Goal: Task Accomplishment & Management: Use online tool/utility

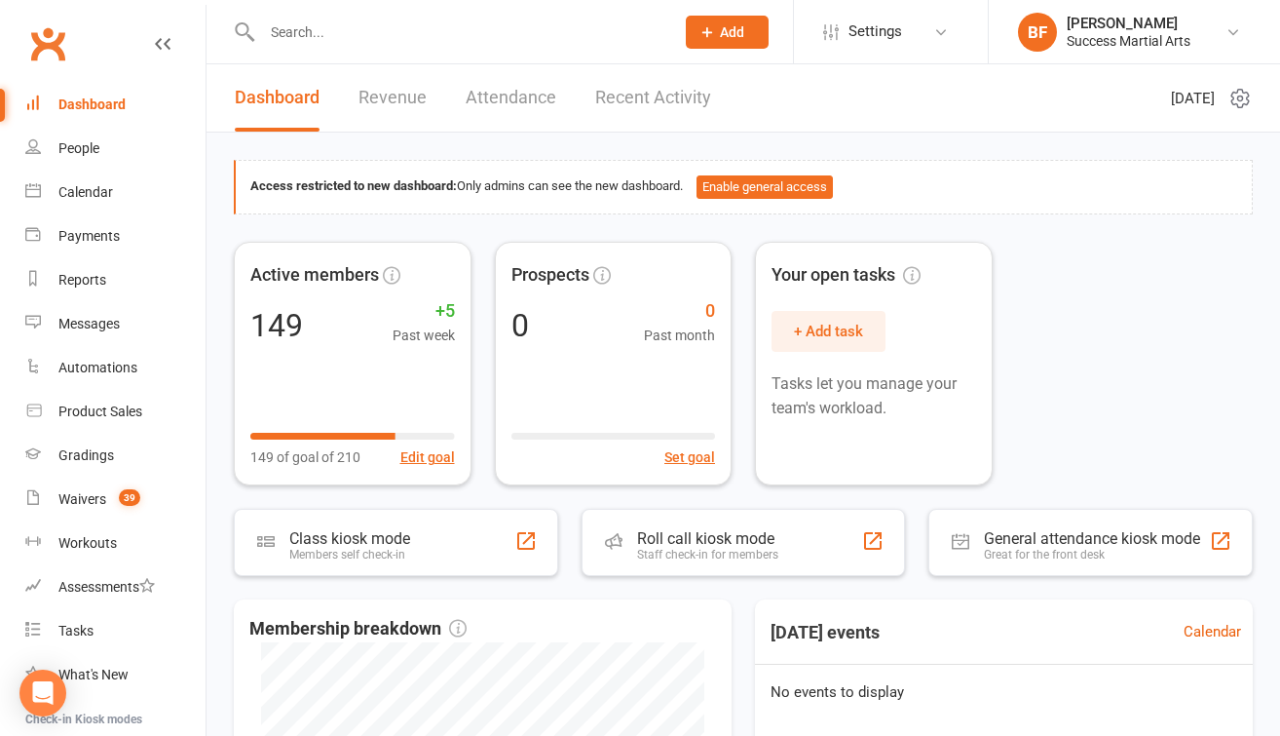
click at [378, 106] on link "Revenue" at bounding box center [393, 97] width 68 height 67
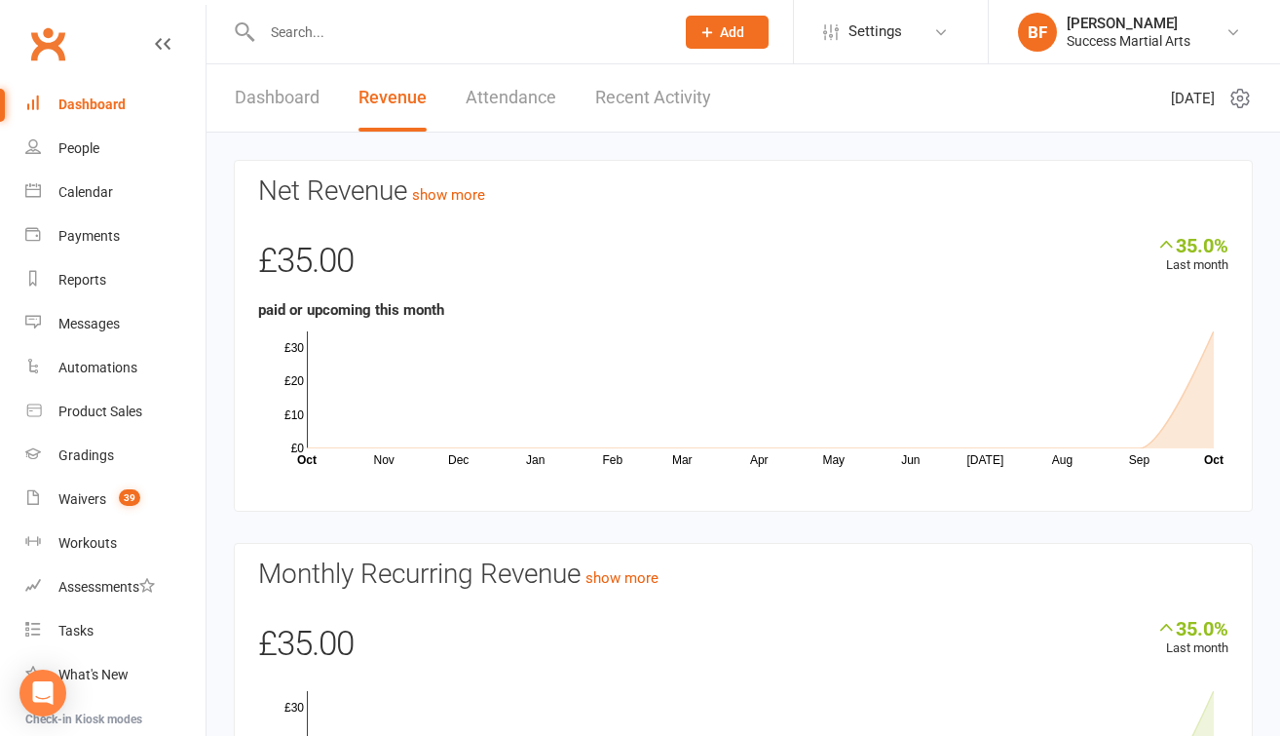
click at [499, 111] on link "Attendance" at bounding box center [511, 97] width 91 height 67
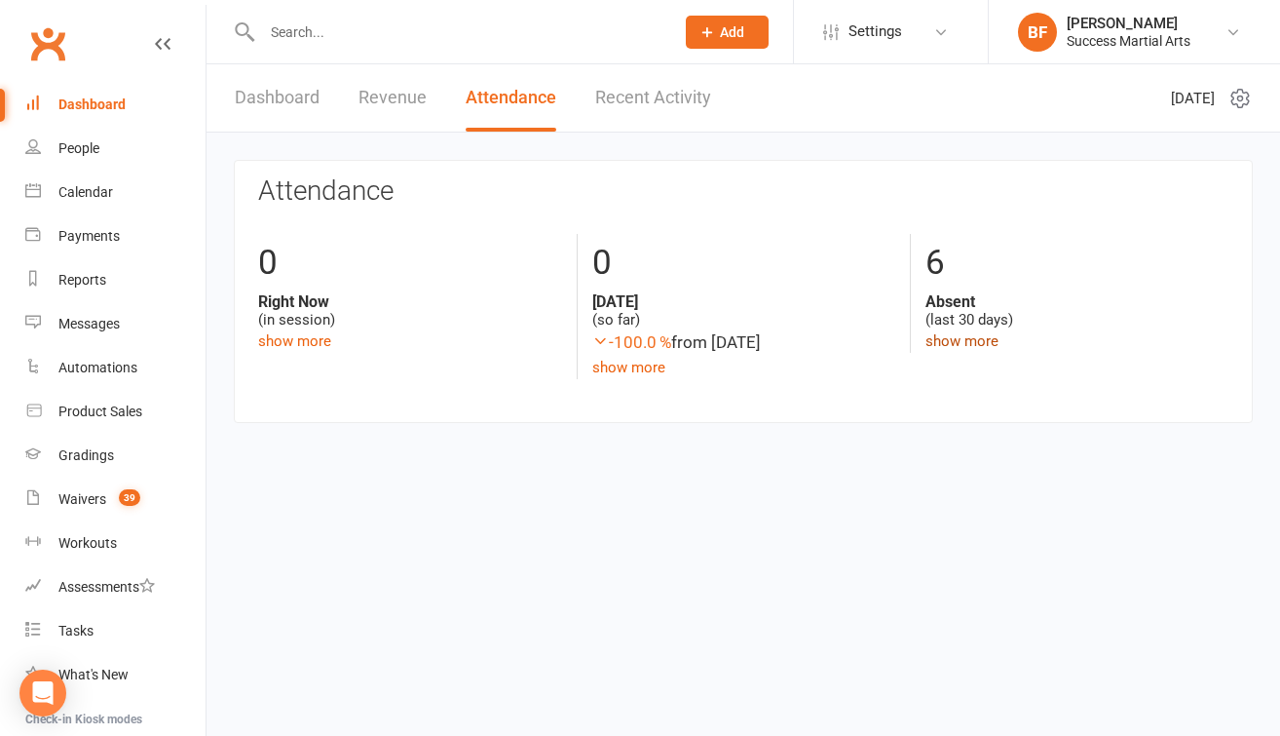
click at [943, 340] on link "show more" at bounding box center [962, 341] width 73 height 18
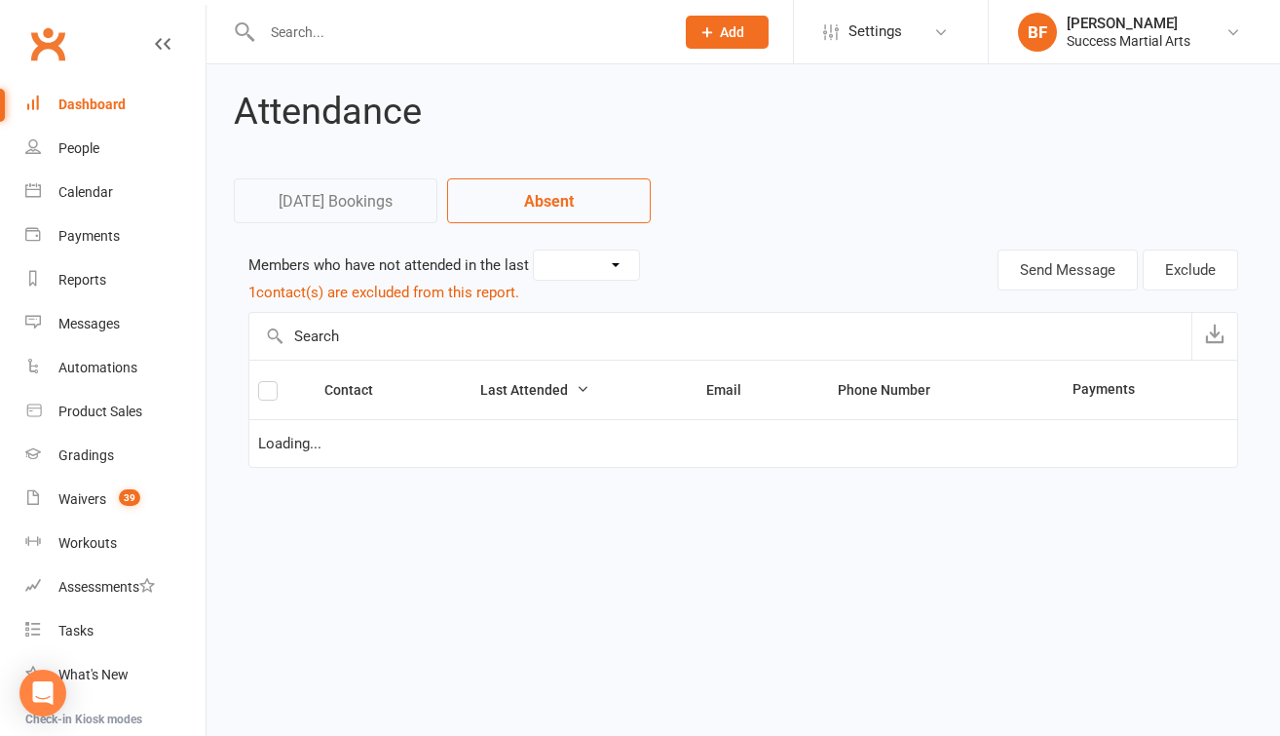
select select "30"
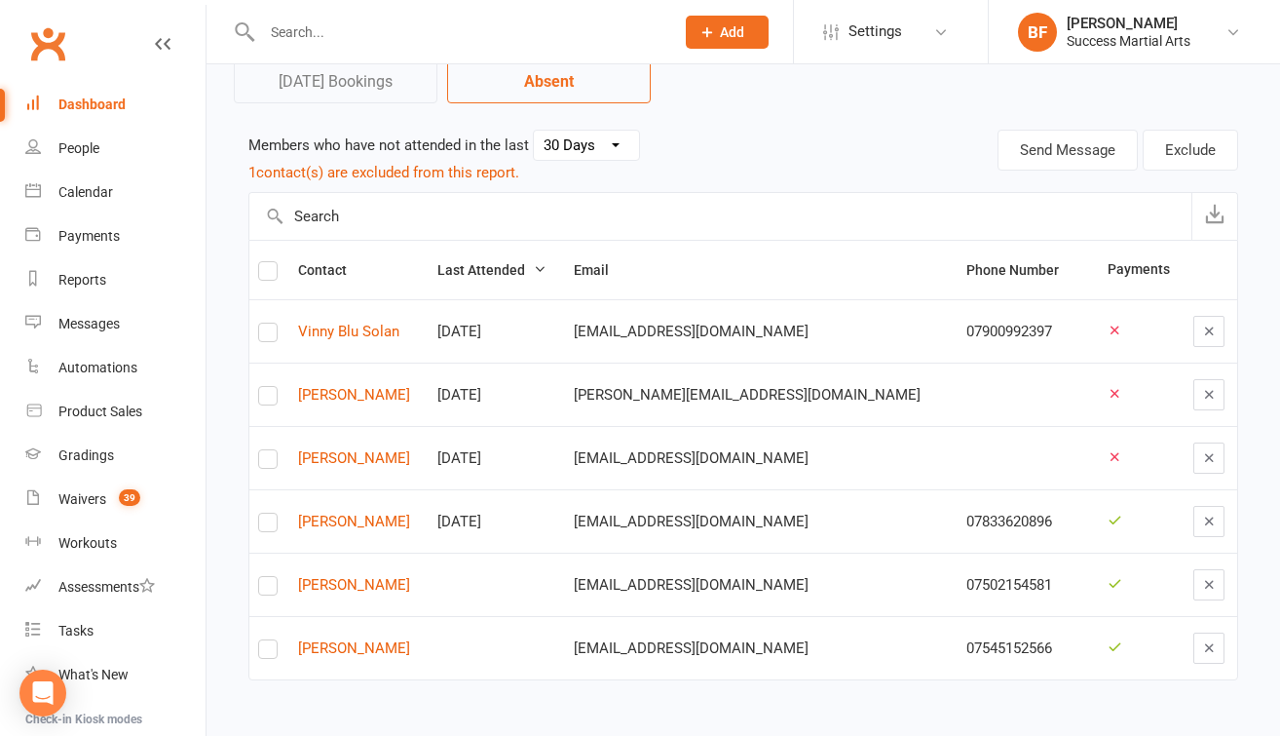
scroll to position [135, 0]
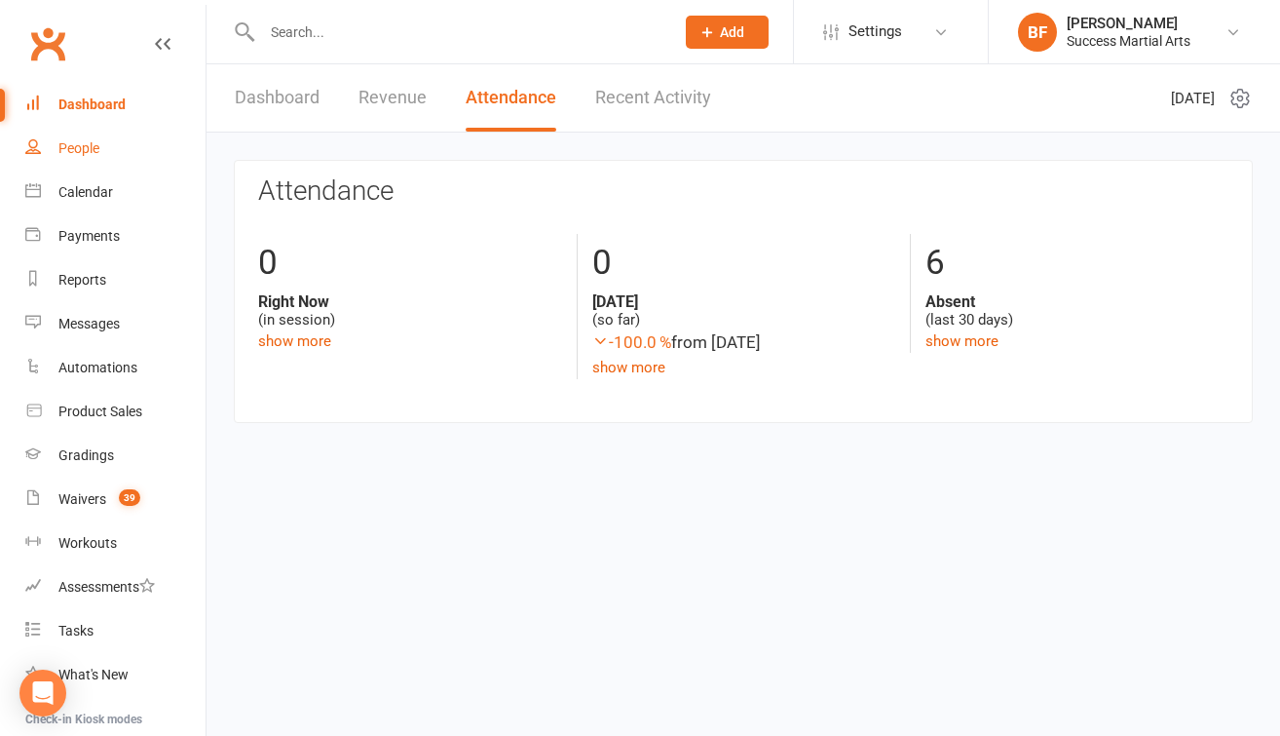
click at [96, 136] on link "People" at bounding box center [115, 149] width 180 height 44
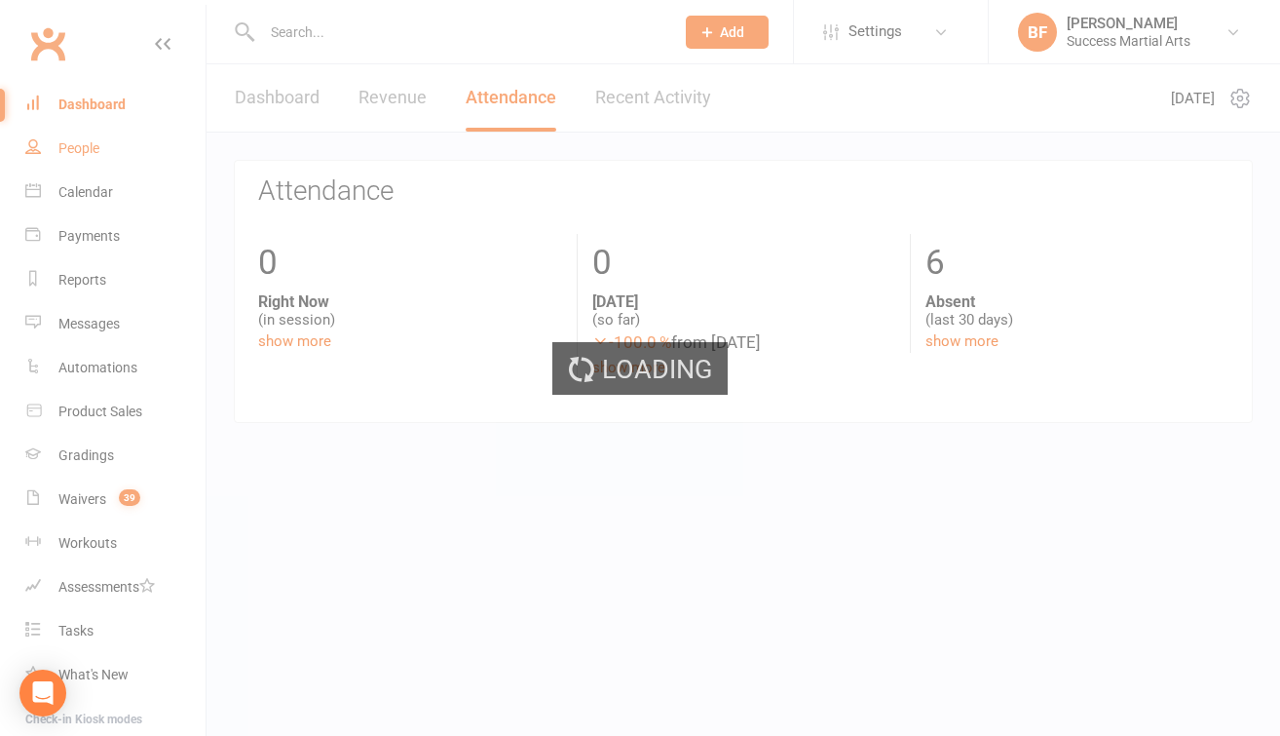
select select "100"
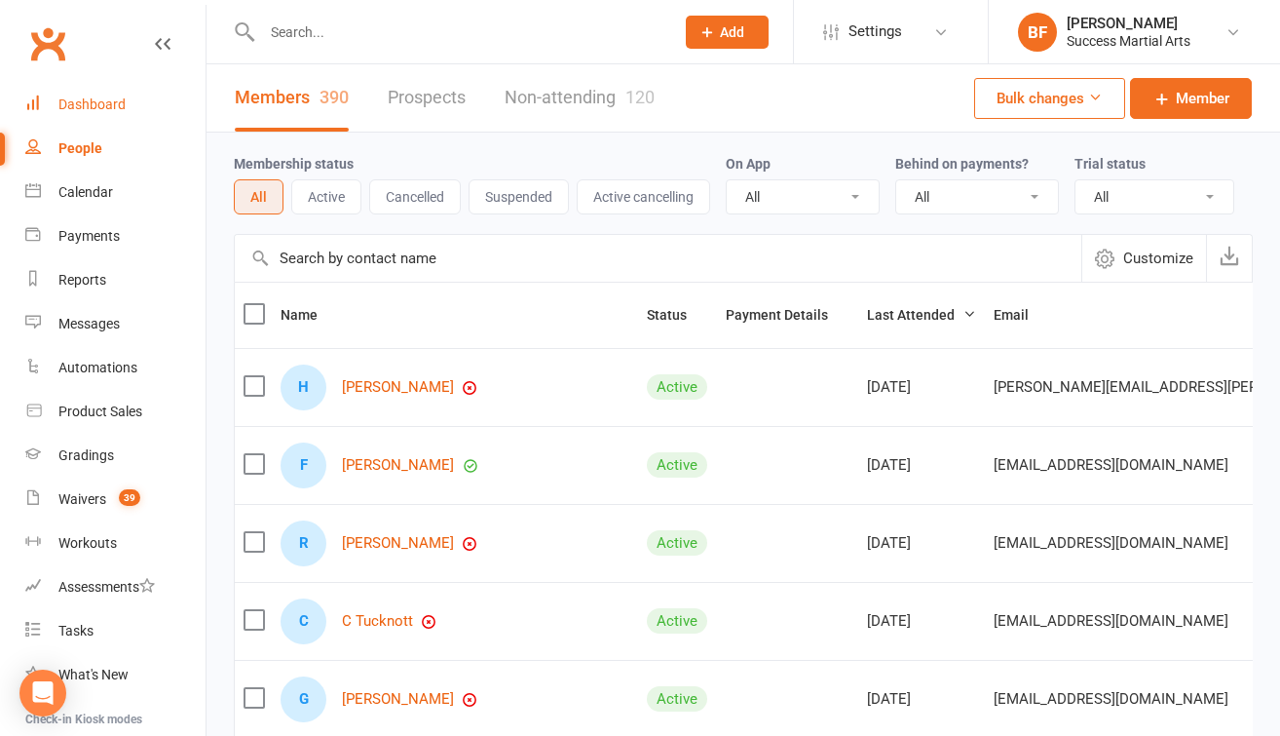
click at [89, 110] on div "Dashboard" at bounding box center [91, 104] width 67 height 16
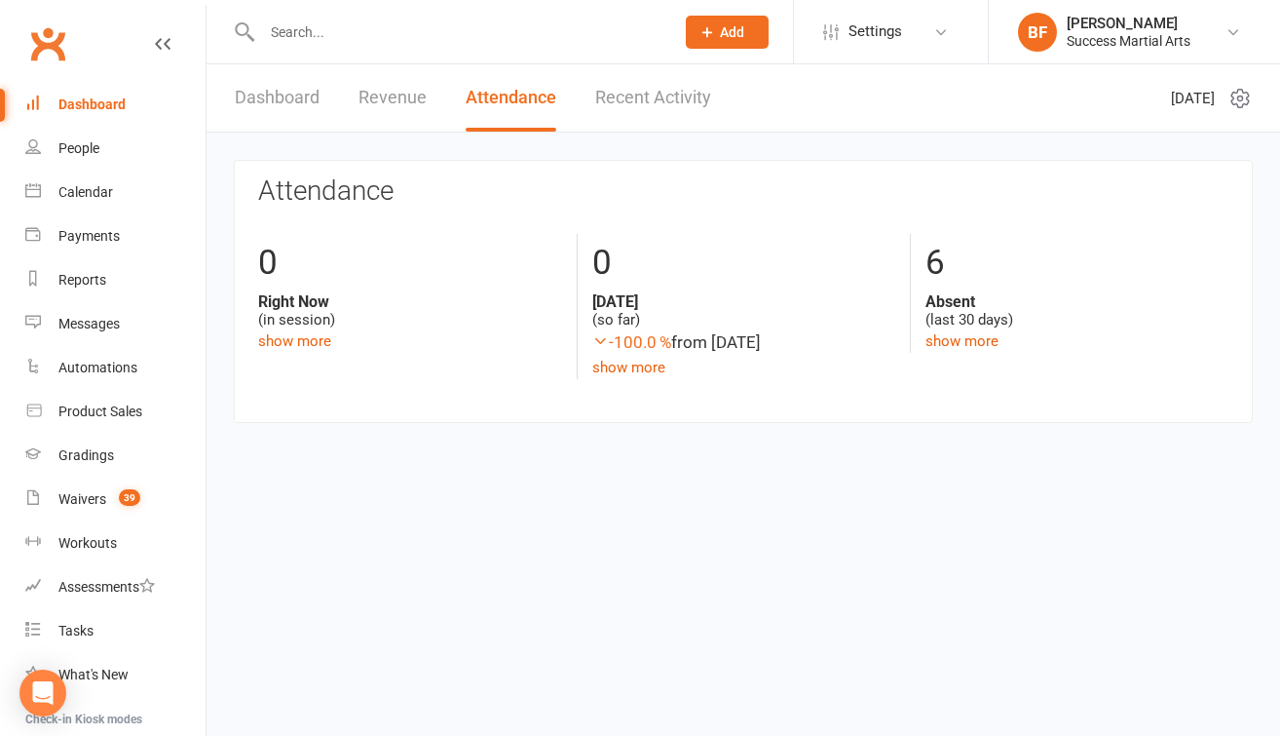
click at [262, 96] on link "Dashboard" at bounding box center [277, 97] width 85 height 67
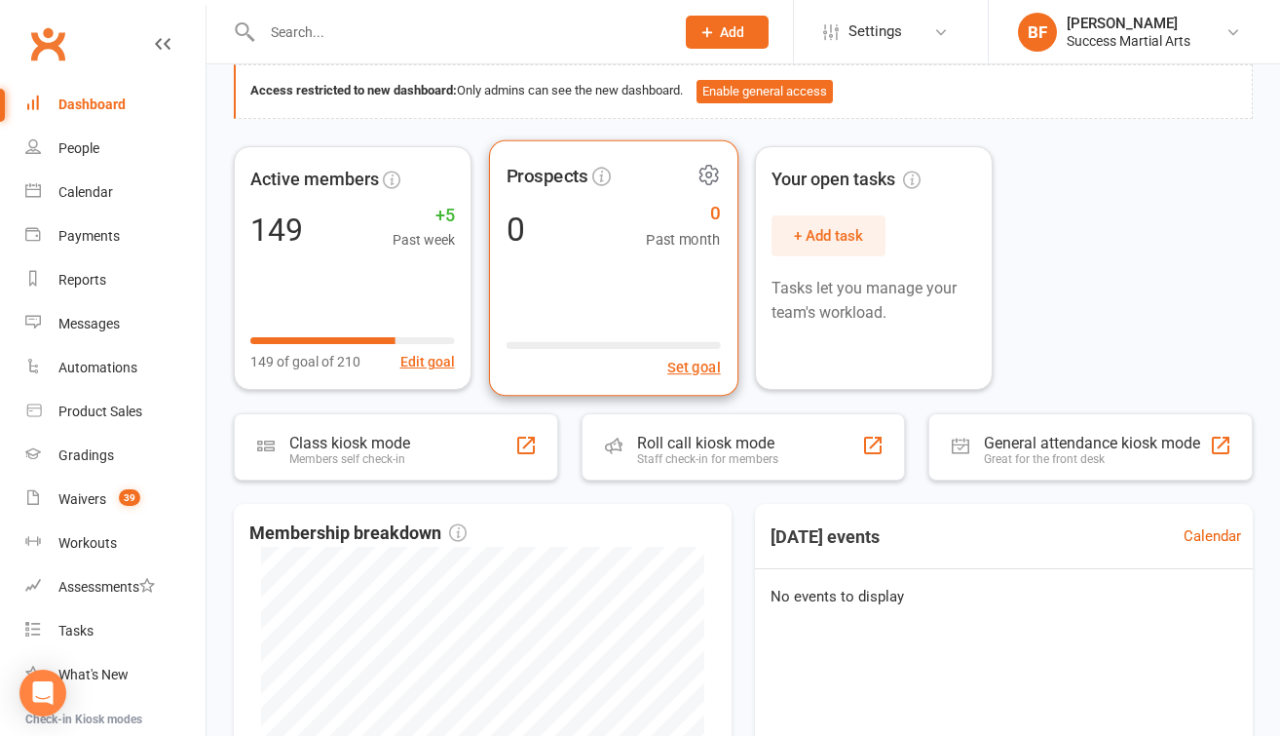
scroll to position [239, 0]
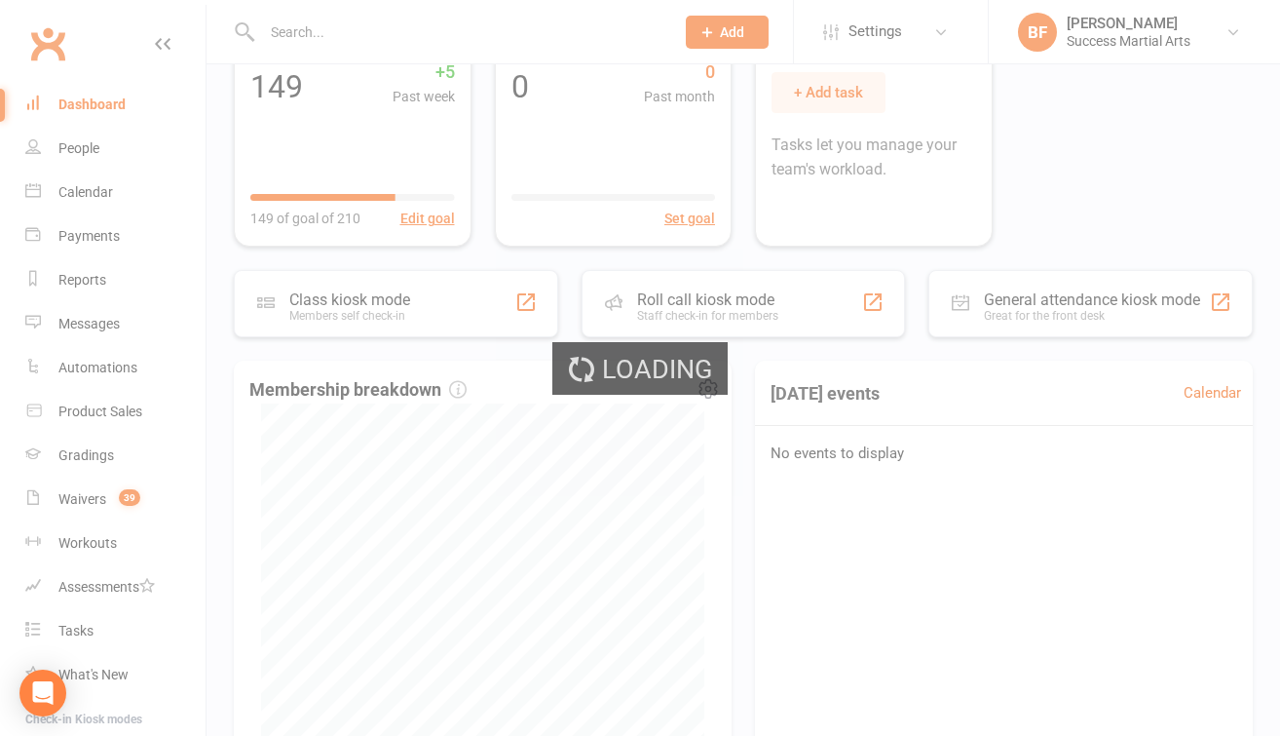
select select "no_trial"
select select "100"
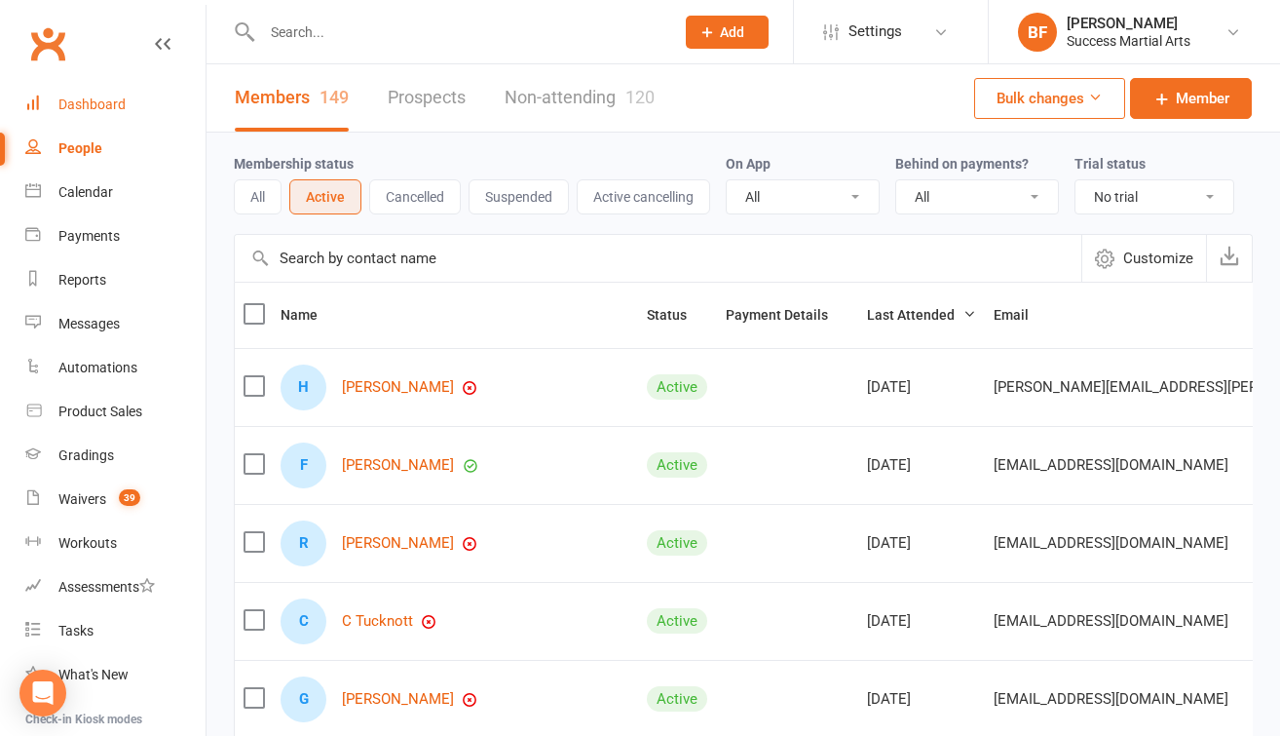
click at [100, 116] on link "Dashboard" at bounding box center [115, 105] width 180 height 44
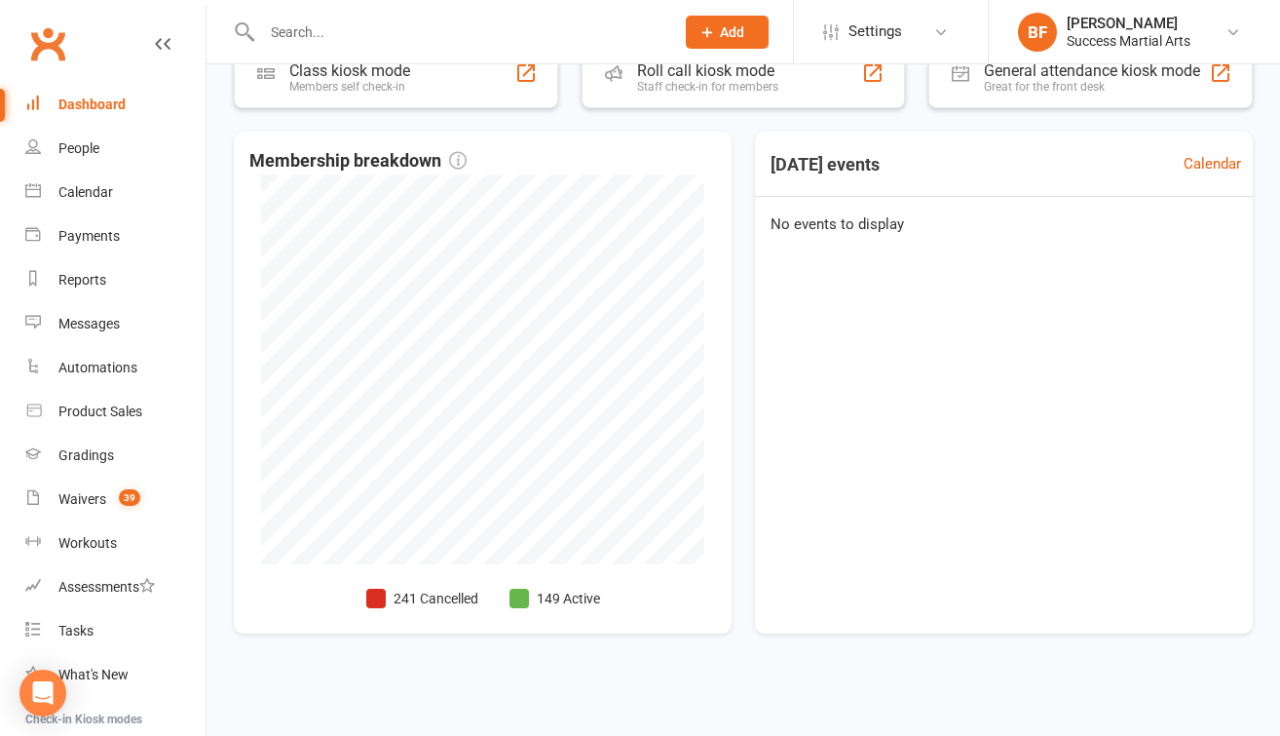
scroll to position [482, 0]
click at [77, 146] on div "People" at bounding box center [78, 148] width 41 height 16
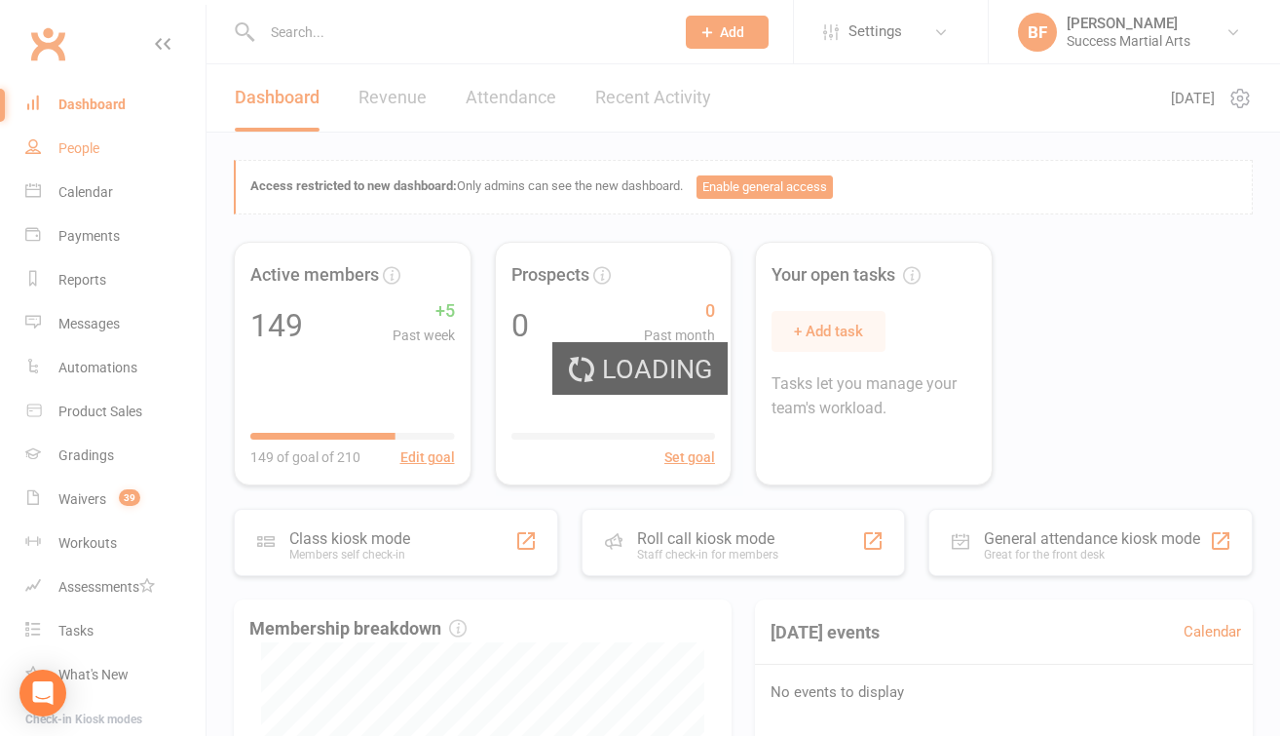
select select "100"
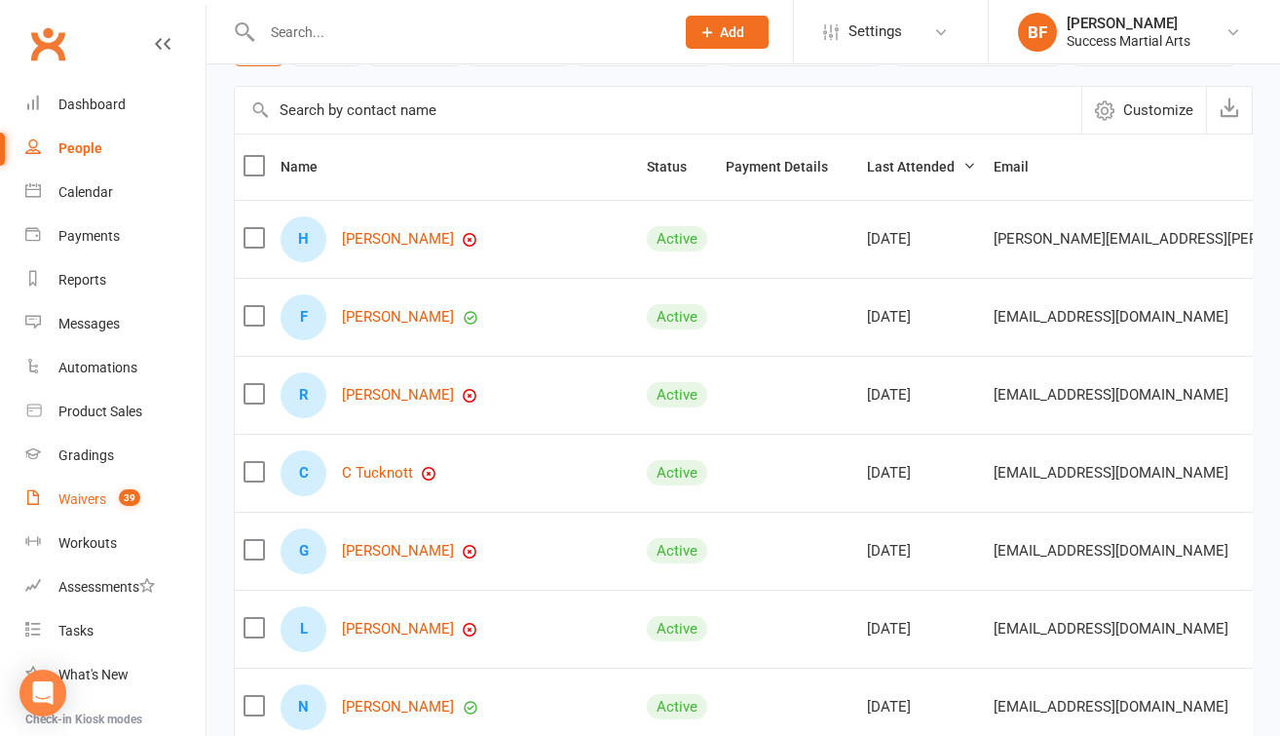
click at [81, 504] on div "Waivers" at bounding box center [82, 499] width 48 height 16
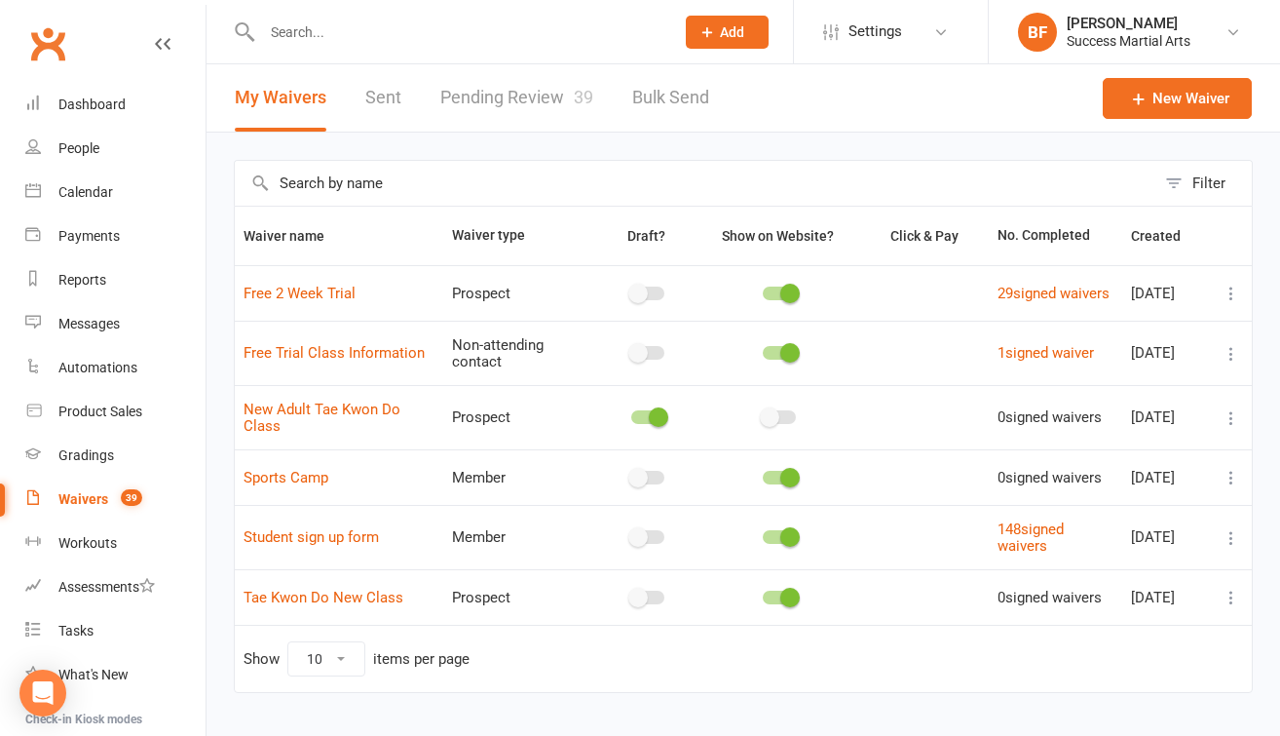
click at [487, 102] on link "Pending Review 39" at bounding box center [516, 97] width 153 height 67
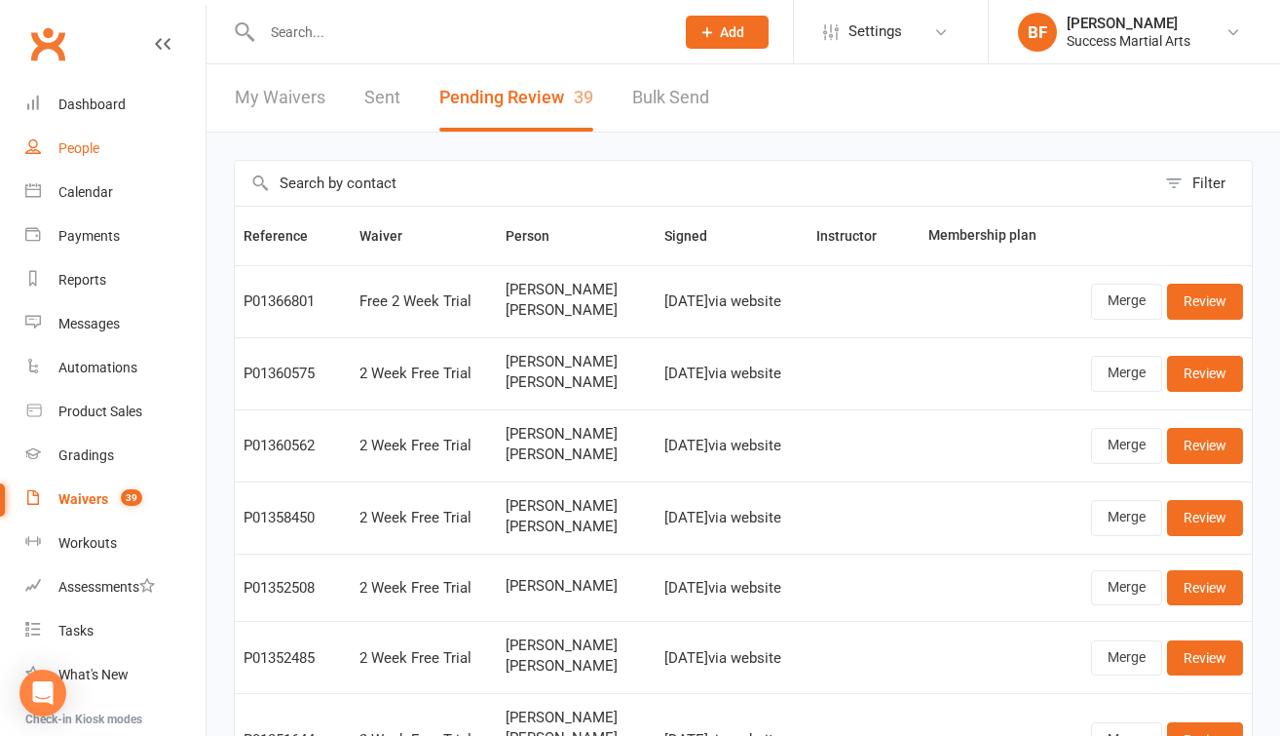
click at [82, 149] on div "People" at bounding box center [78, 148] width 41 height 16
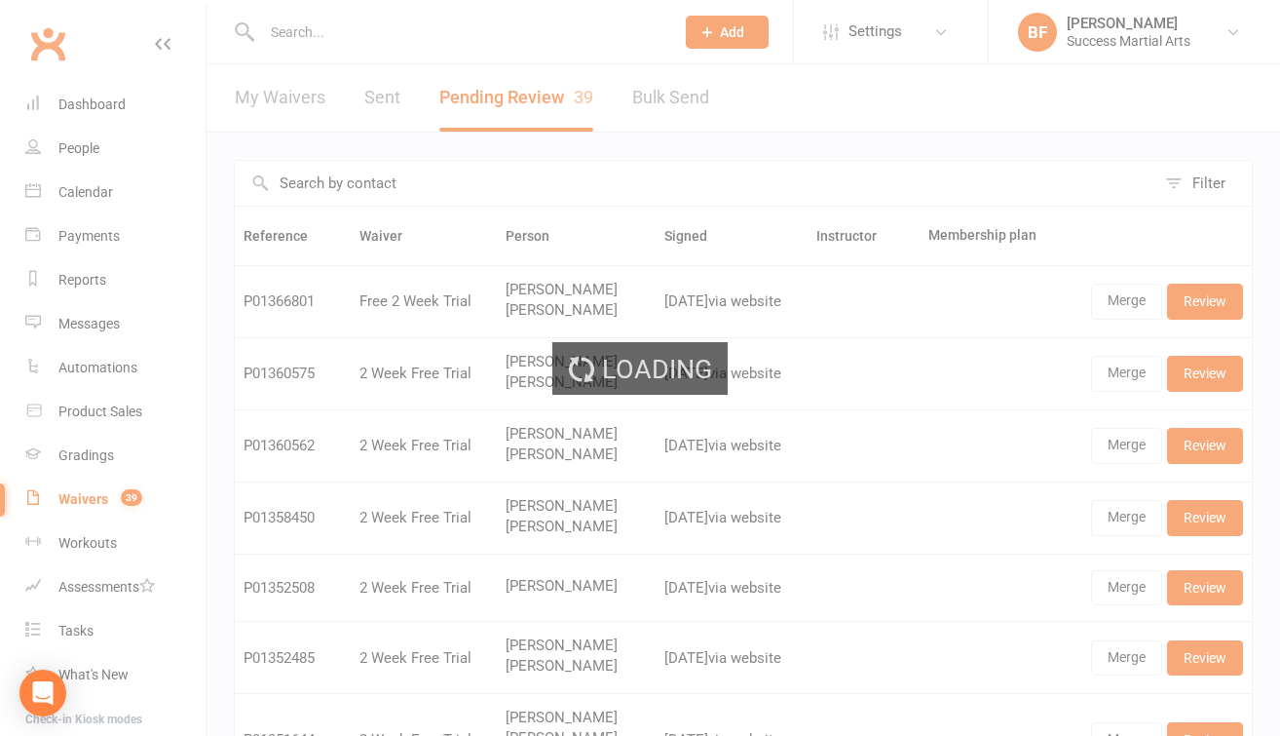
select select "100"
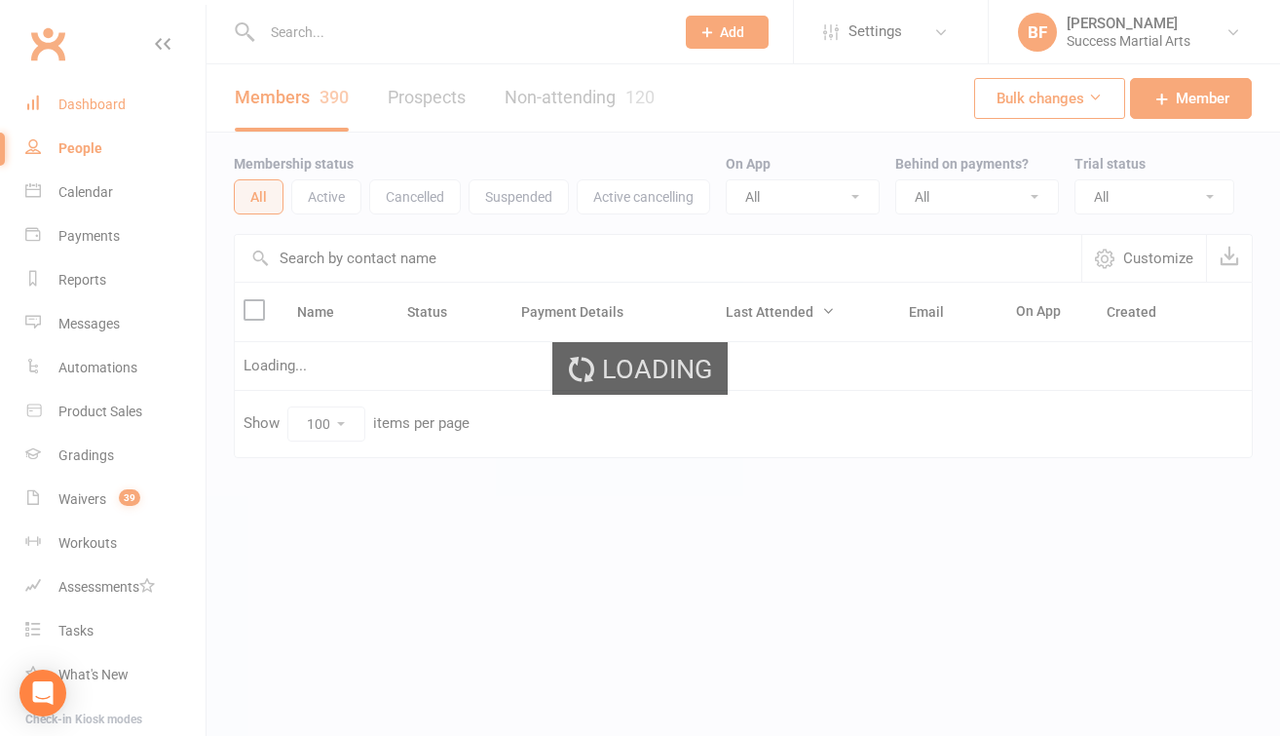
click at [87, 106] on div "Dashboard" at bounding box center [91, 104] width 67 height 16
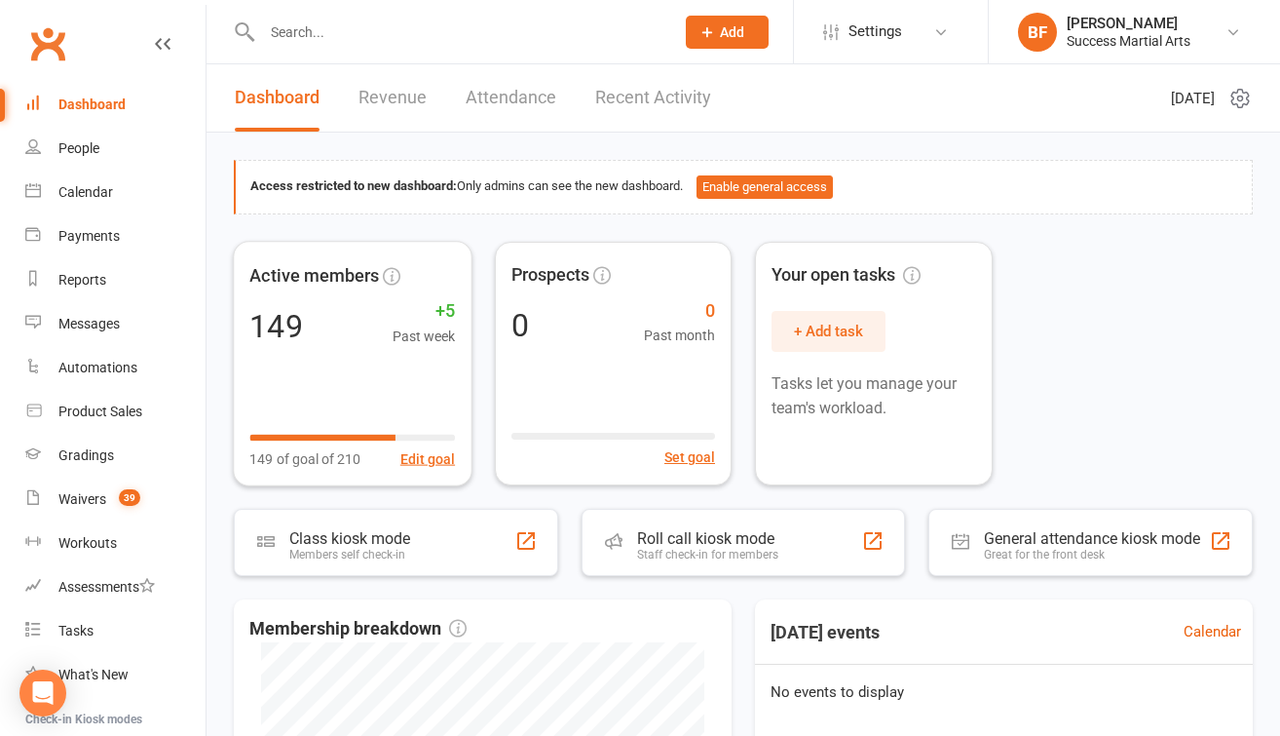
click at [497, 109] on link "Attendance" at bounding box center [511, 97] width 91 height 67
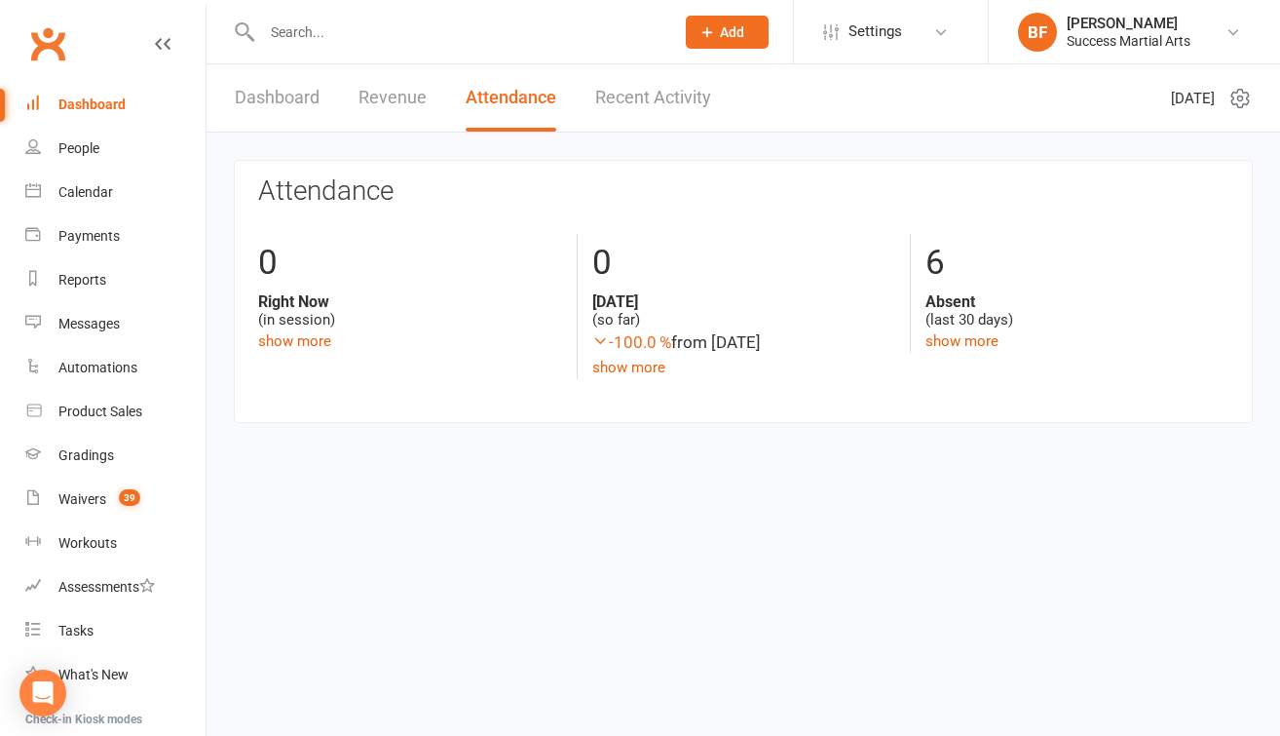
click at [302, 102] on link "Dashboard" at bounding box center [277, 97] width 85 height 67
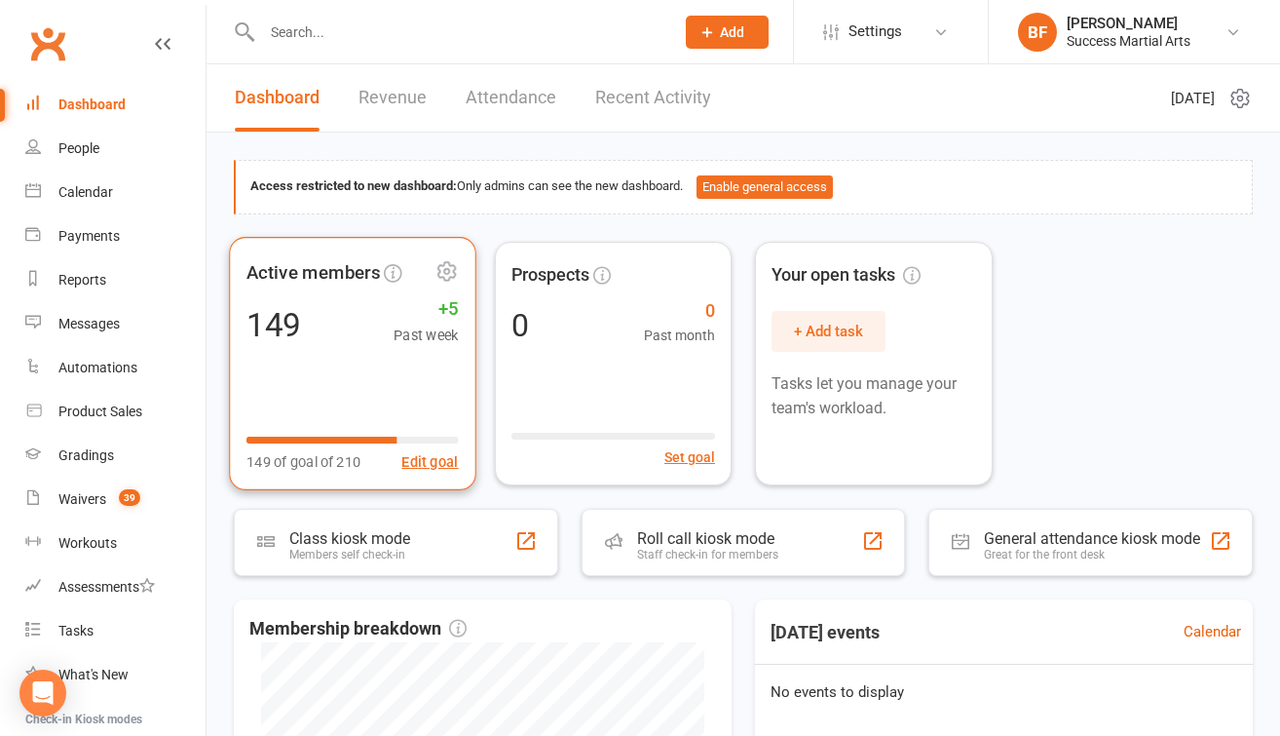
click at [339, 335] on div "149 +5 Past week" at bounding box center [352, 324] width 212 height 44
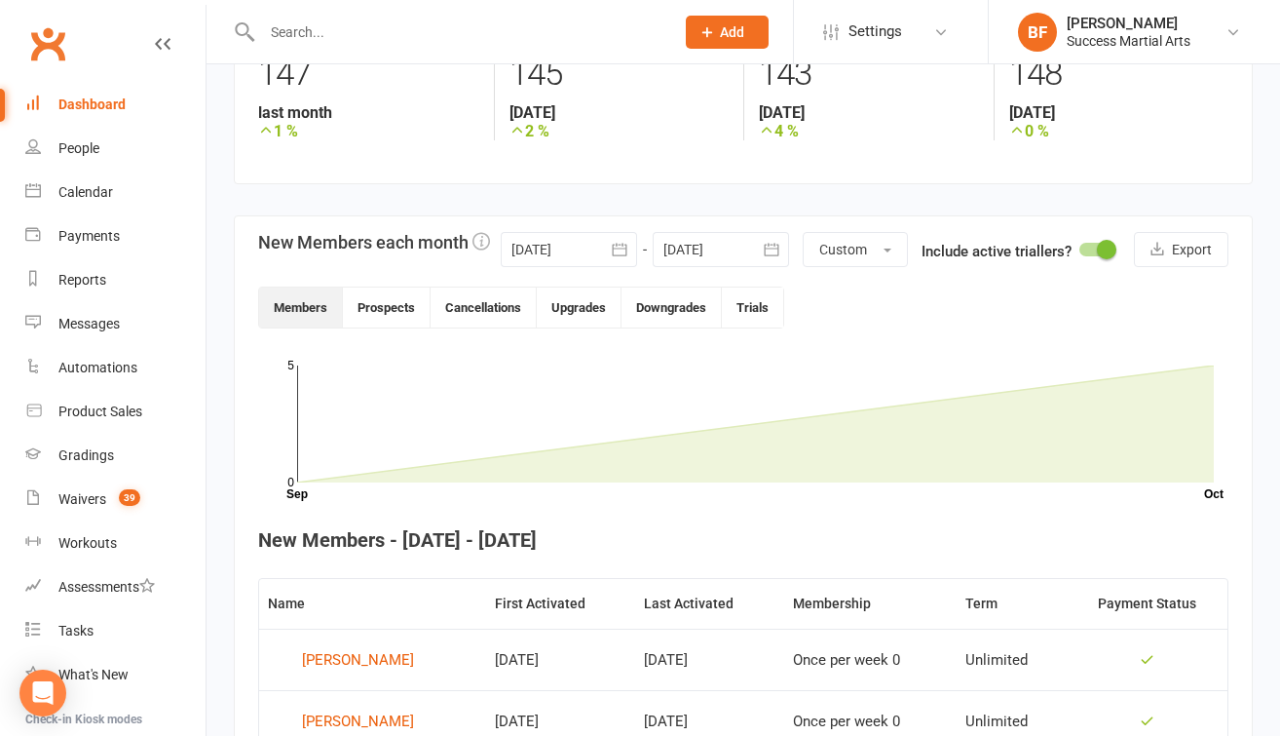
scroll to position [296, 0]
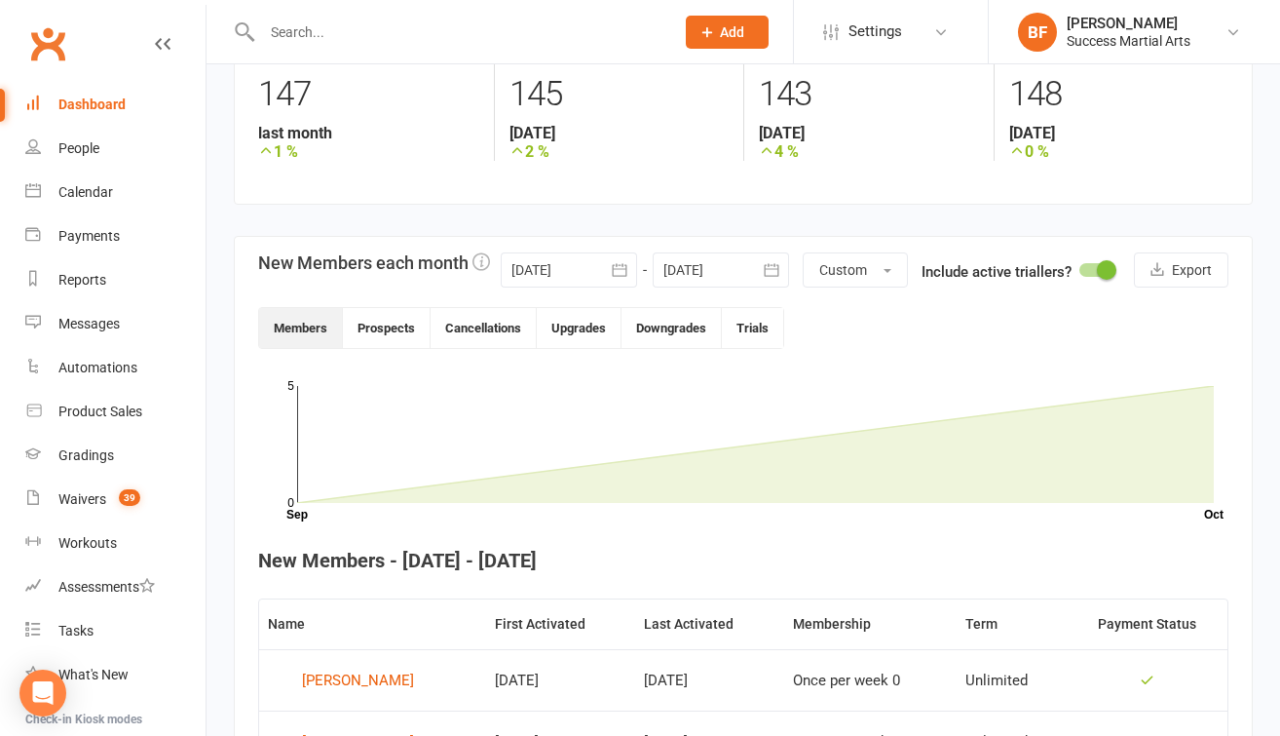
click at [621, 269] on icon "button" at bounding box center [619, 269] width 15 height 13
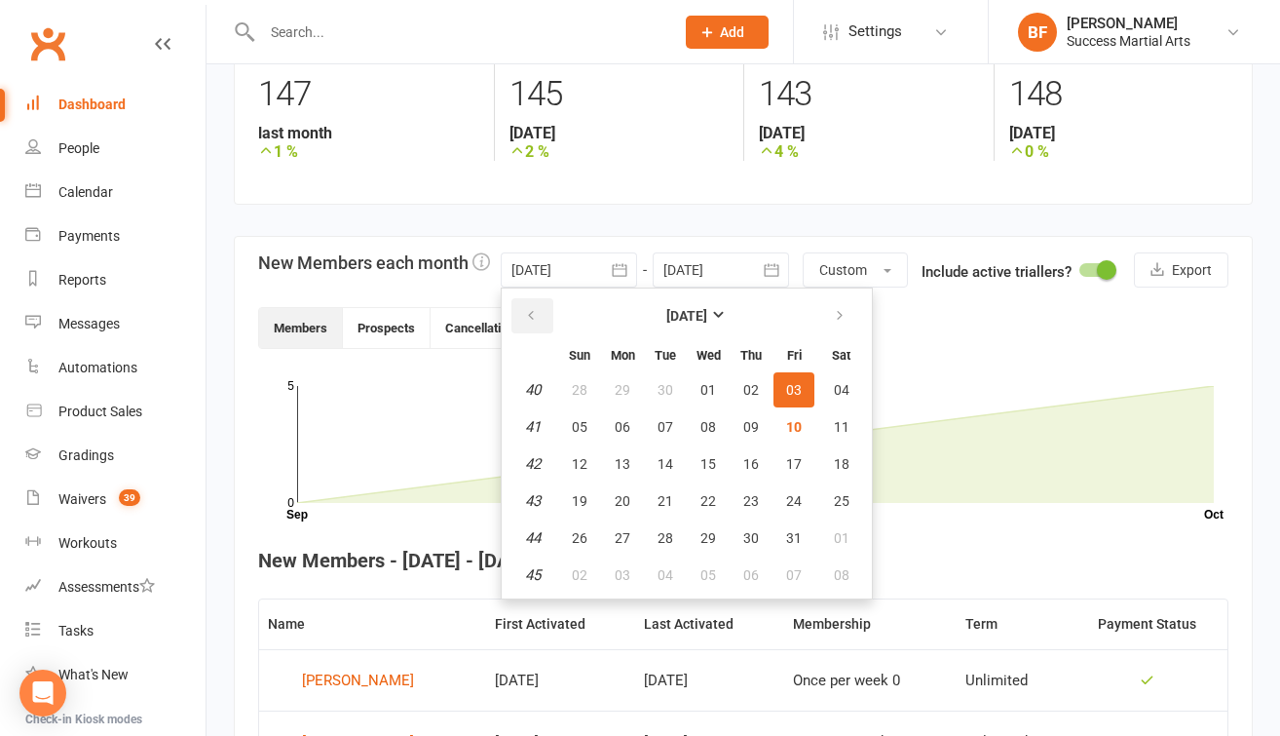
click at [537, 315] on button "button" at bounding box center [532, 315] width 42 height 35
click at [703, 426] on span "10" at bounding box center [709, 427] width 16 height 16
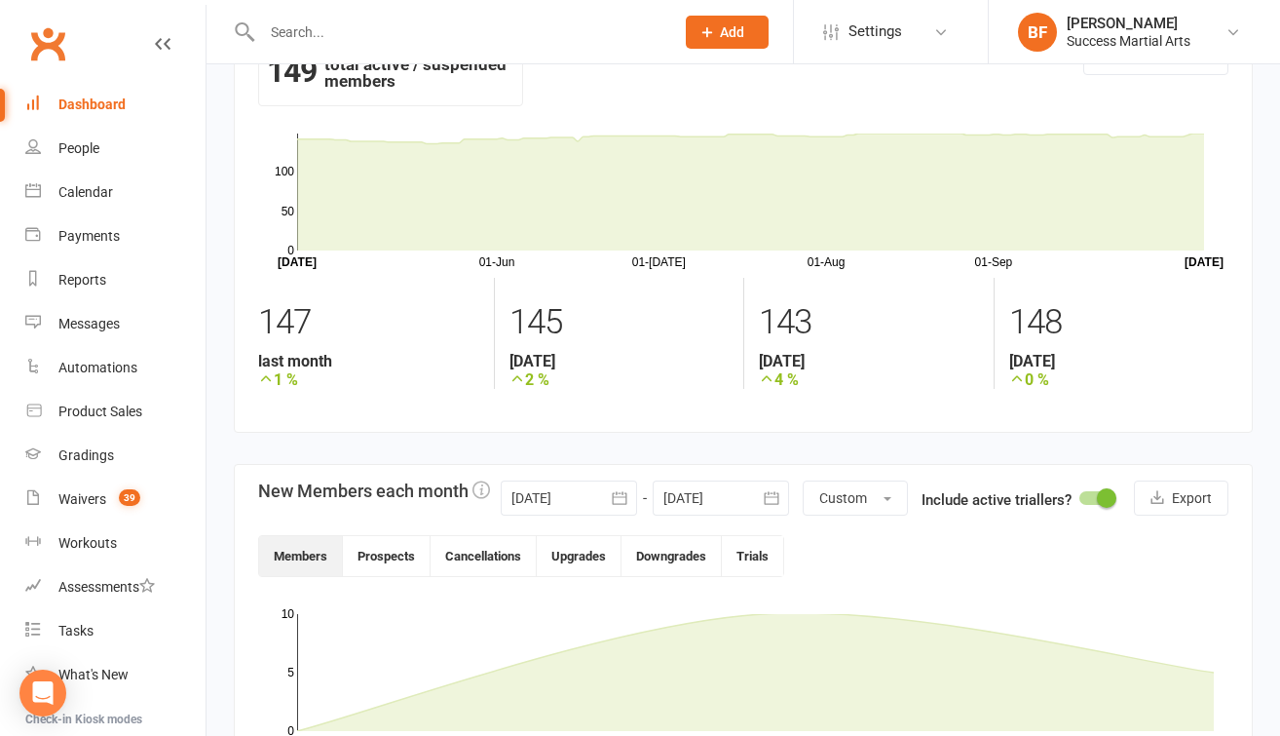
scroll to position [81, 0]
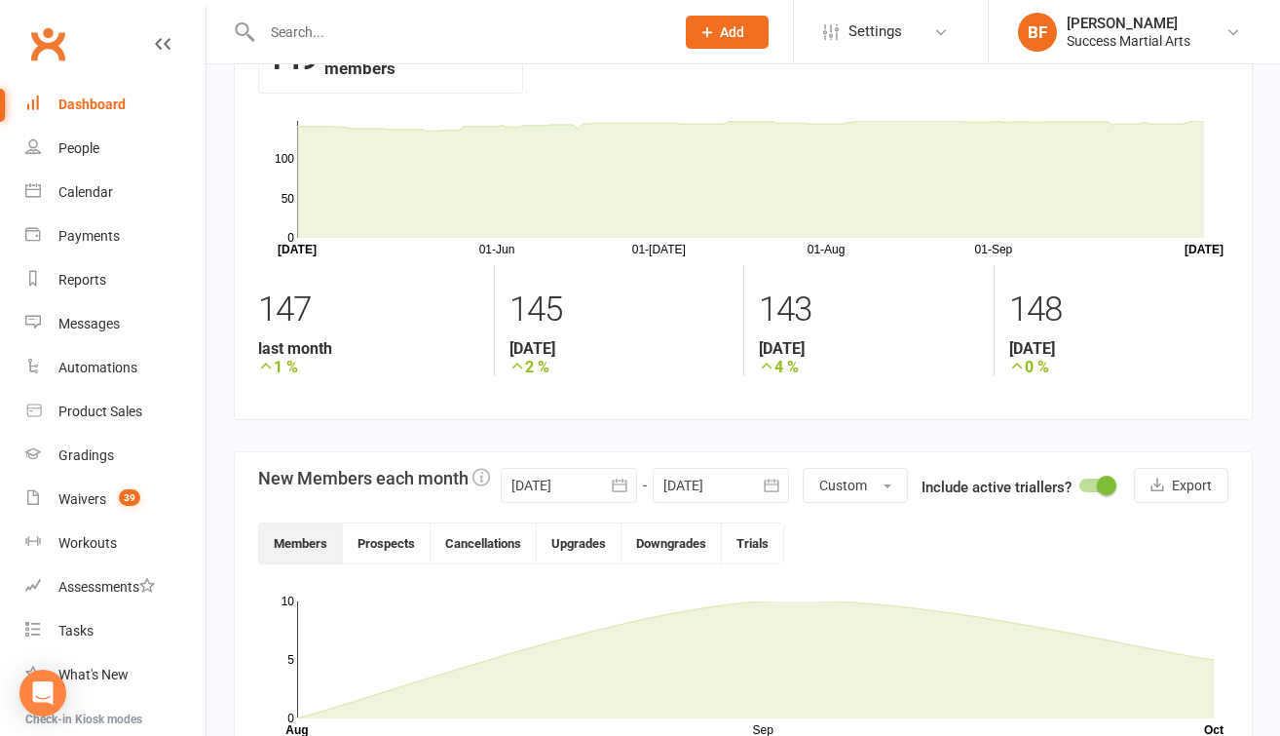
click at [622, 485] on icon "button" at bounding box center [619, 484] width 19 height 19
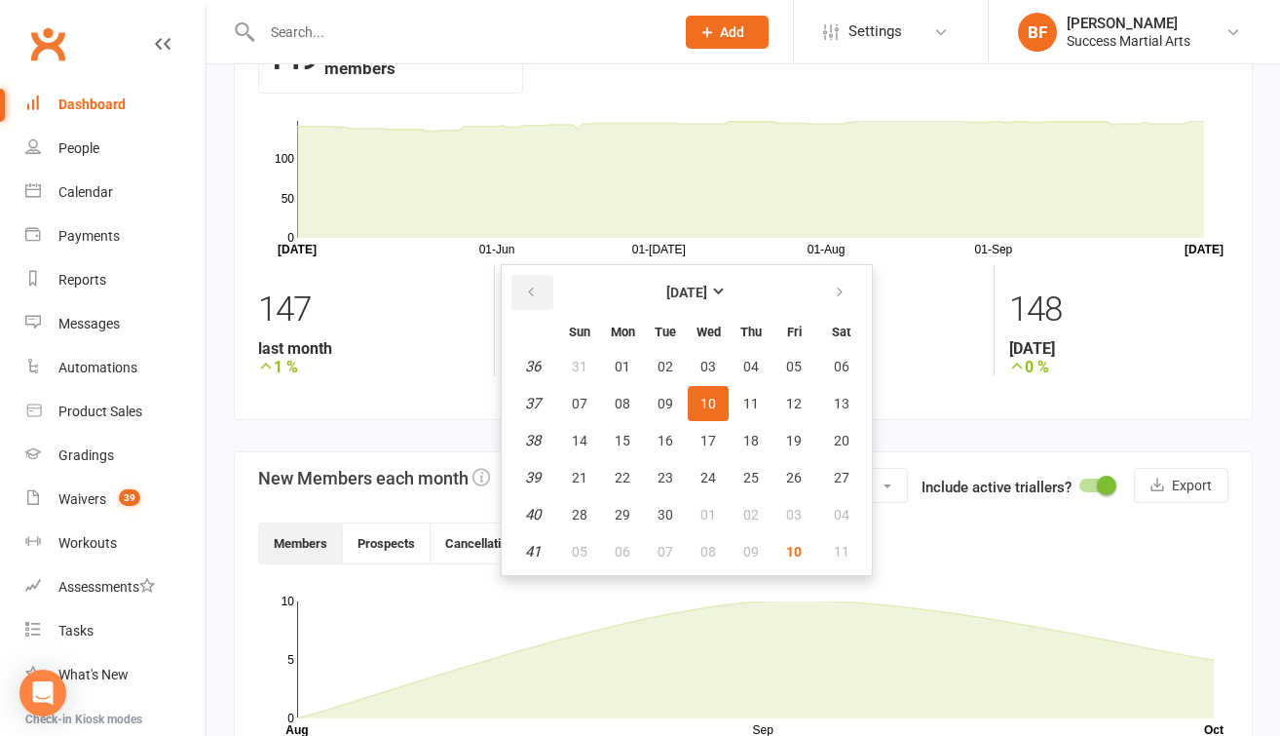
click at [531, 295] on icon "button" at bounding box center [531, 292] width 14 height 16
click at [581, 435] on span "10" at bounding box center [580, 441] width 16 height 16
type input "[DATE]"
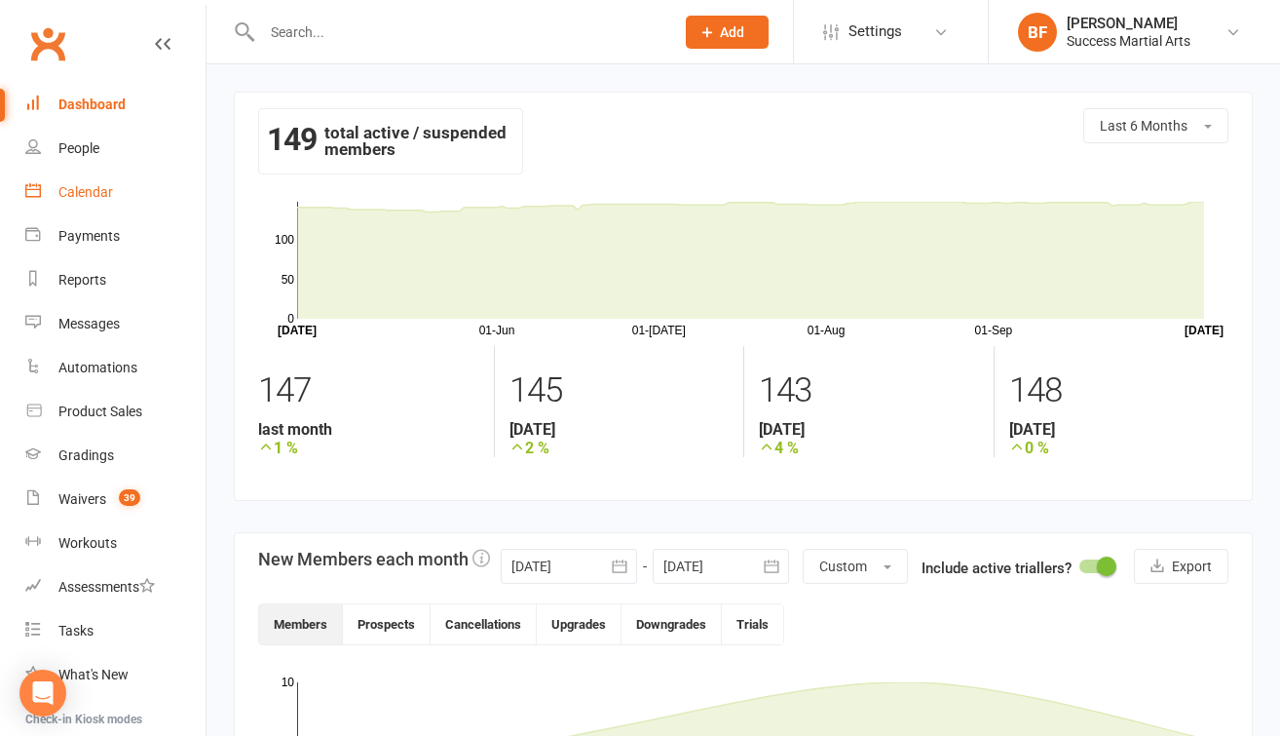
scroll to position [0, 0]
click at [84, 505] on div "Waivers" at bounding box center [82, 499] width 48 height 16
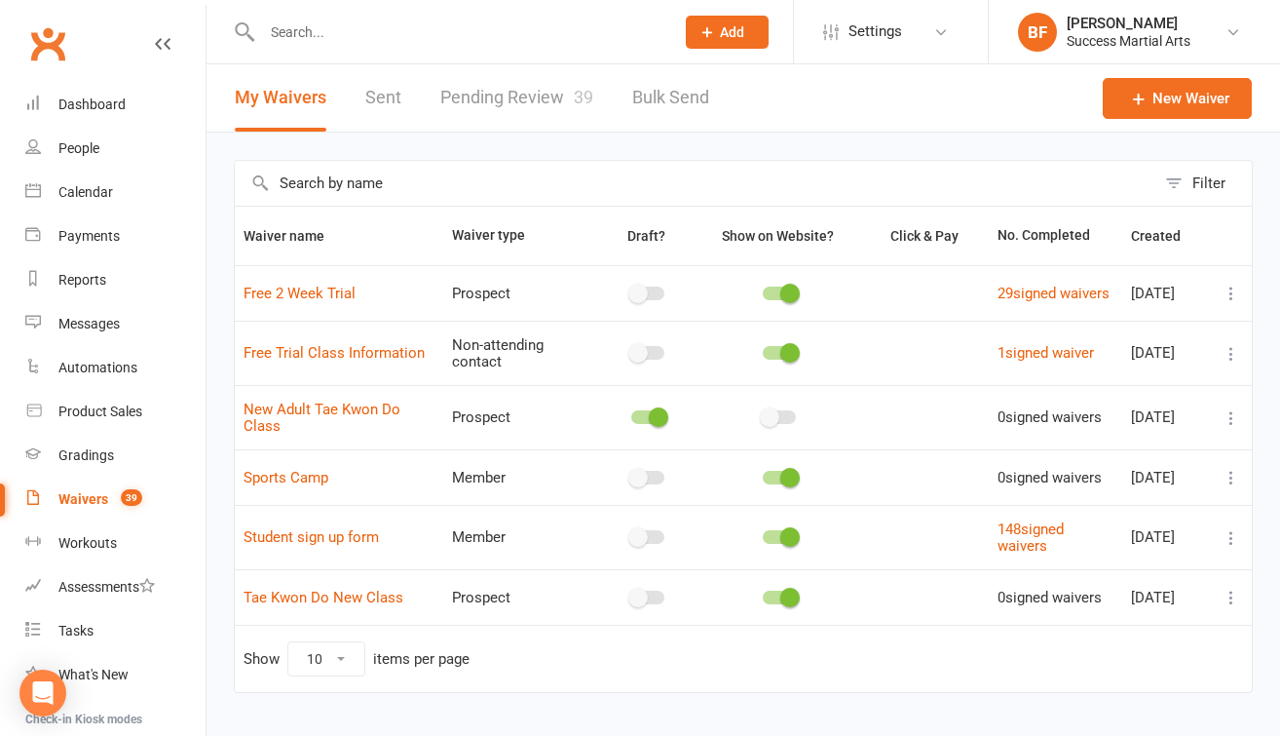
click at [552, 115] on link "Pending Review 39" at bounding box center [516, 97] width 153 height 67
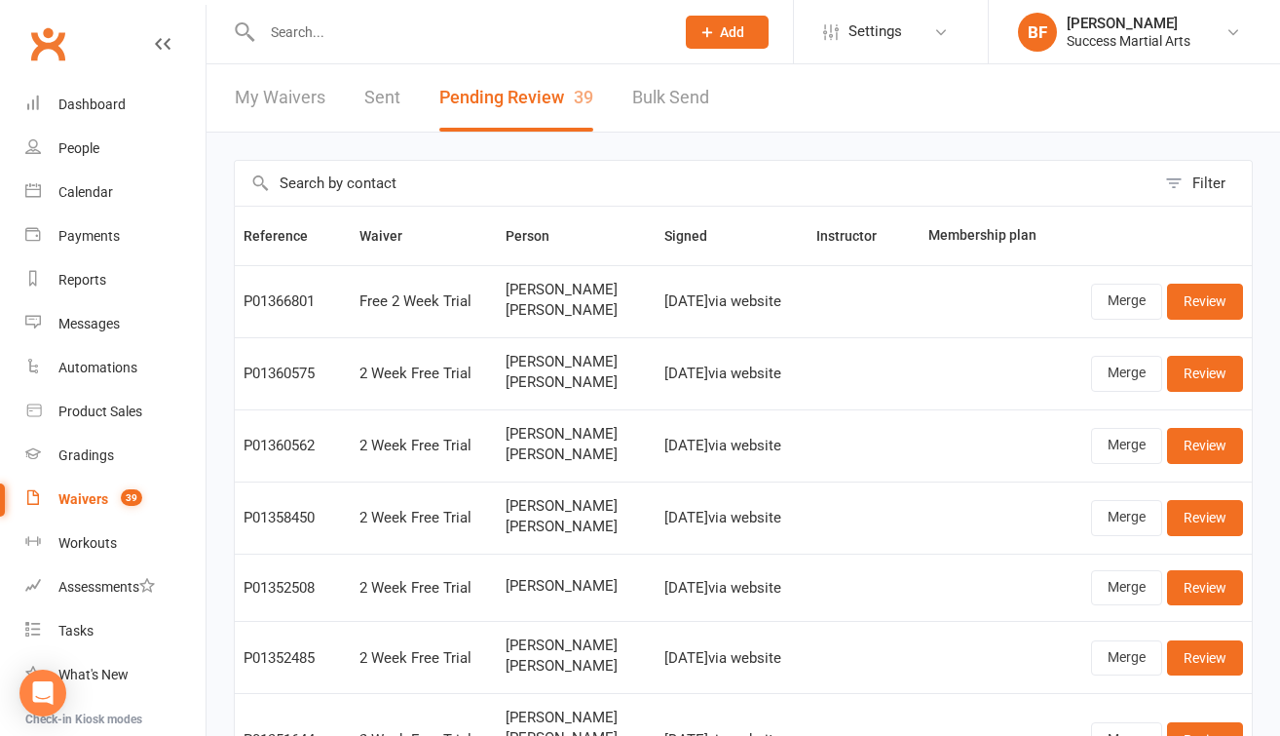
scroll to position [126, 0]
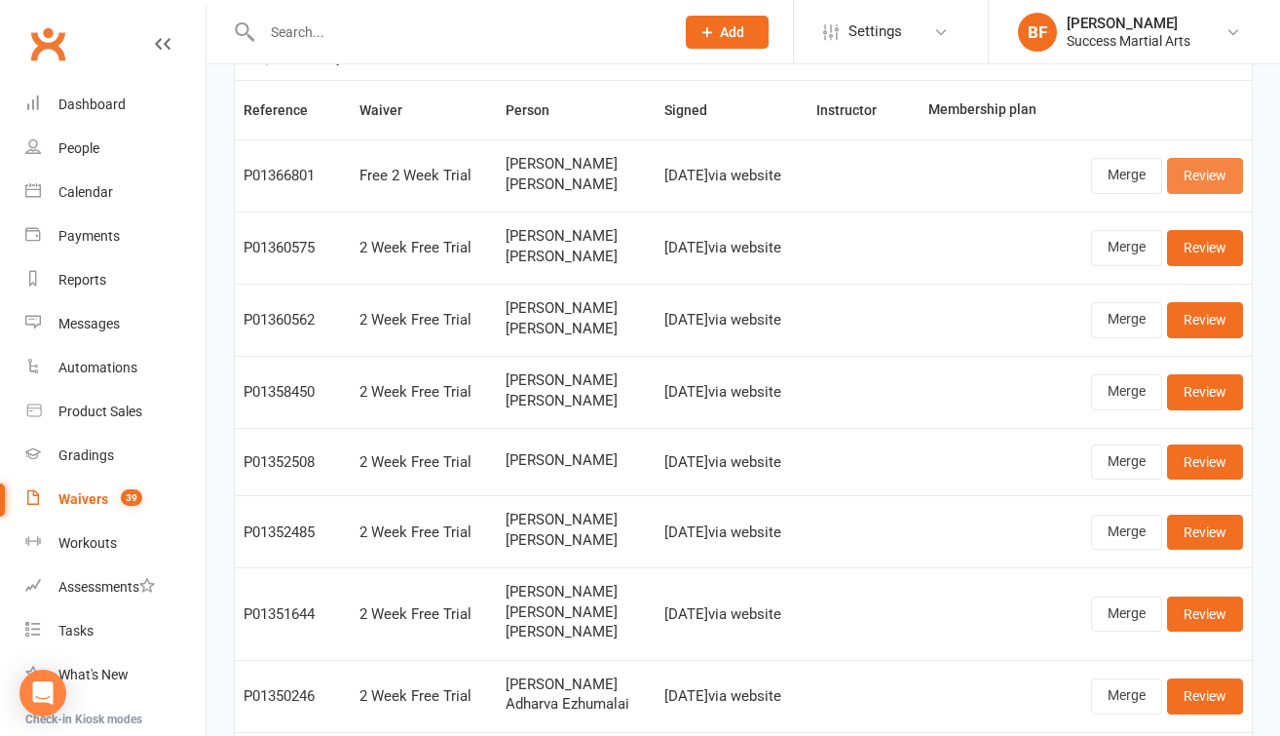
click at [1197, 169] on link "Review" at bounding box center [1205, 175] width 76 height 35
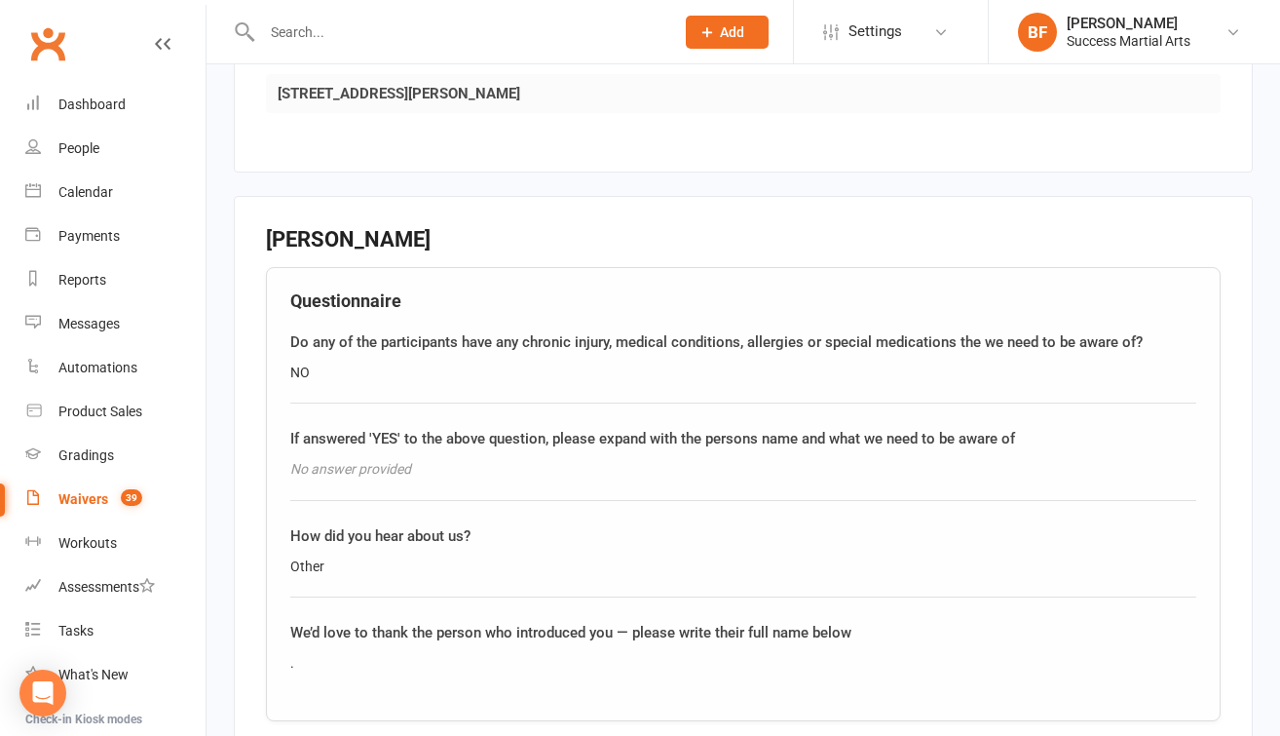
scroll to position [2027, 0]
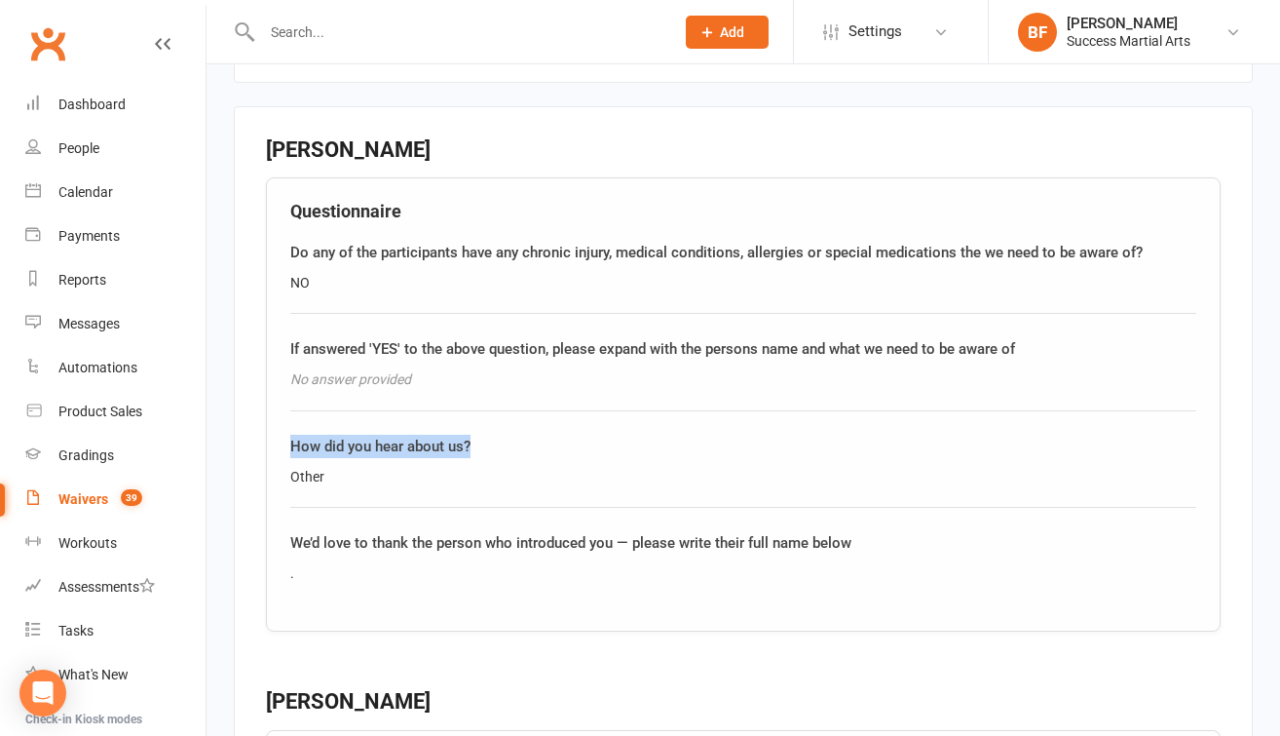
drag, startPoint x: 293, startPoint y: 431, endPoint x: 469, endPoint y: 435, distance: 175.4
click at [469, 435] on div "How did you hear about us?" at bounding box center [743, 446] width 906 height 23
copy div "How did you hear about us?"
click at [79, 284] on div "Reports" at bounding box center [82, 280] width 48 height 16
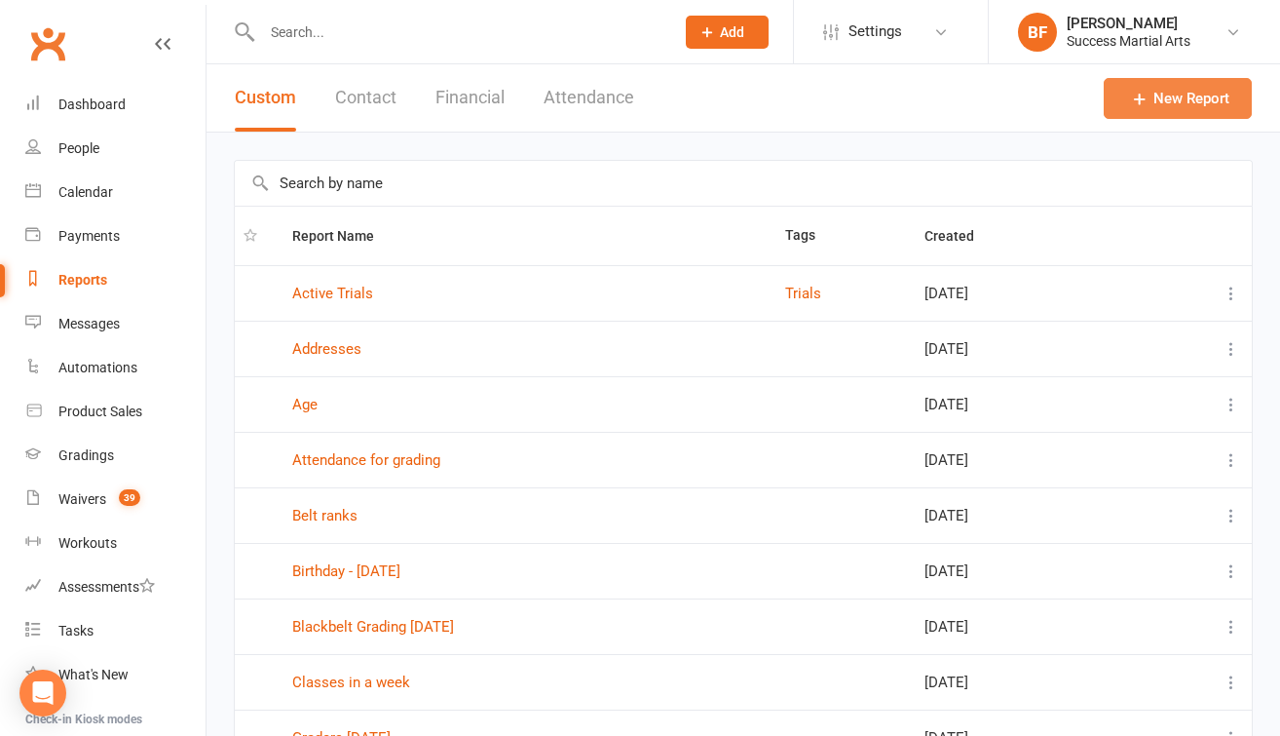
click at [1166, 95] on link "New Report" at bounding box center [1178, 98] width 148 height 41
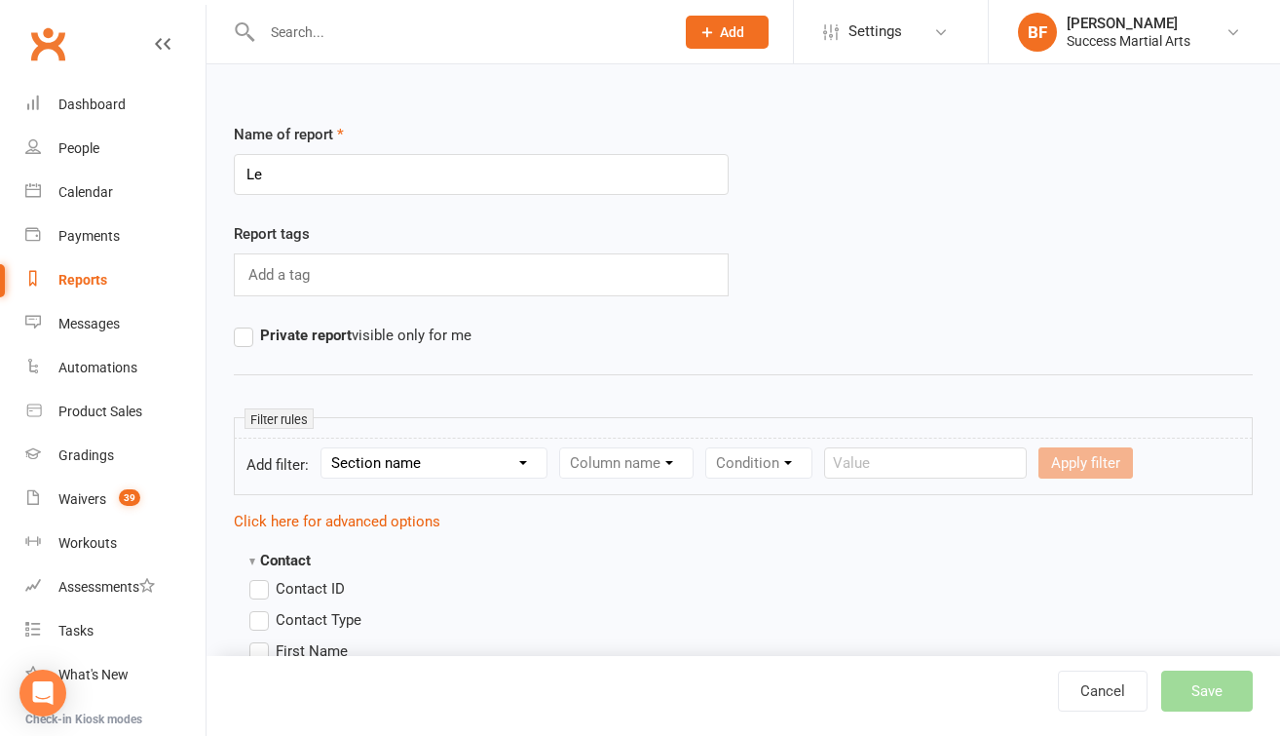
type input "L"
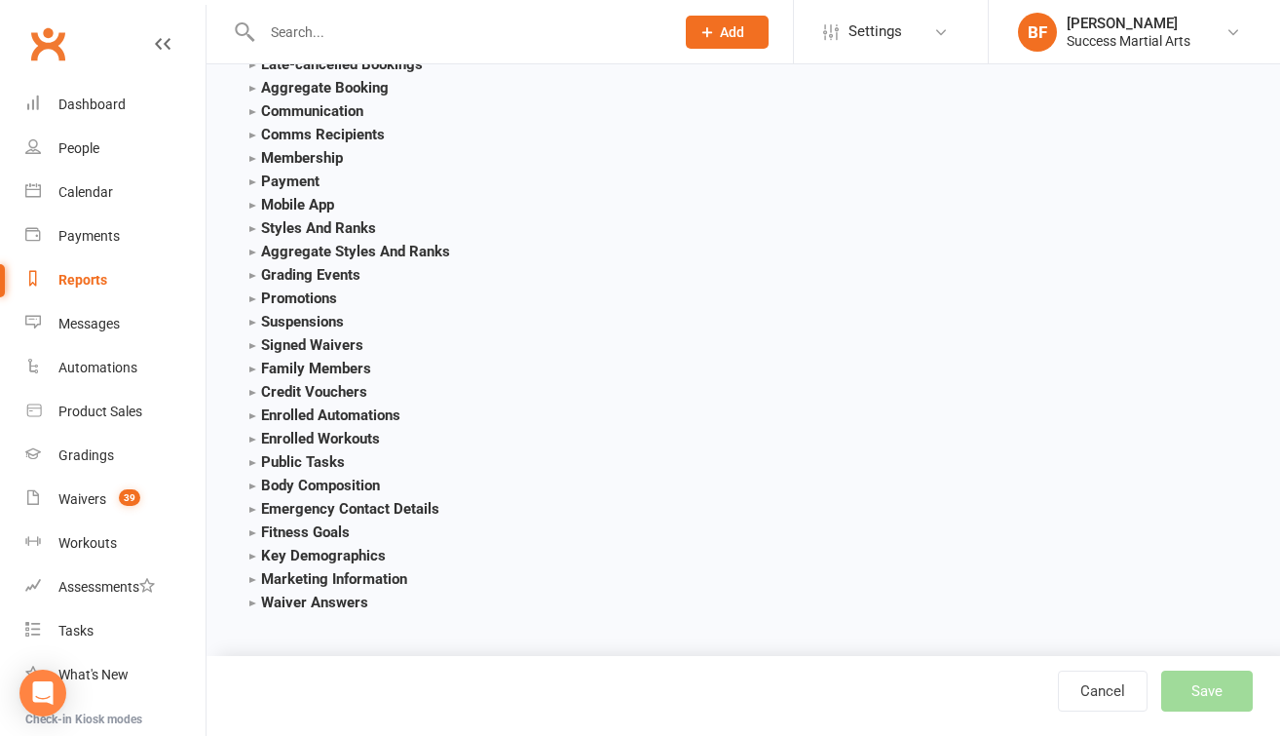
scroll to position [2412, 0]
type input "How did you hear about us?"
click at [253, 593] on strong "Waiver Answers" at bounding box center [308, 602] width 119 height 18
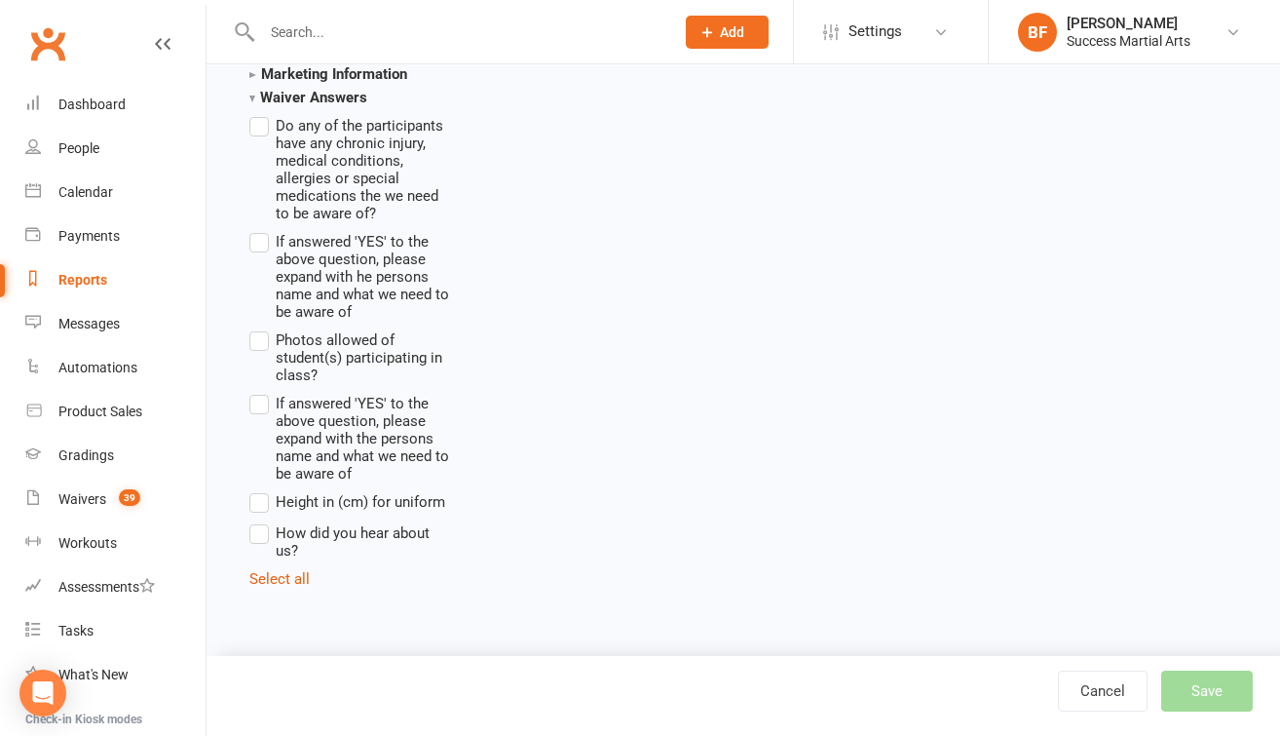
scroll to position [2917, 0]
click at [261, 521] on label "How did you hear about us?" at bounding box center [350, 540] width 202 height 38
click at [261, 521] on input "How did you hear about us?" at bounding box center [255, 521] width 13 height 0
click at [1202, 687] on button "Save" at bounding box center [1207, 690] width 92 height 41
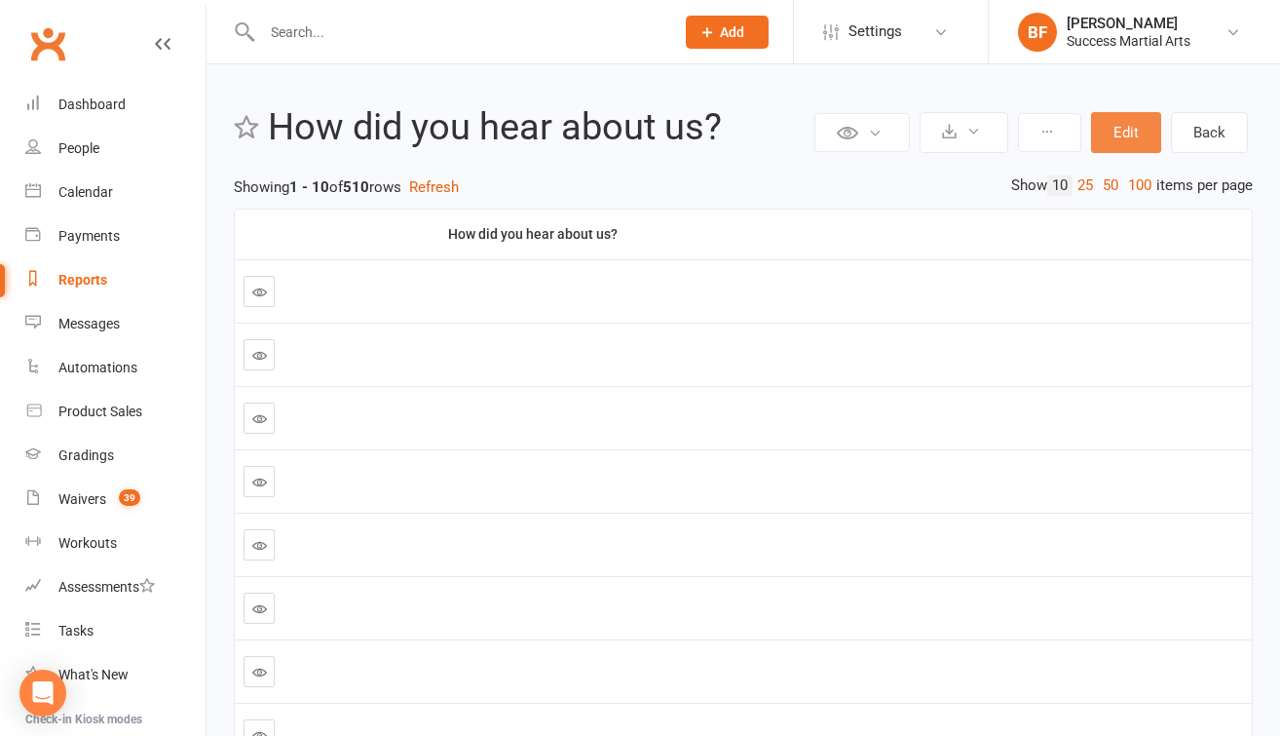
click at [1096, 147] on button "Edit" at bounding box center [1126, 132] width 70 height 41
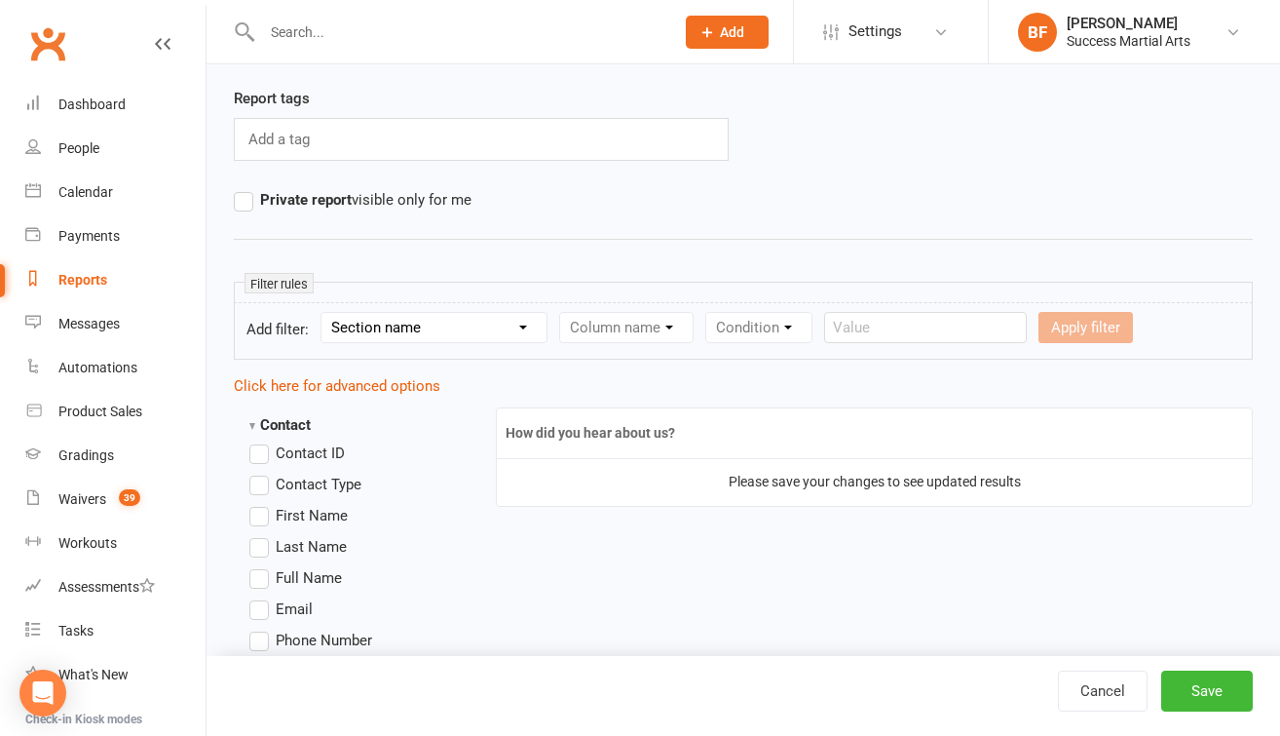
scroll to position [246, 0]
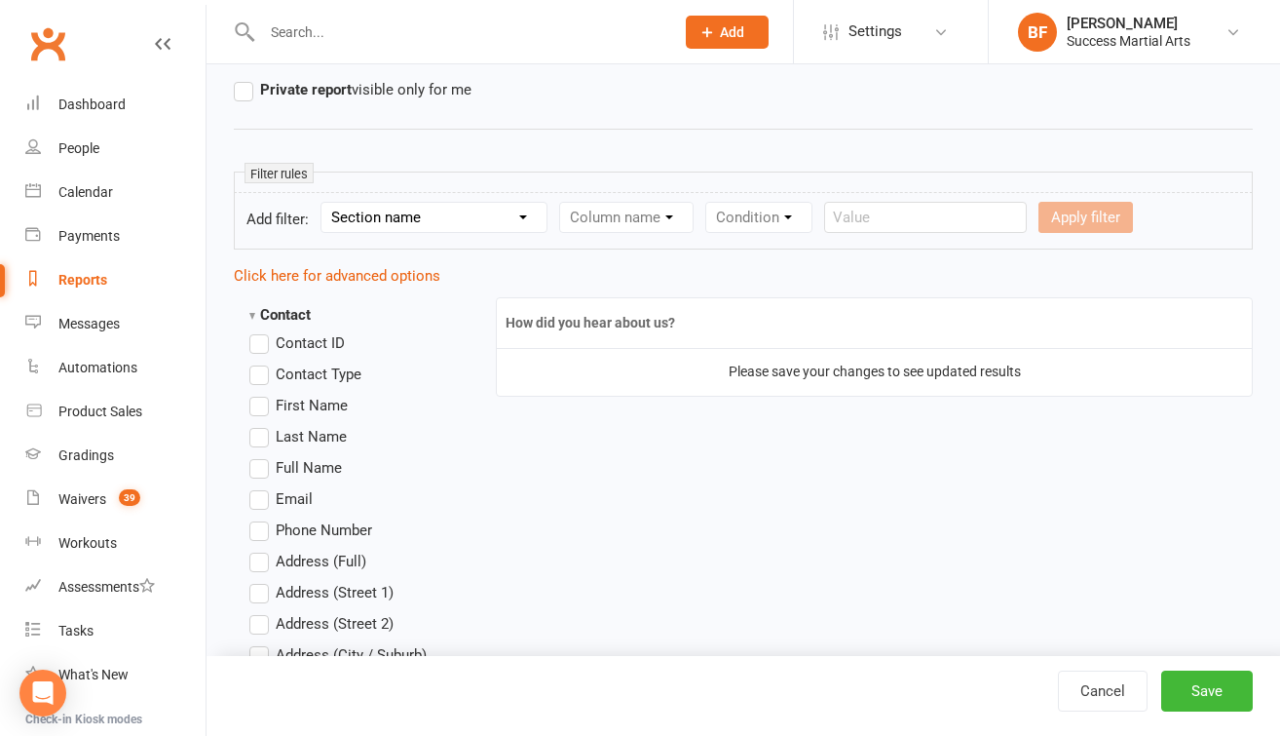
click at [260, 469] on label "Full Name" at bounding box center [295, 467] width 93 height 23
click at [260, 456] on input "Full Name" at bounding box center [255, 456] width 13 height 0
click at [1197, 687] on button "Save" at bounding box center [1207, 690] width 92 height 41
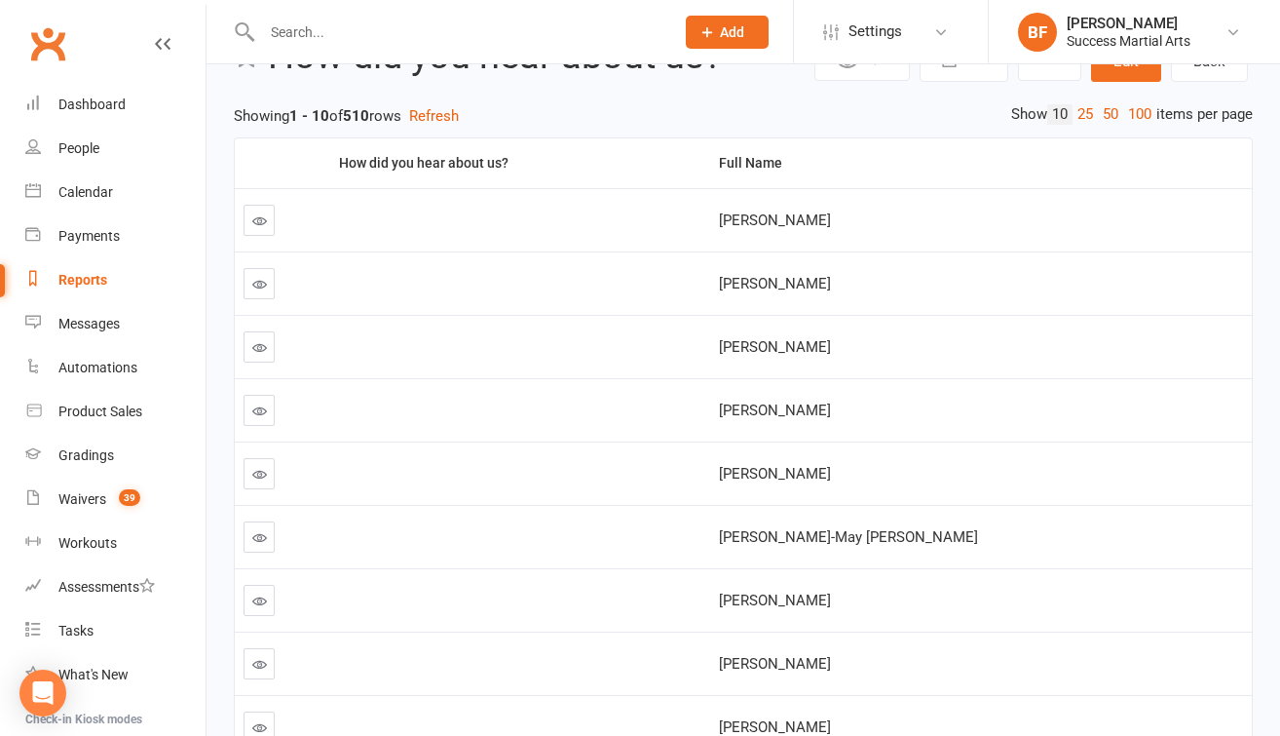
scroll to position [63, 0]
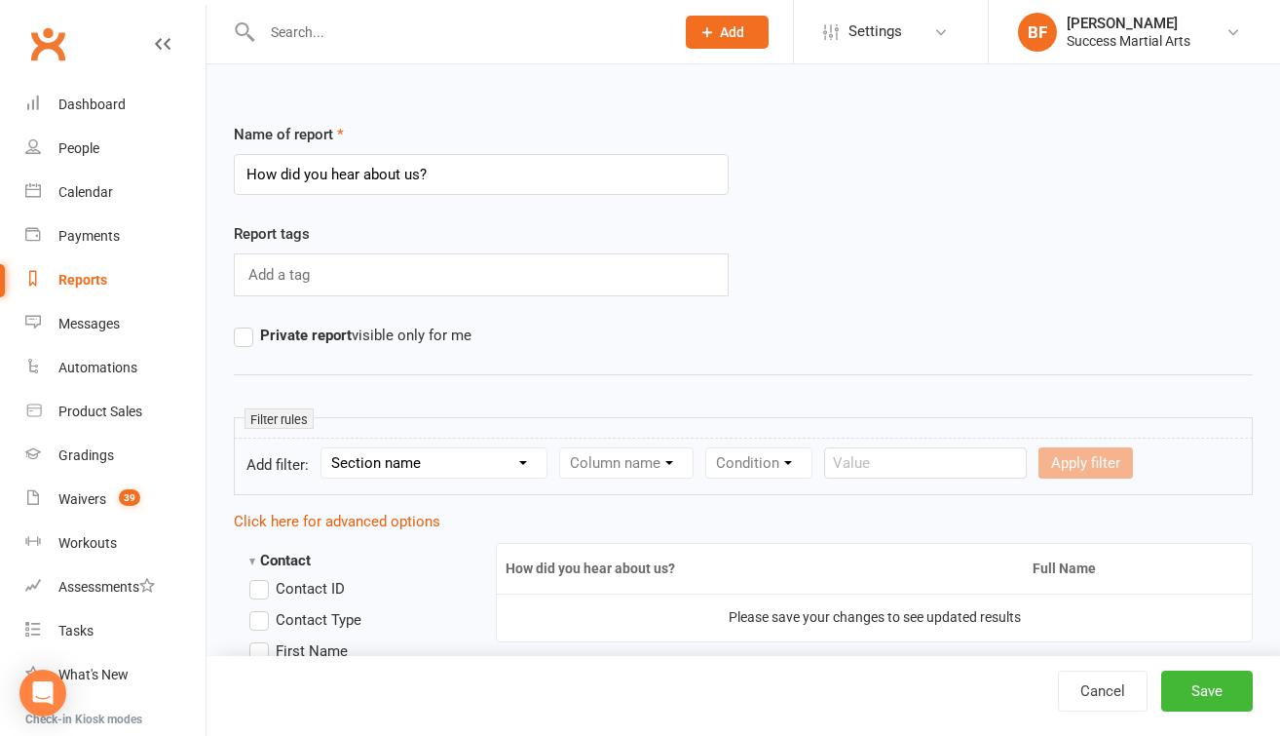
click at [621, 457] on div "Column name" at bounding box center [626, 462] width 134 height 31
select select "29"
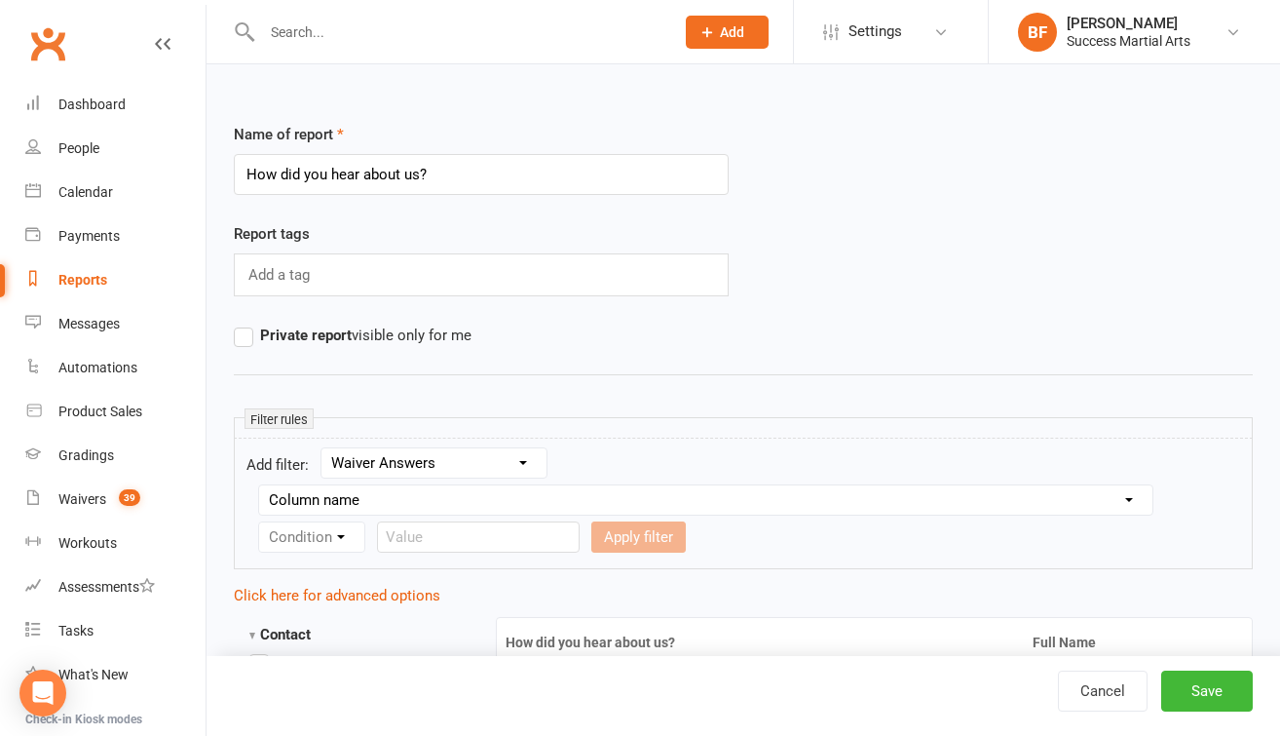
select select "5"
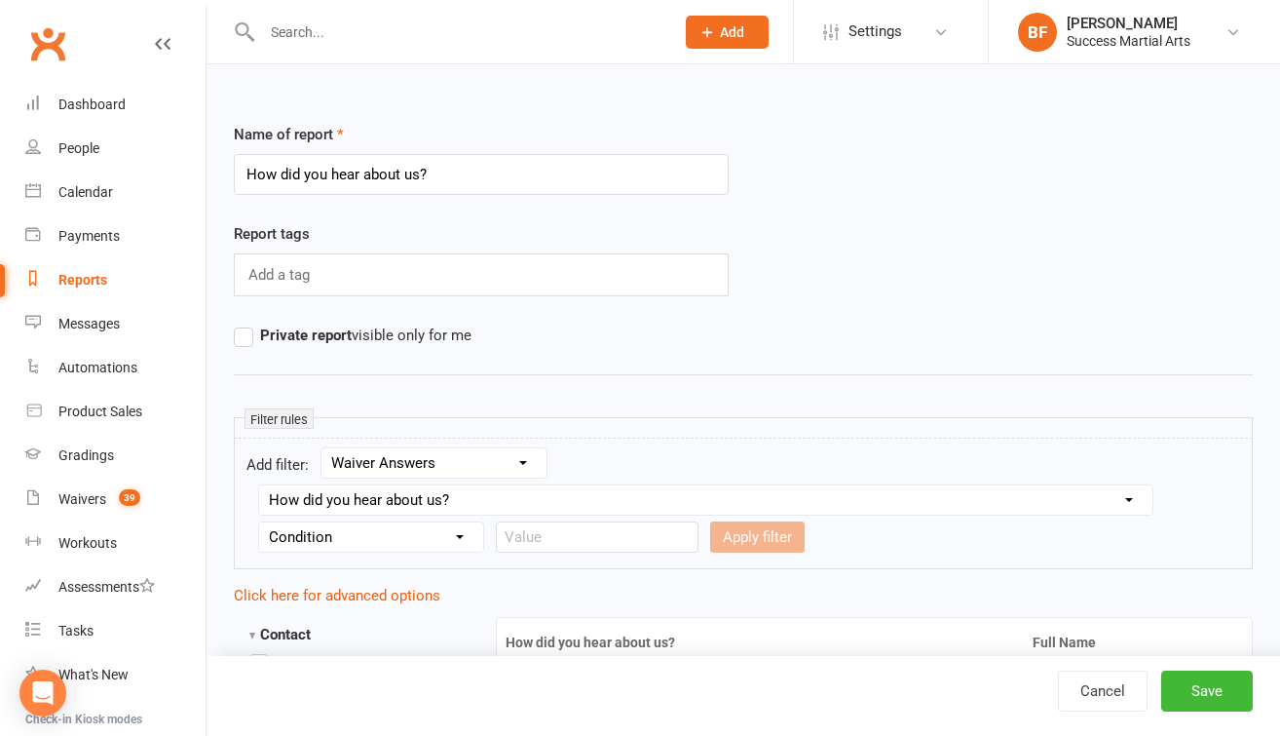
select select "6"
click at [564, 536] on button "Apply filter" at bounding box center [543, 536] width 95 height 31
select select
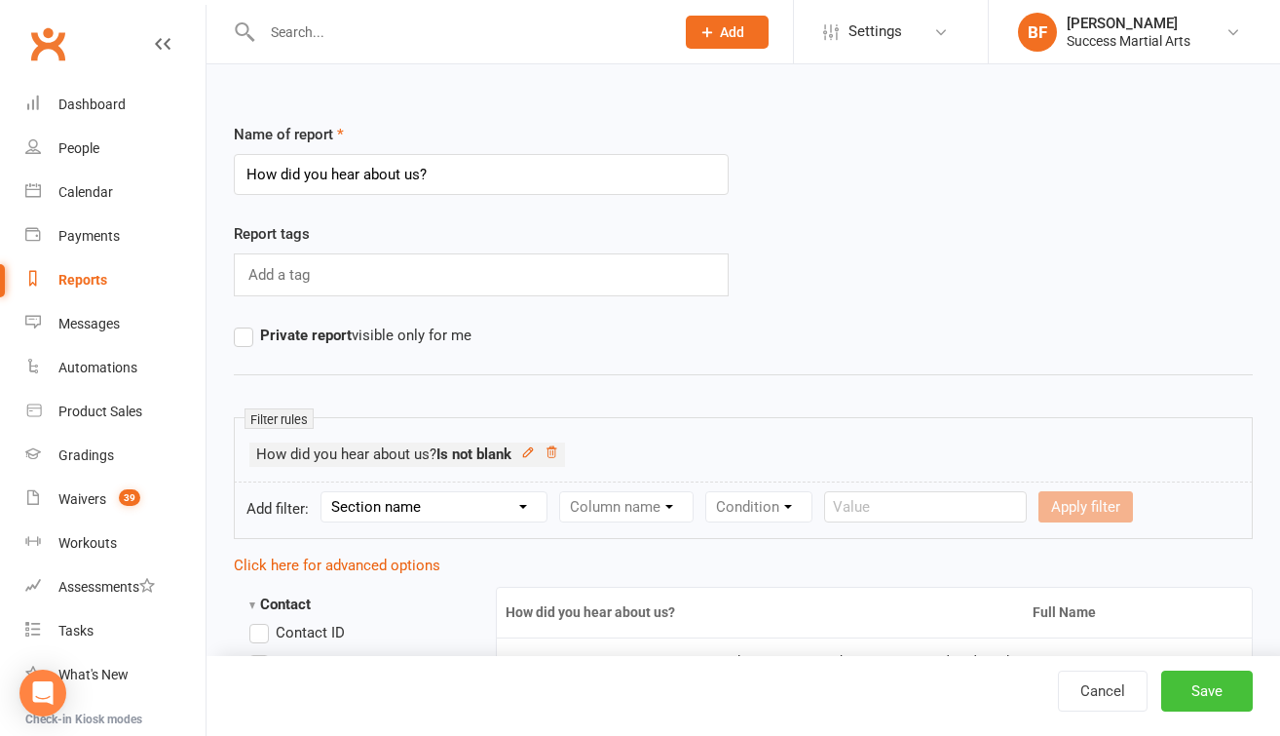
click at [1212, 696] on button "Save" at bounding box center [1207, 690] width 92 height 41
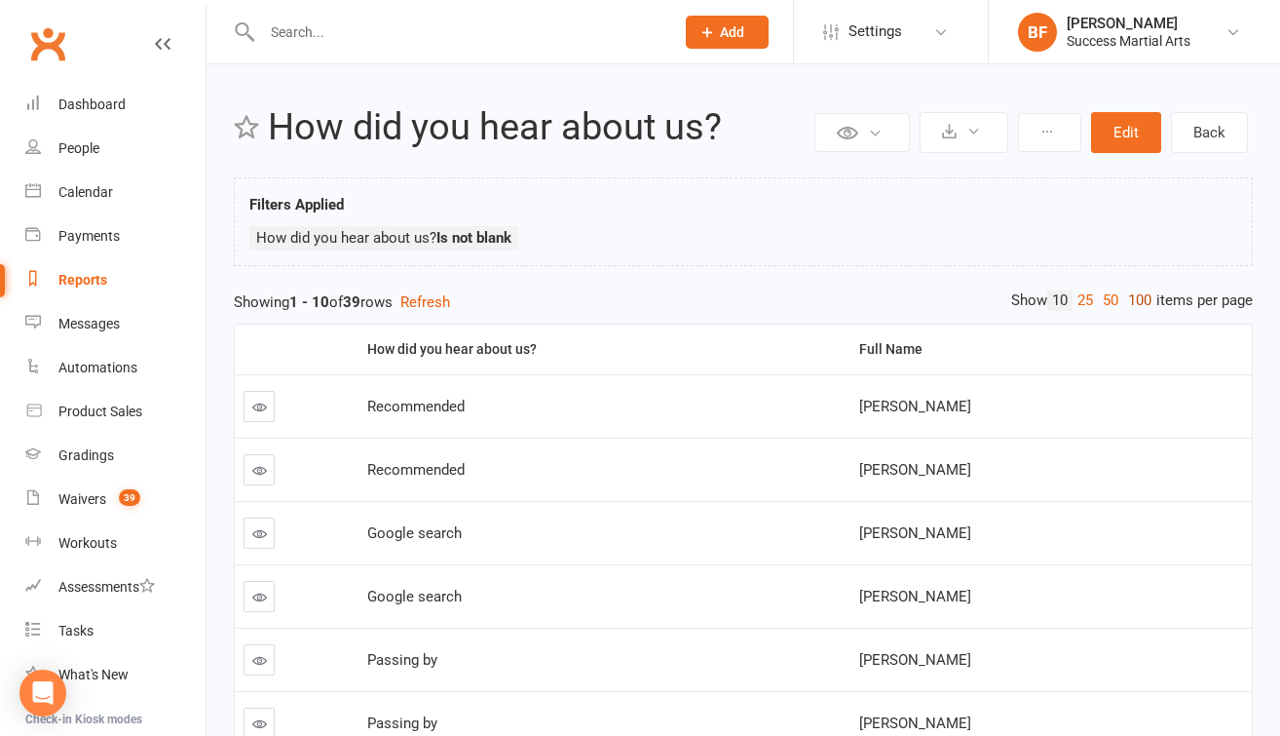
click at [1136, 300] on link "100" at bounding box center [1139, 300] width 33 height 20
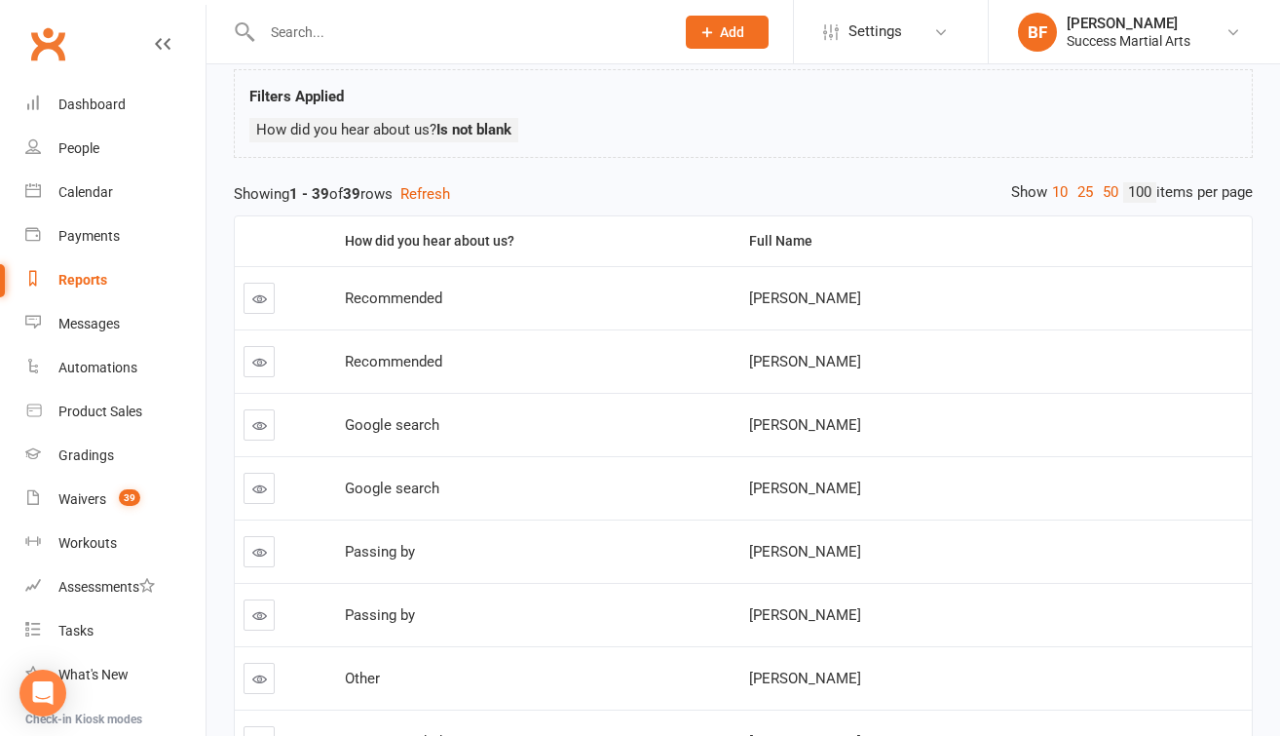
scroll to position [133, 0]
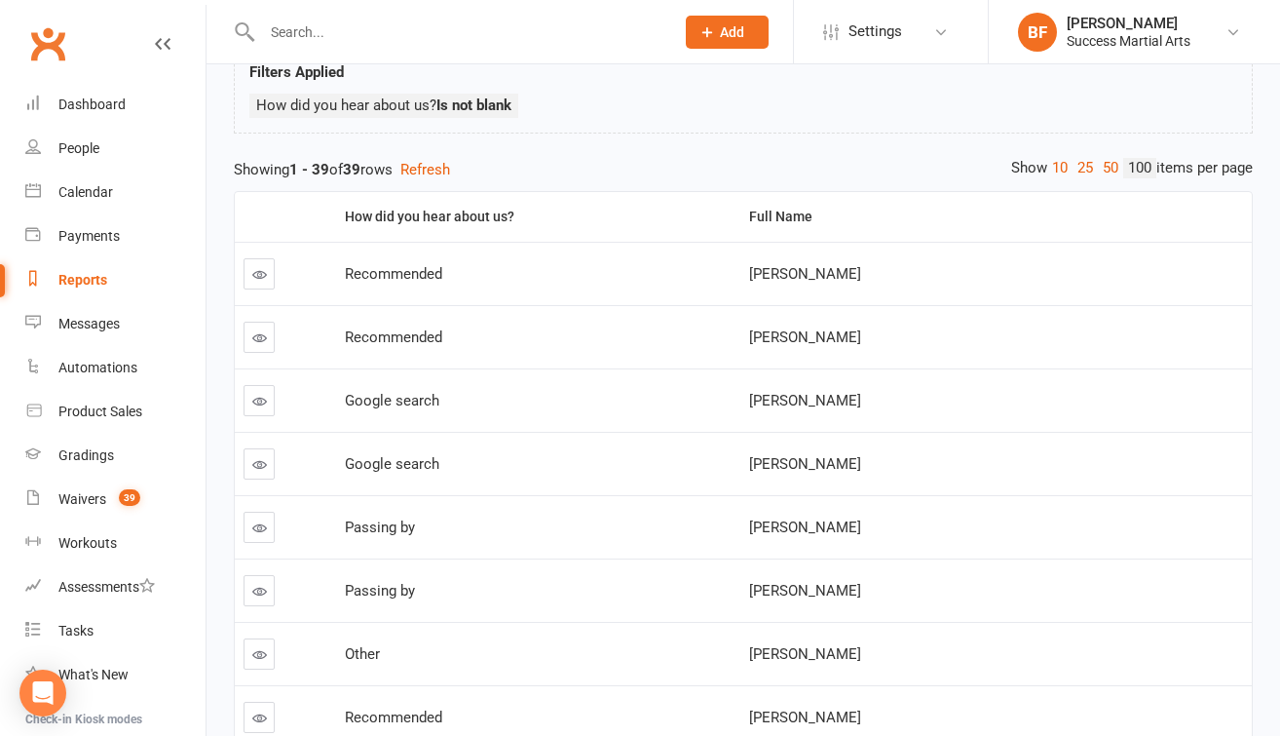
click at [259, 397] on icon at bounding box center [259, 401] width 15 height 15
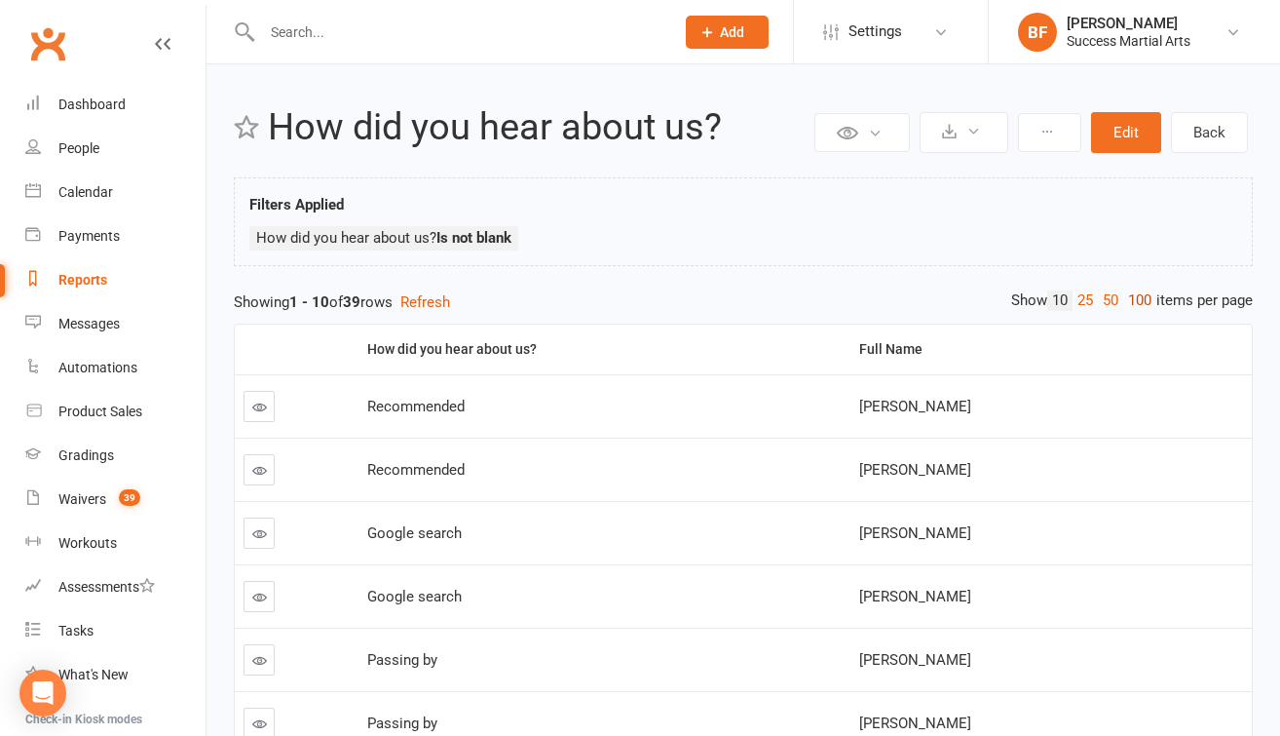
click at [1138, 295] on link "100" at bounding box center [1139, 300] width 33 height 20
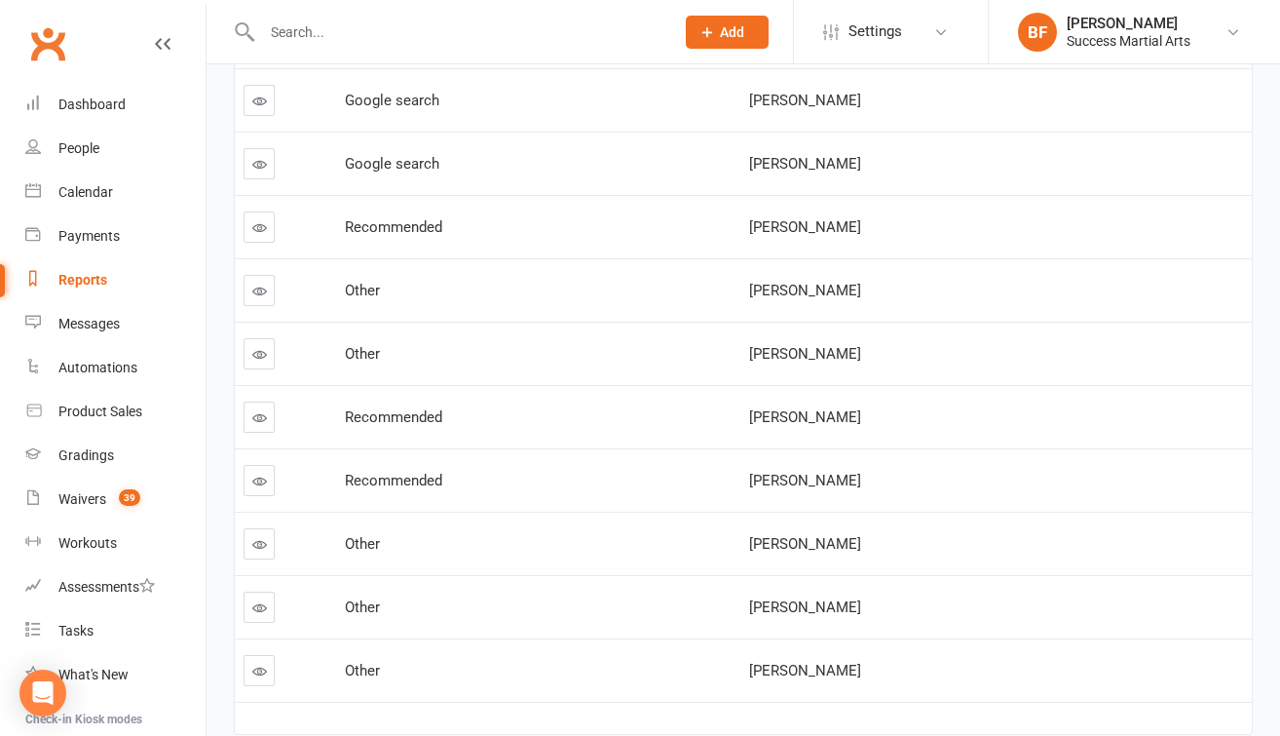
scroll to position [2107, 0]
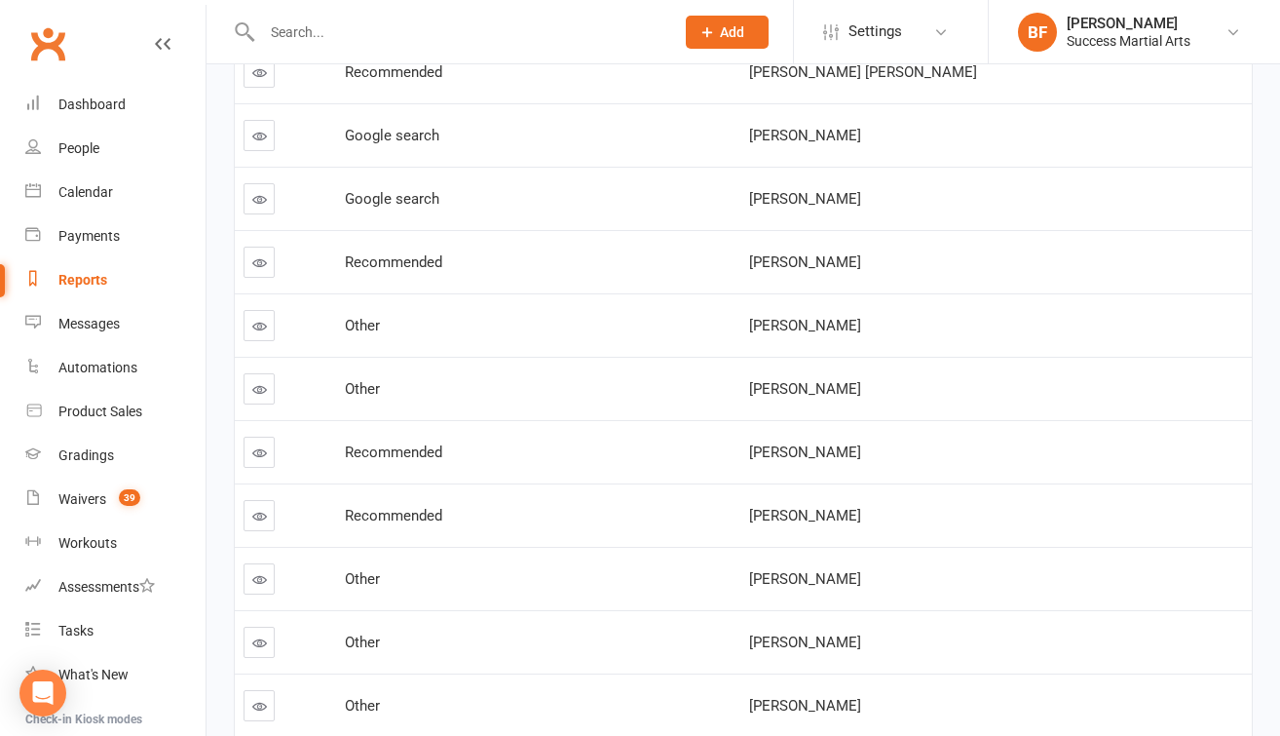
click at [259, 200] on icon at bounding box center [259, 199] width 15 height 15
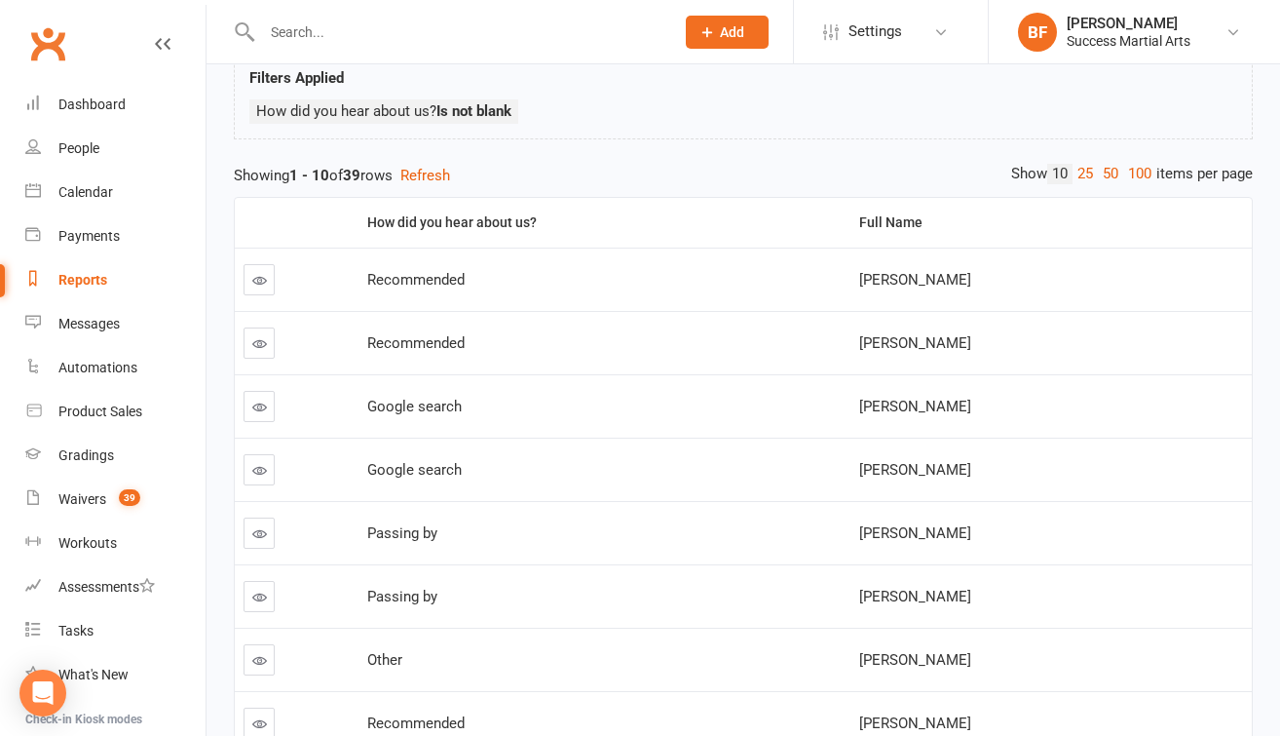
scroll to position [194, 0]
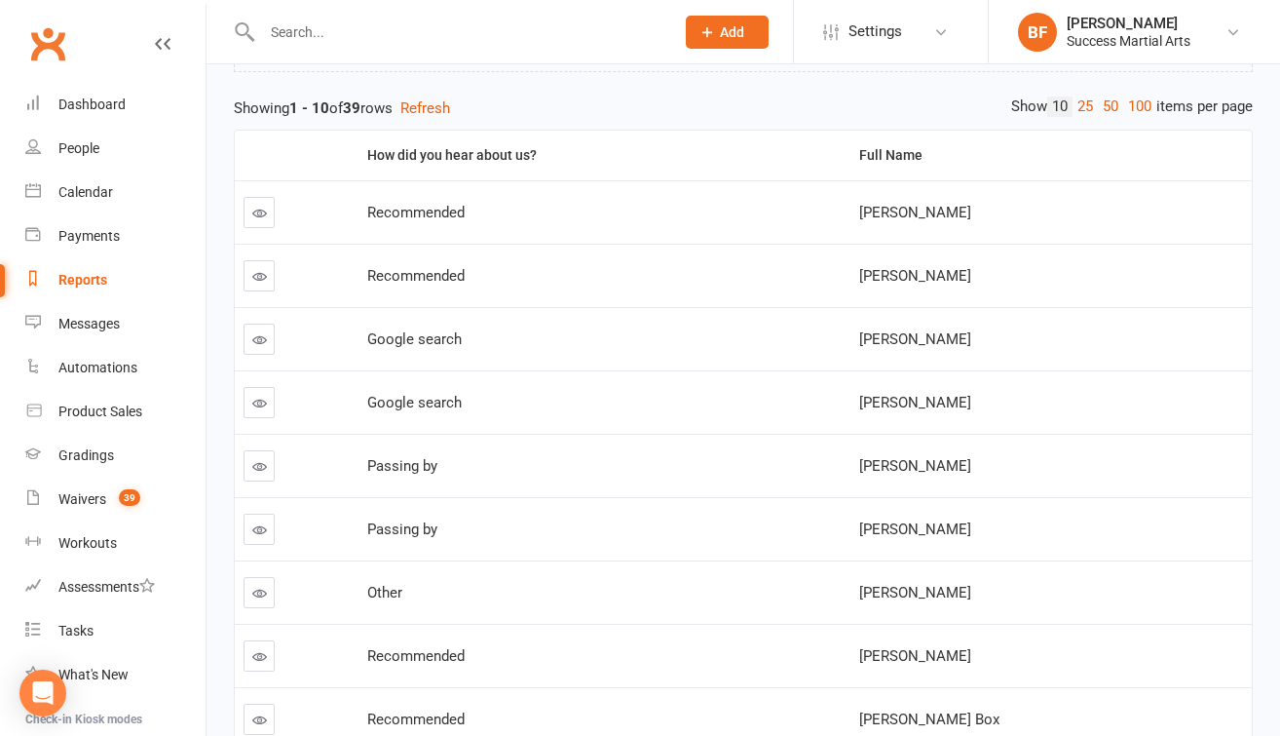
click at [257, 345] on icon at bounding box center [259, 339] width 15 height 15
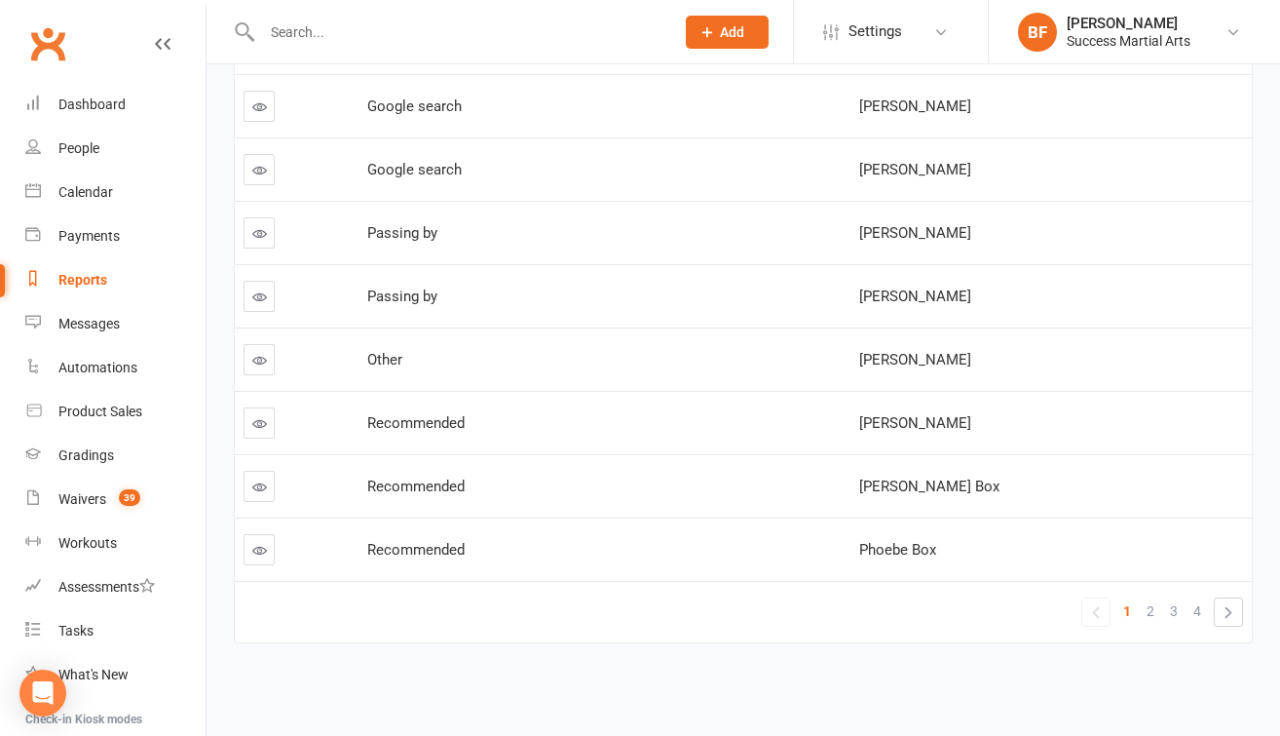
scroll to position [443, 0]
click at [1219, 600] on link "»" at bounding box center [1228, 611] width 27 height 27
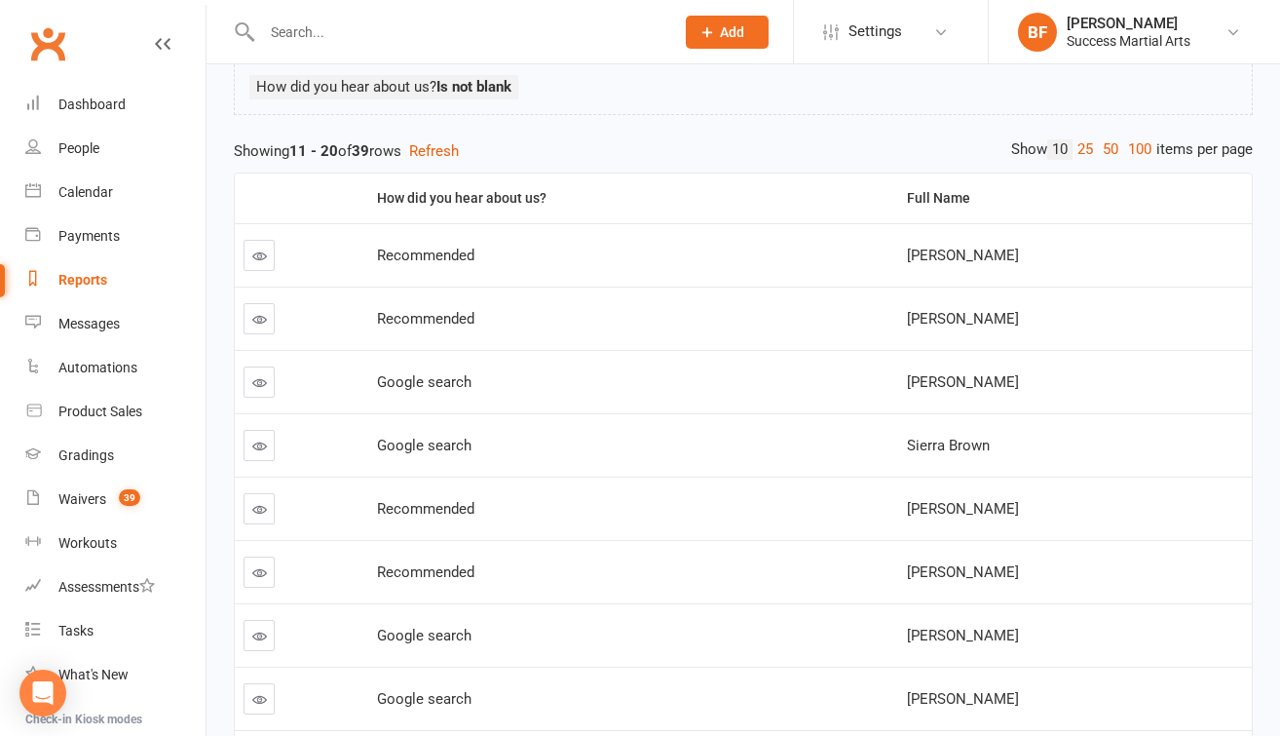
scroll to position [158, 0]
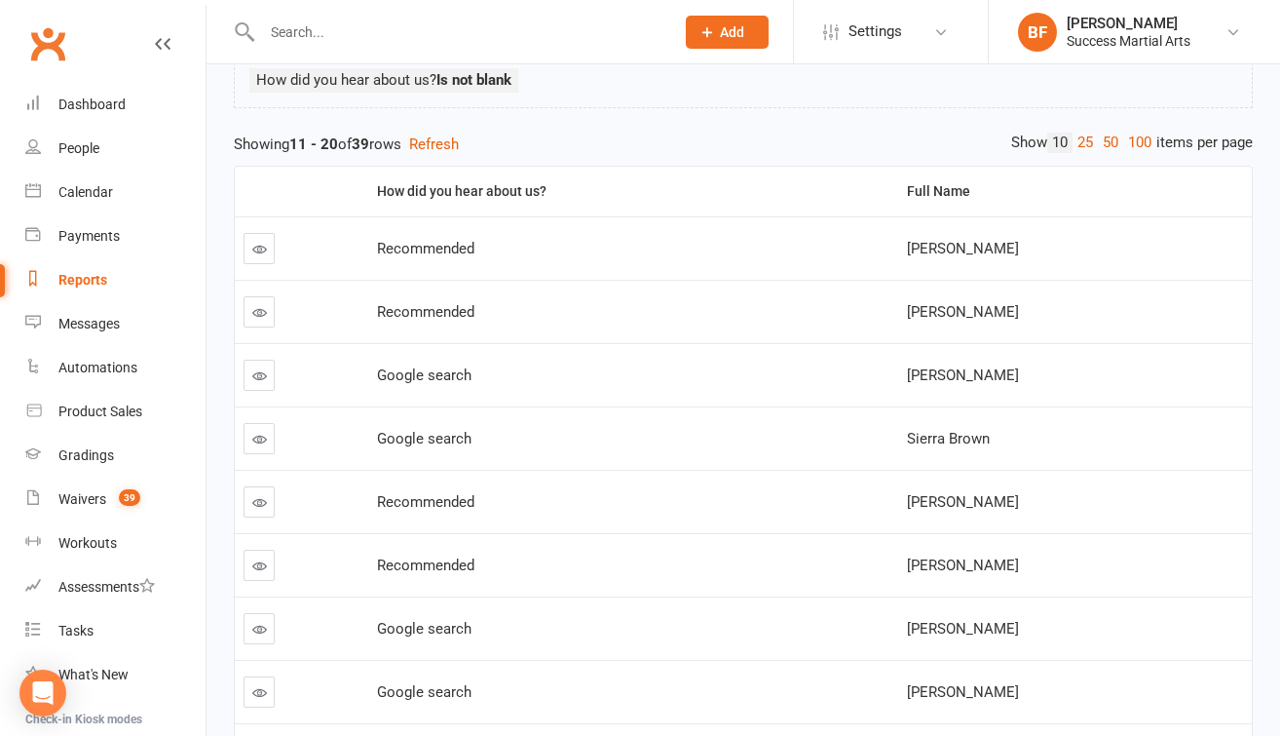
click at [260, 373] on icon at bounding box center [259, 375] width 15 height 15
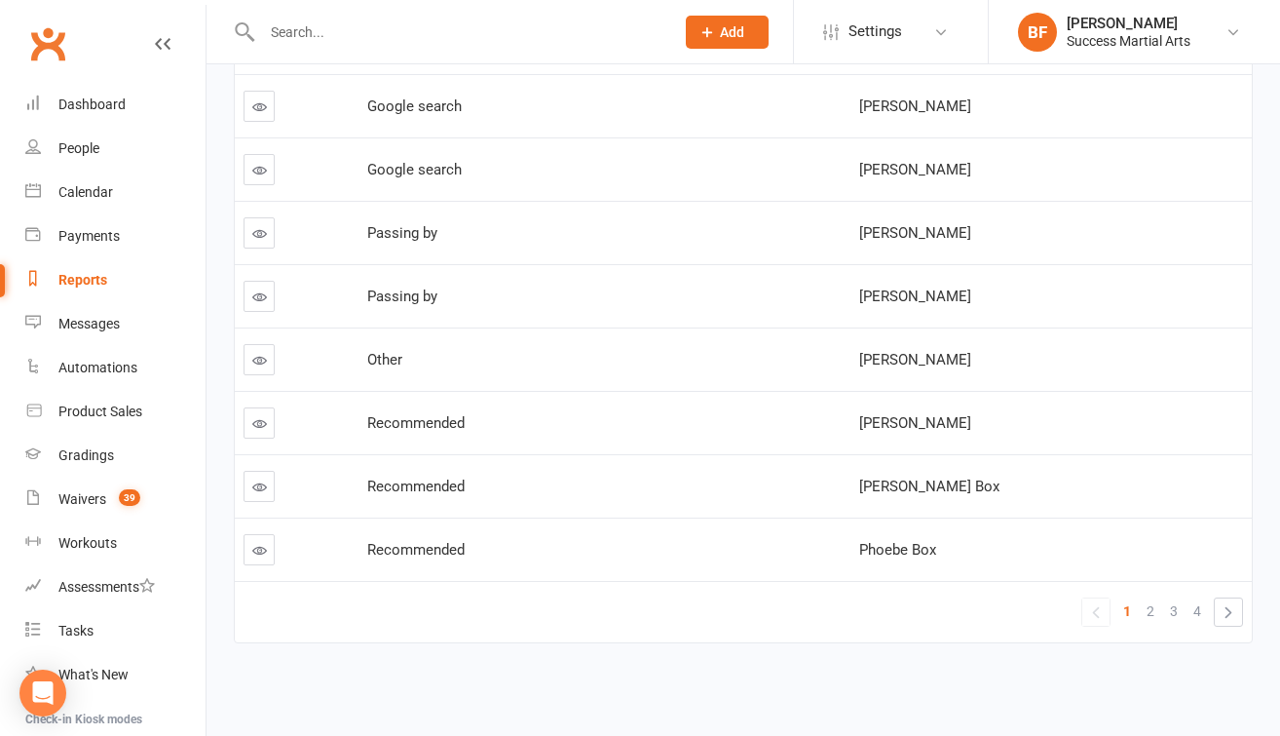
scroll to position [443, 0]
click at [1224, 600] on link "»" at bounding box center [1228, 611] width 27 height 27
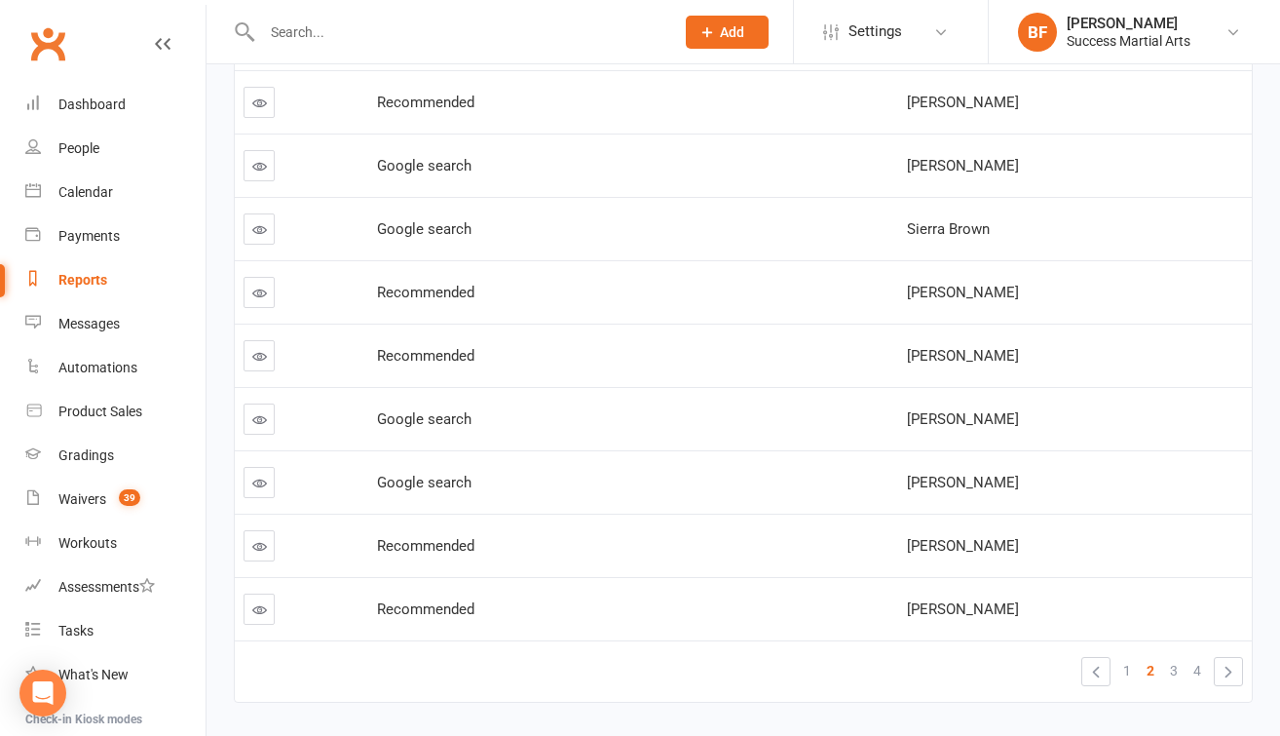
scroll to position [292, 0]
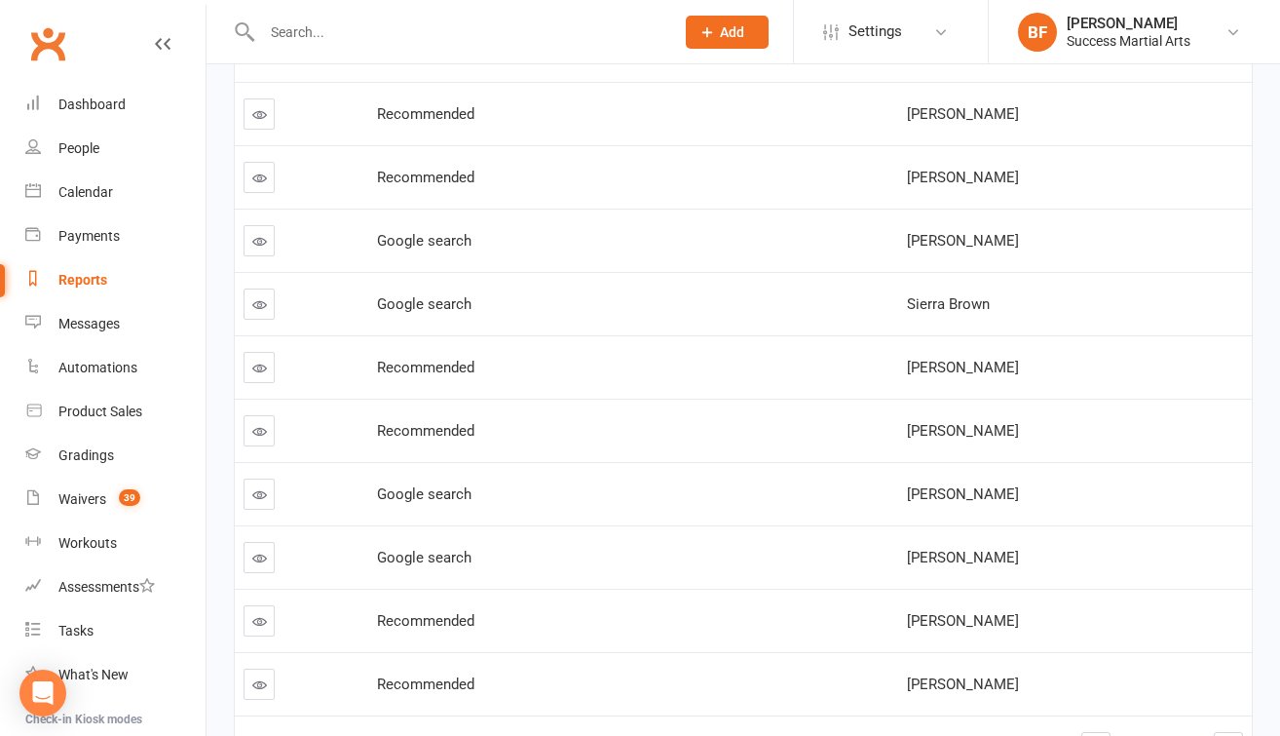
click at [258, 496] on icon at bounding box center [259, 494] width 15 height 15
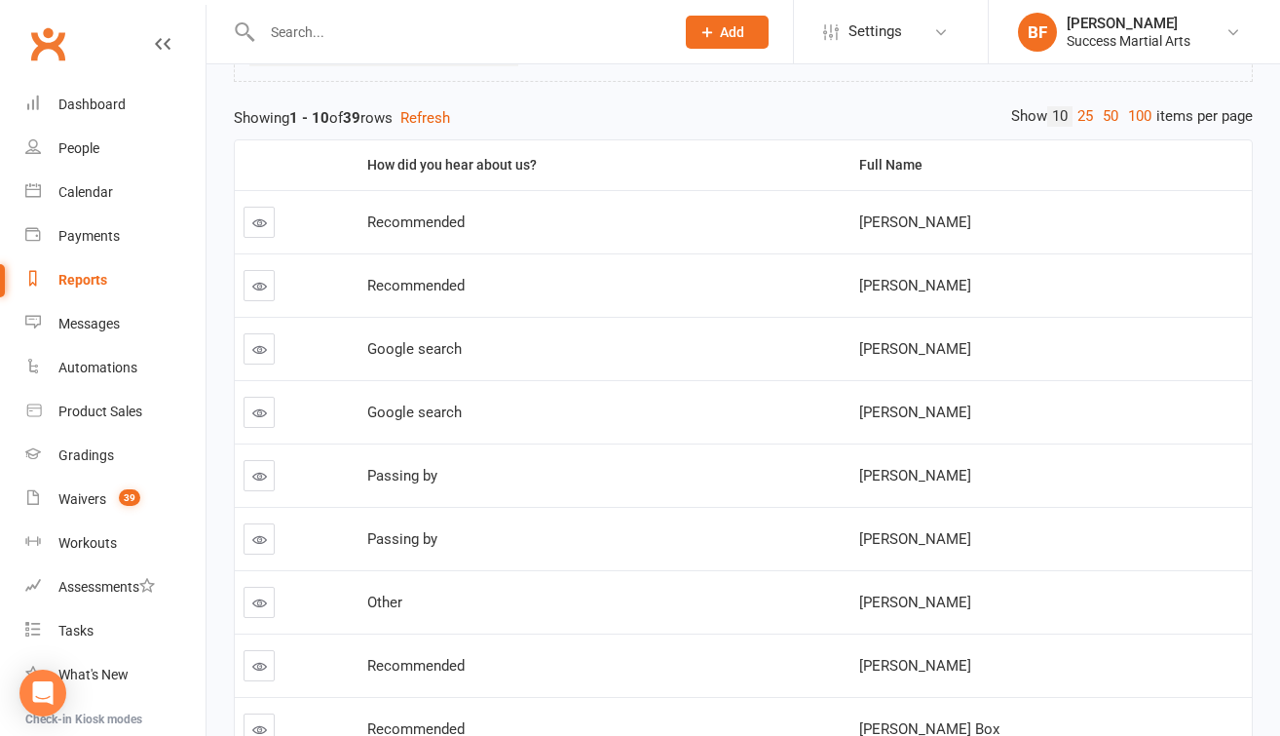
scroll to position [101, 0]
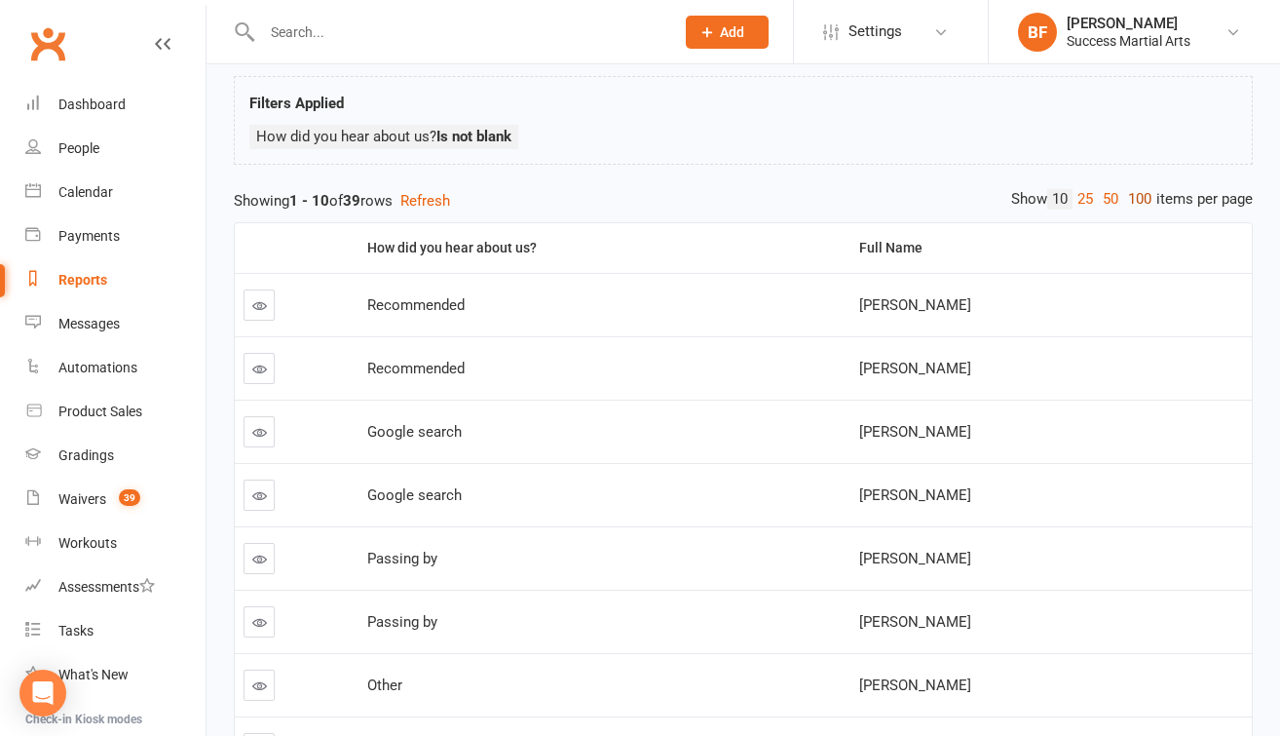
click at [1136, 202] on link "100" at bounding box center [1139, 199] width 33 height 20
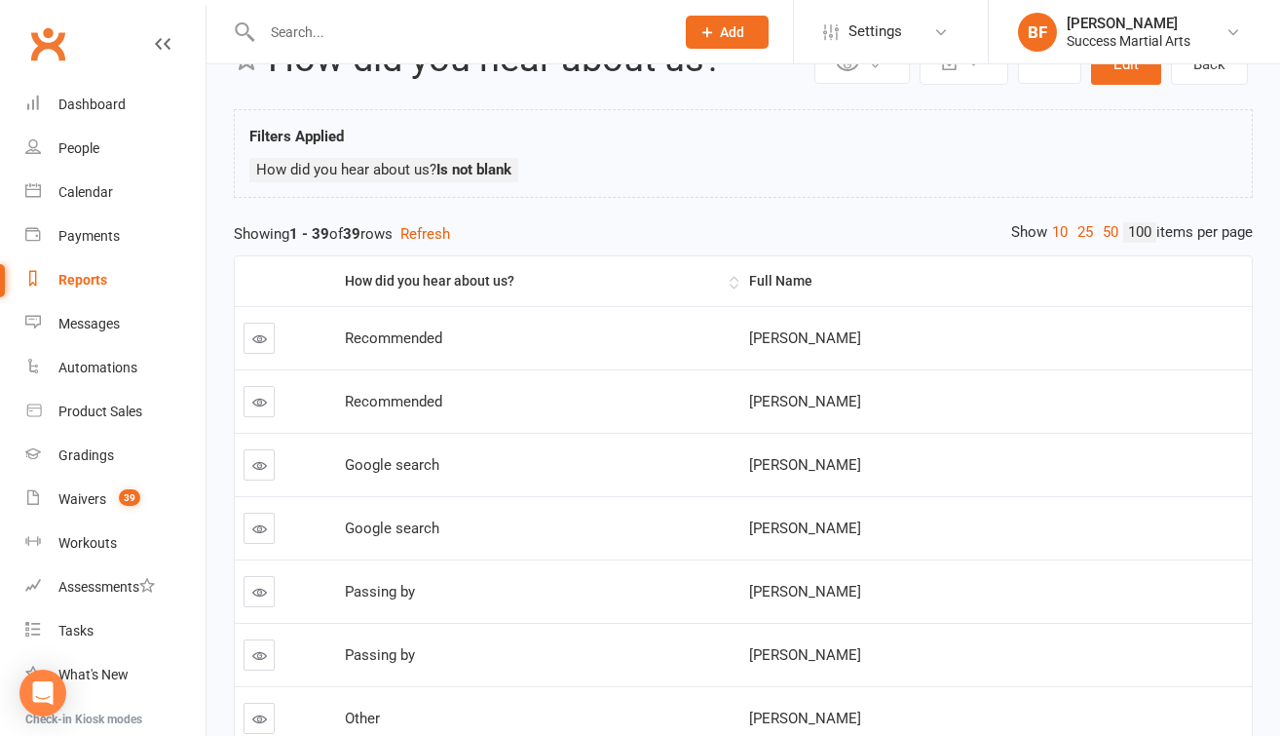
scroll to position [116, 0]
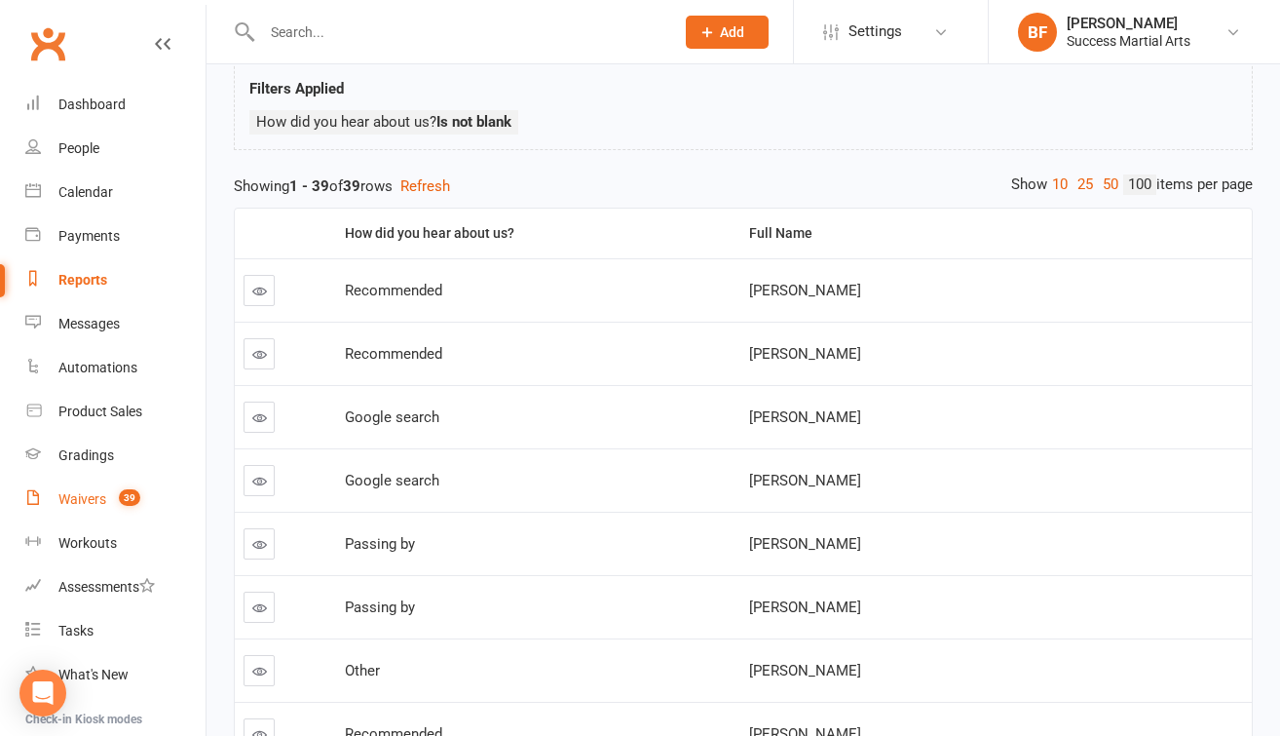
click at [95, 494] on div "Waivers" at bounding box center [82, 499] width 48 height 16
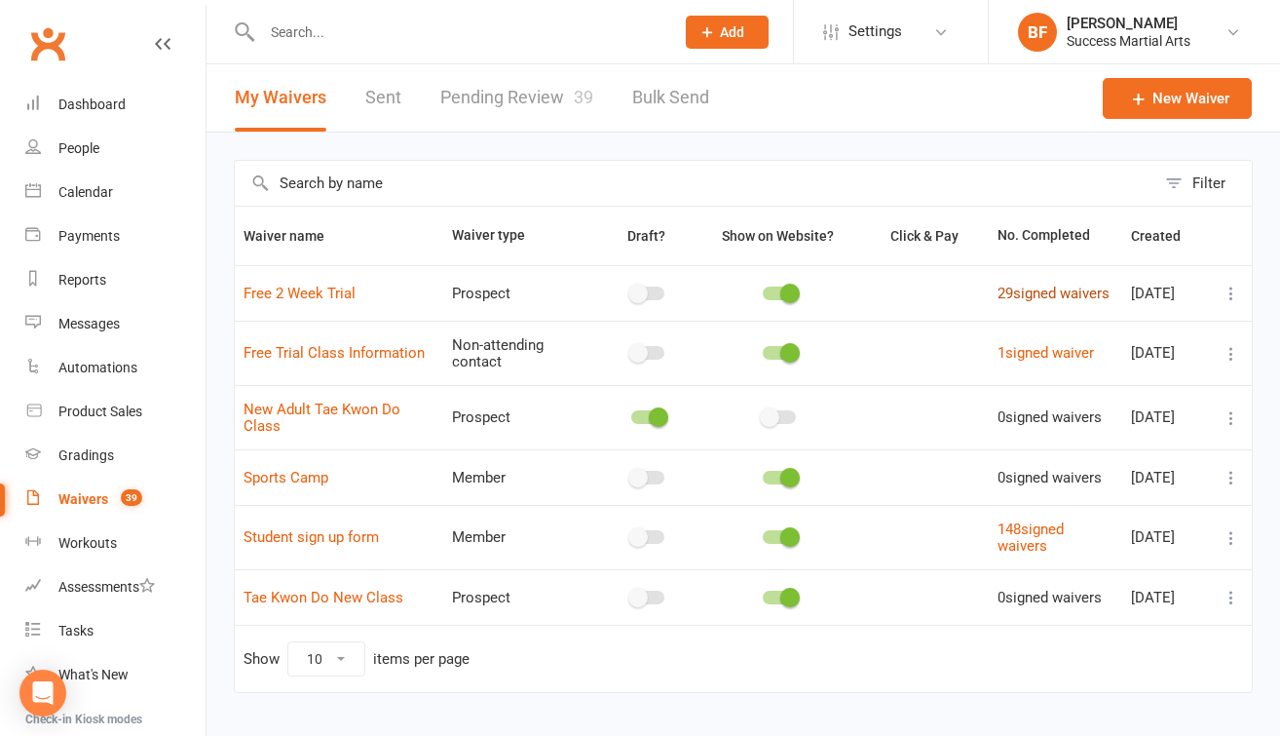
click at [1025, 286] on link "29 signed waivers" at bounding box center [1054, 293] width 112 height 18
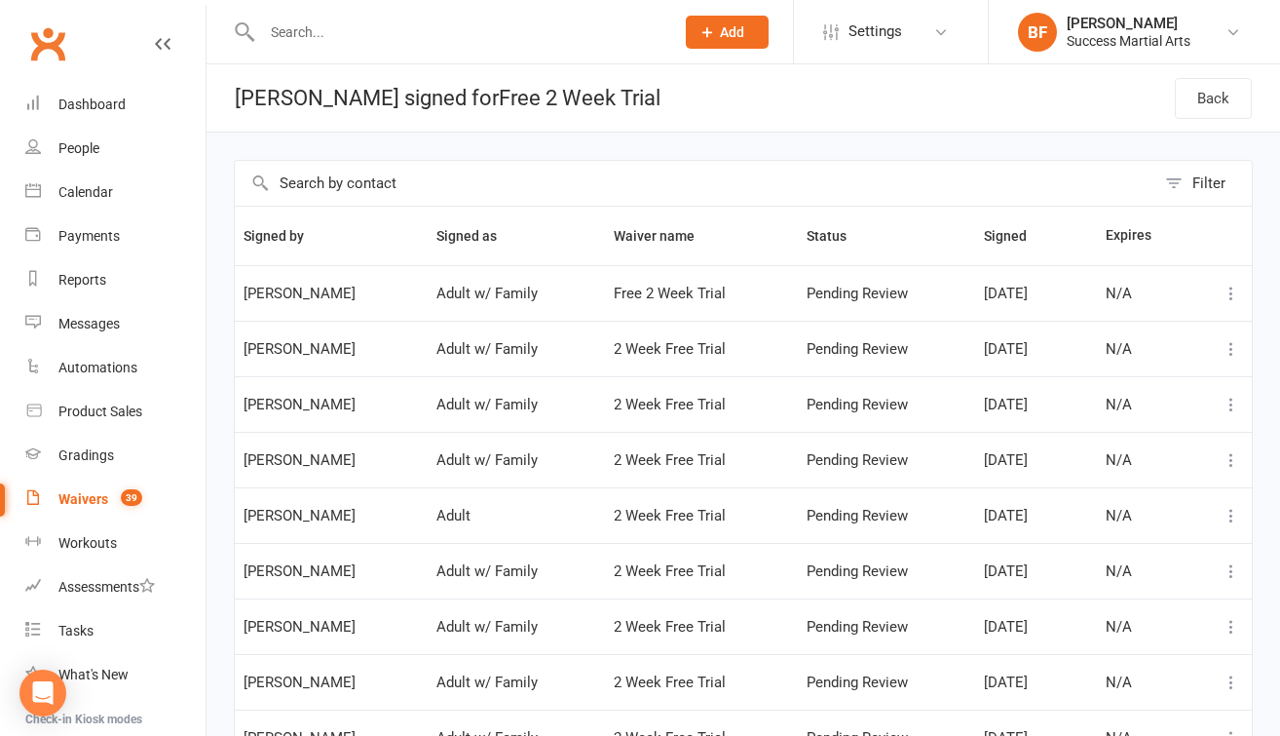
click at [88, 499] on div "Waivers" at bounding box center [83, 499] width 50 height 16
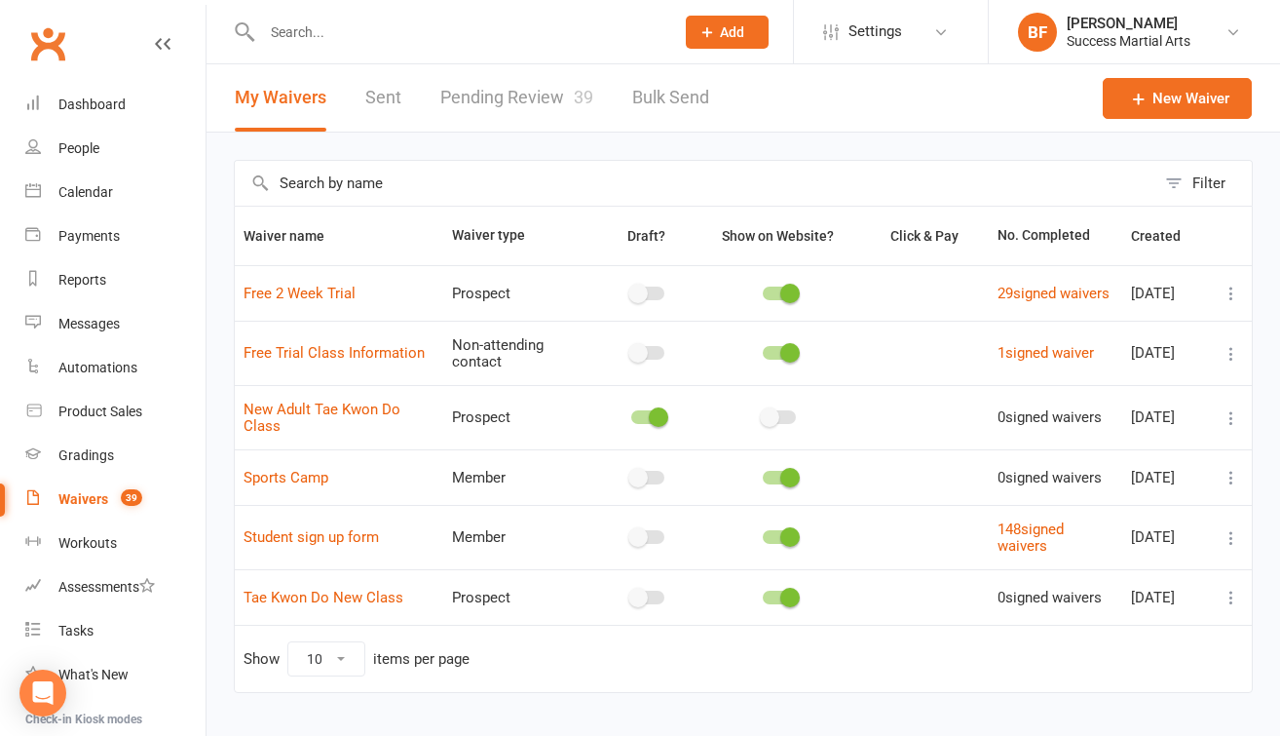
click at [547, 104] on link "Pending Review 39" at bounding box center [516, 97] width 153 height 67
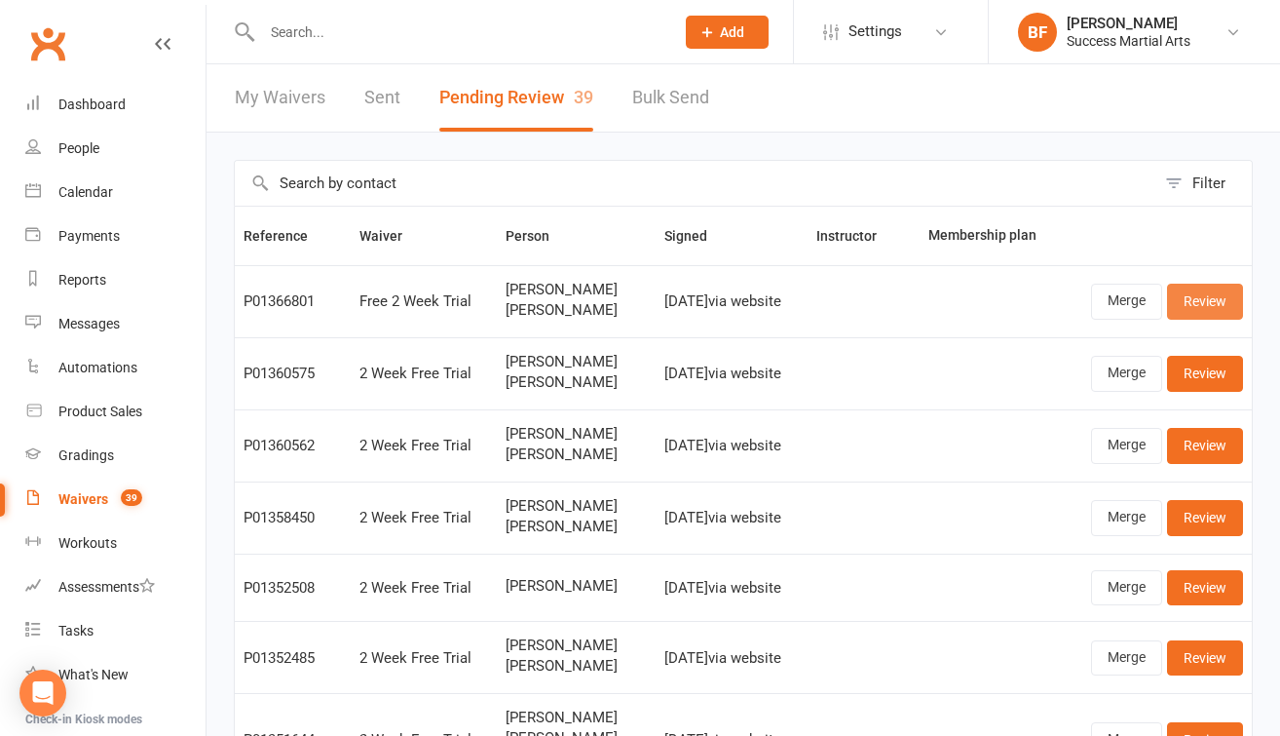
click at [1189, 313] on link "Review" at bounding box center [1205, 301] width 76 height 35
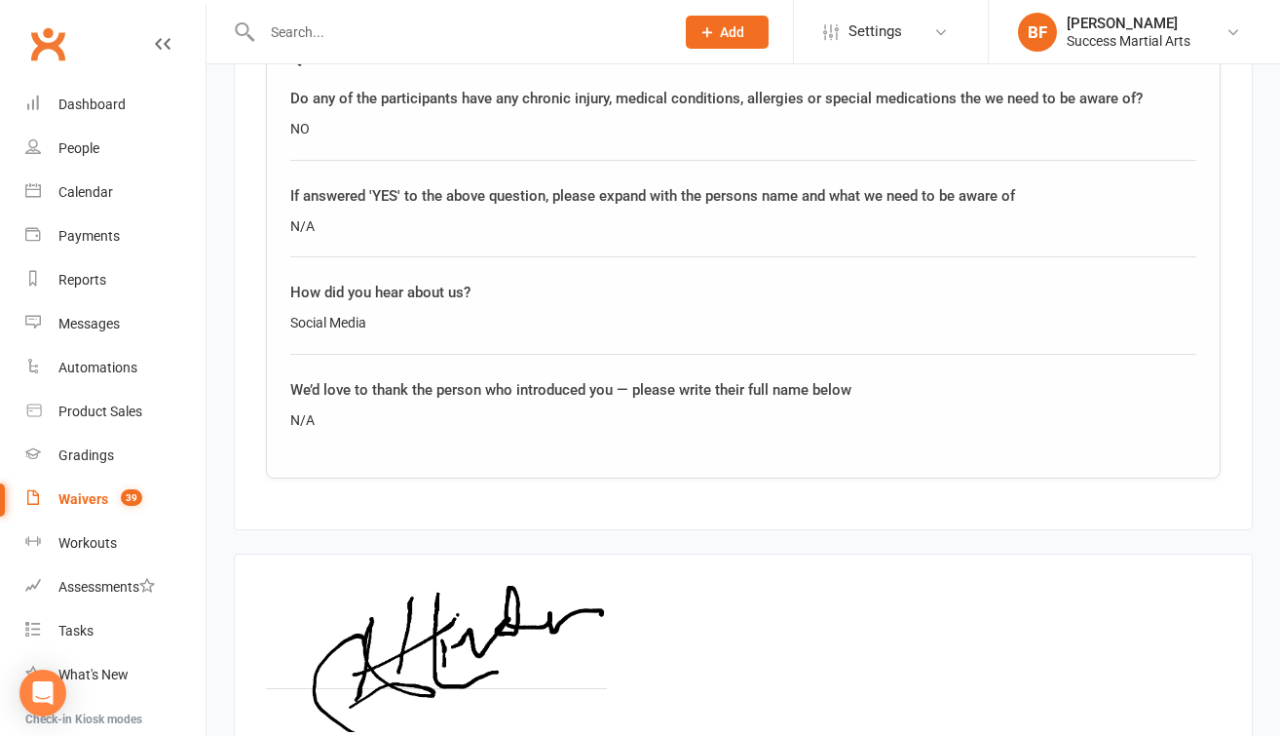
scroll to position [2750, 0]
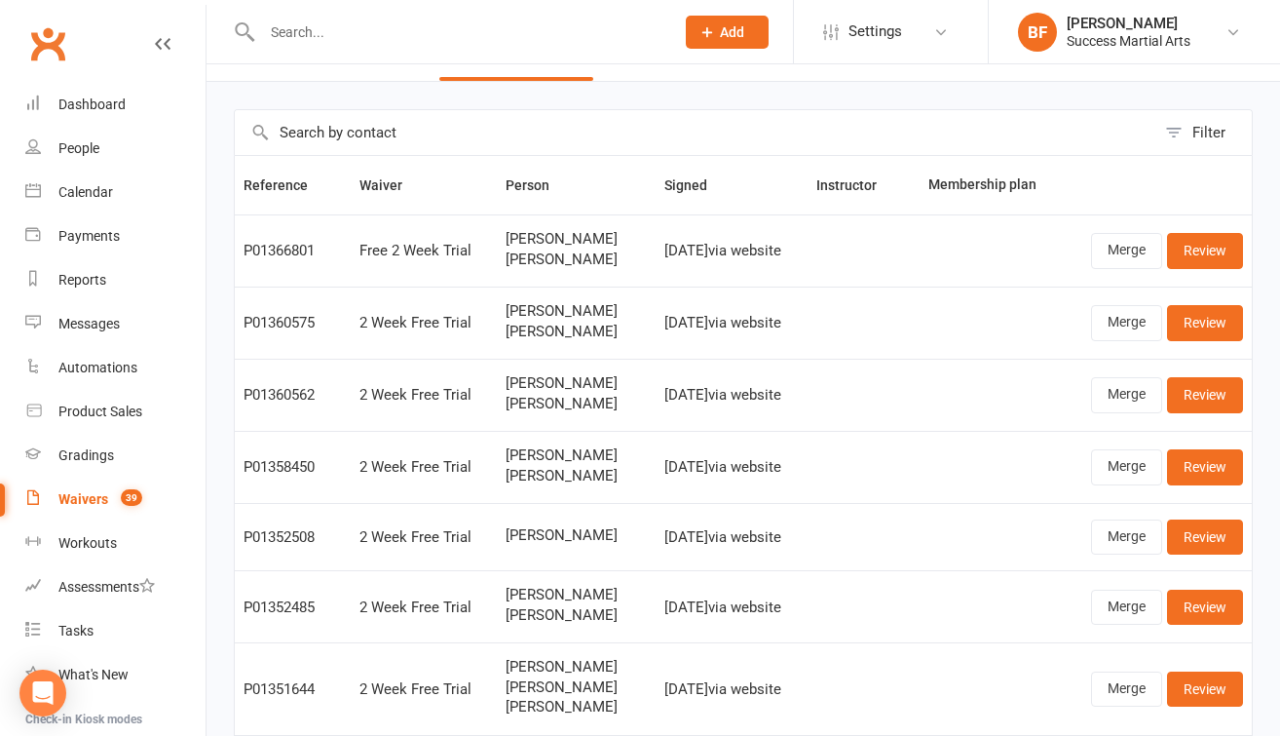
scroll to position [67, 0]
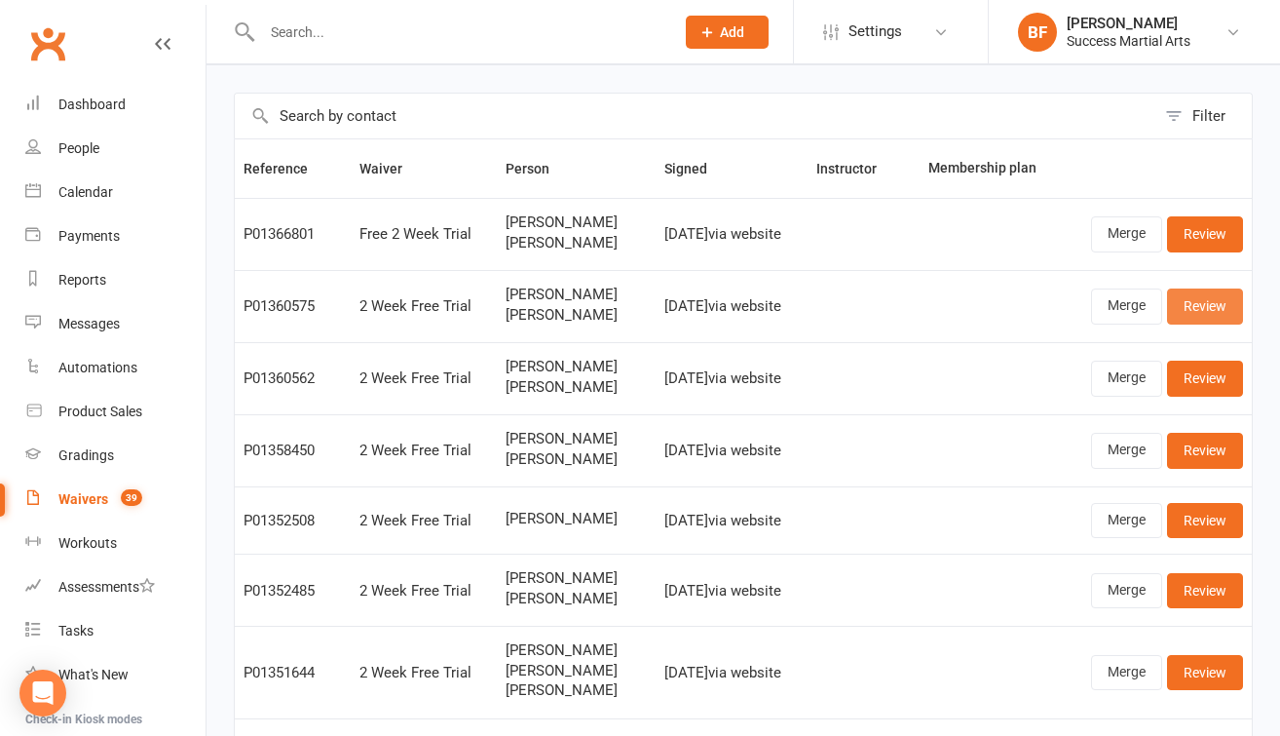
click at [1204, 305] on link "Review" at bounding box center [1205, 305] width 76 height 35
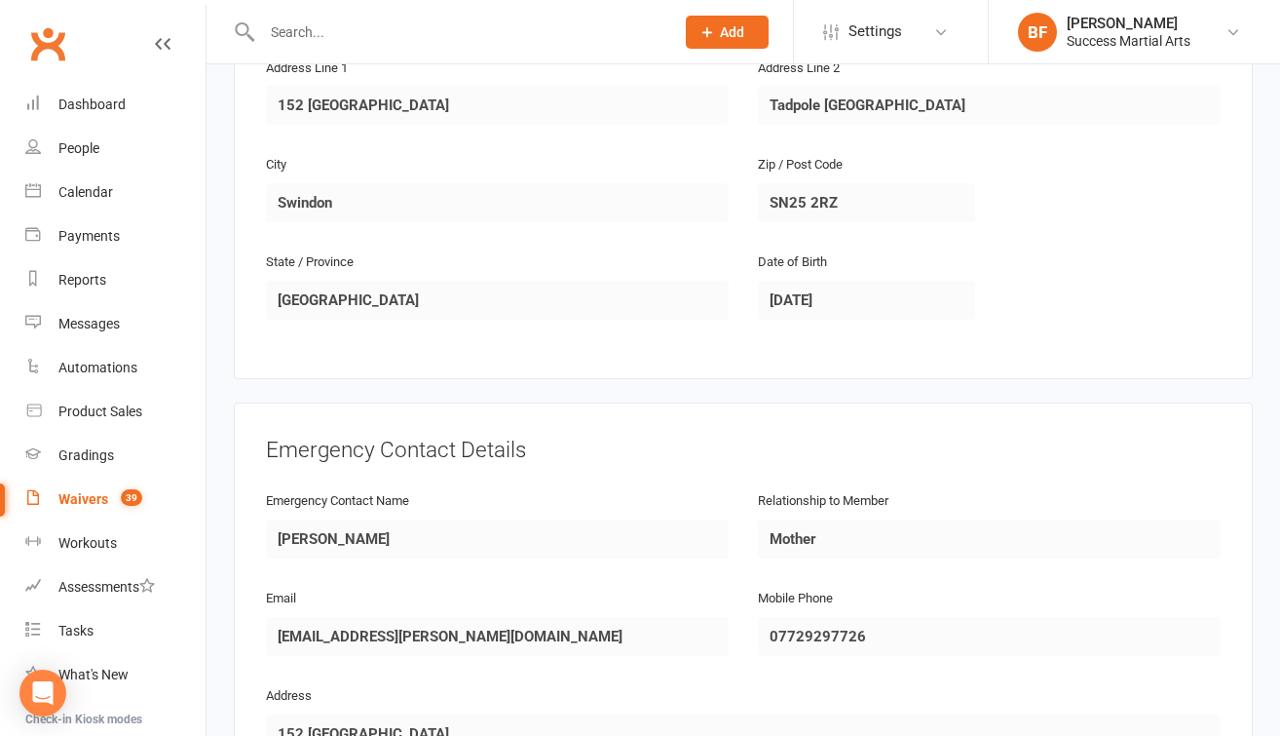
scroll to position [1349, 0]
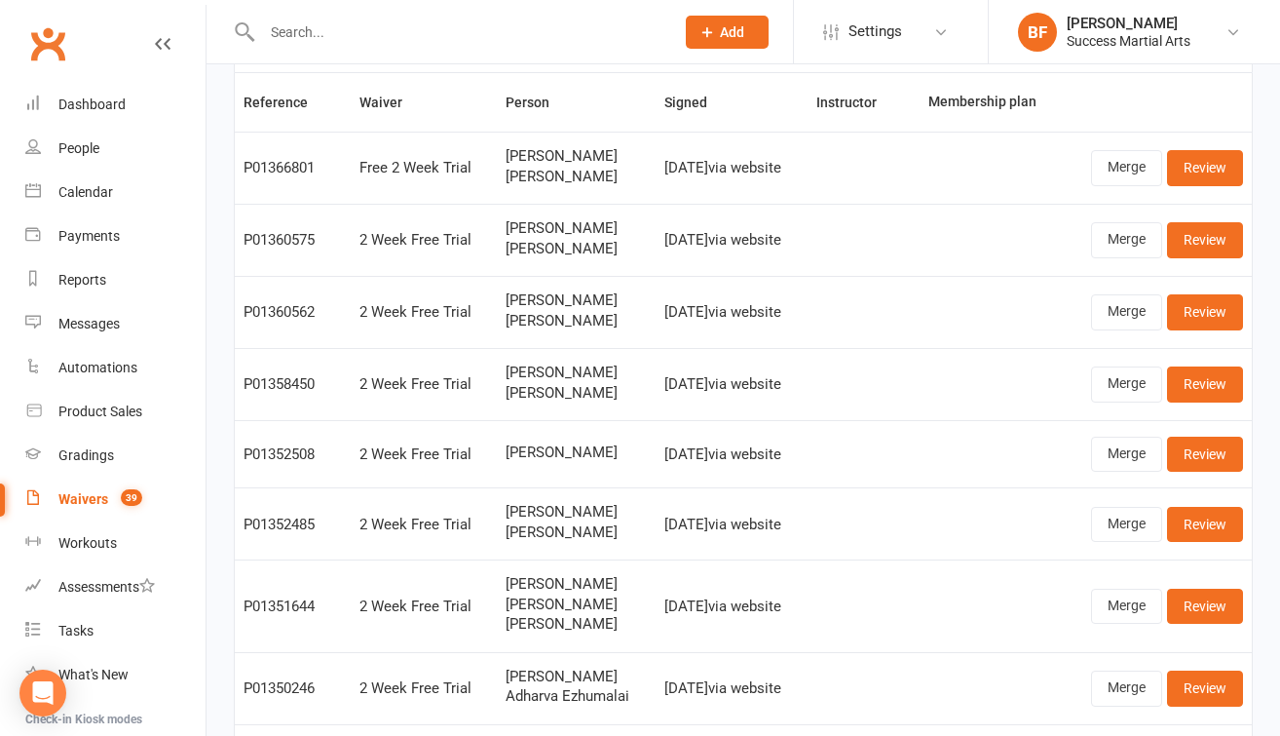
scroll to position [169, 0]
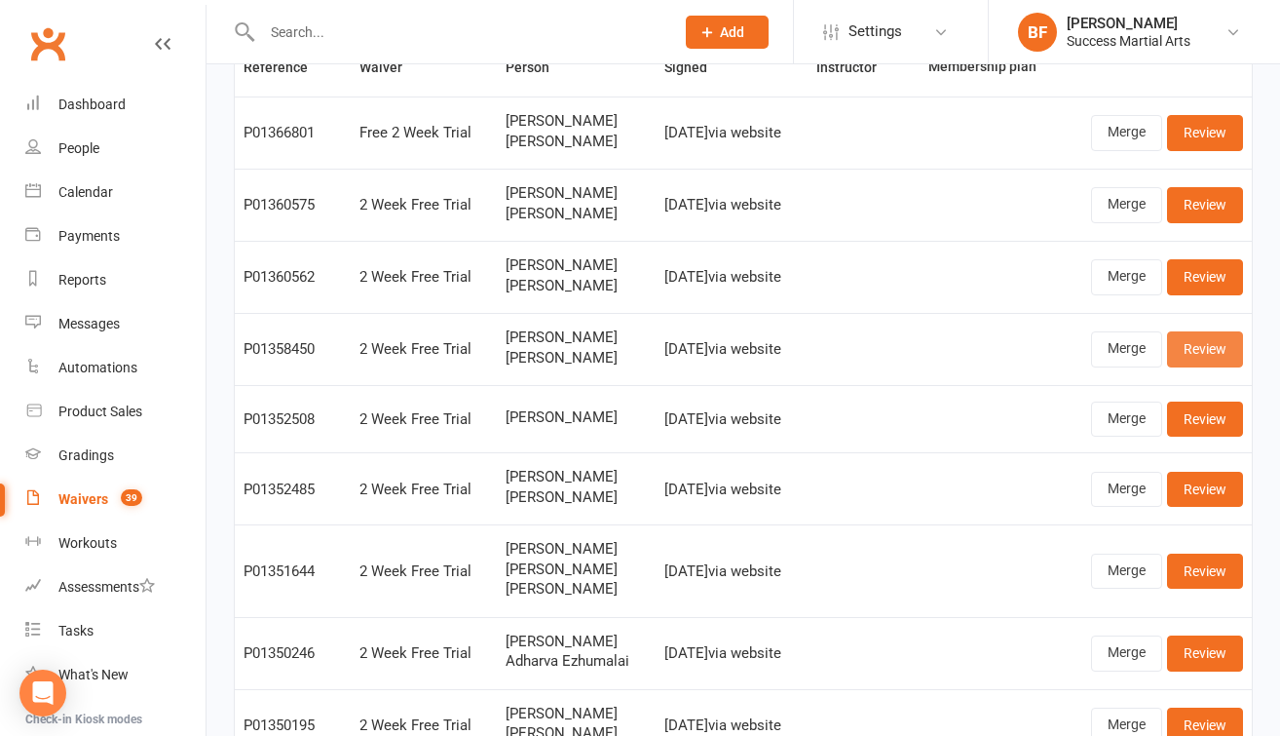
click at [1197, 345] on link "Review" at bounding box center [1205, 348] width 76 height 35
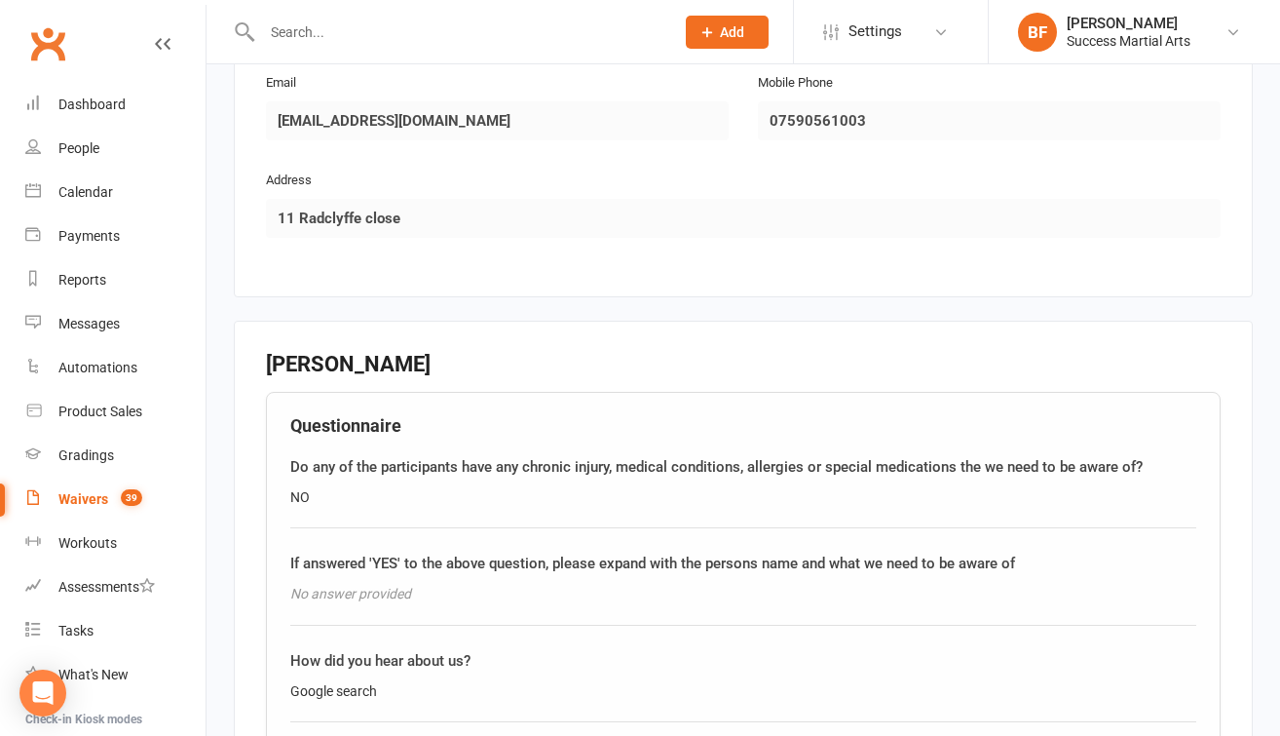
scroll to position [1988, 0]
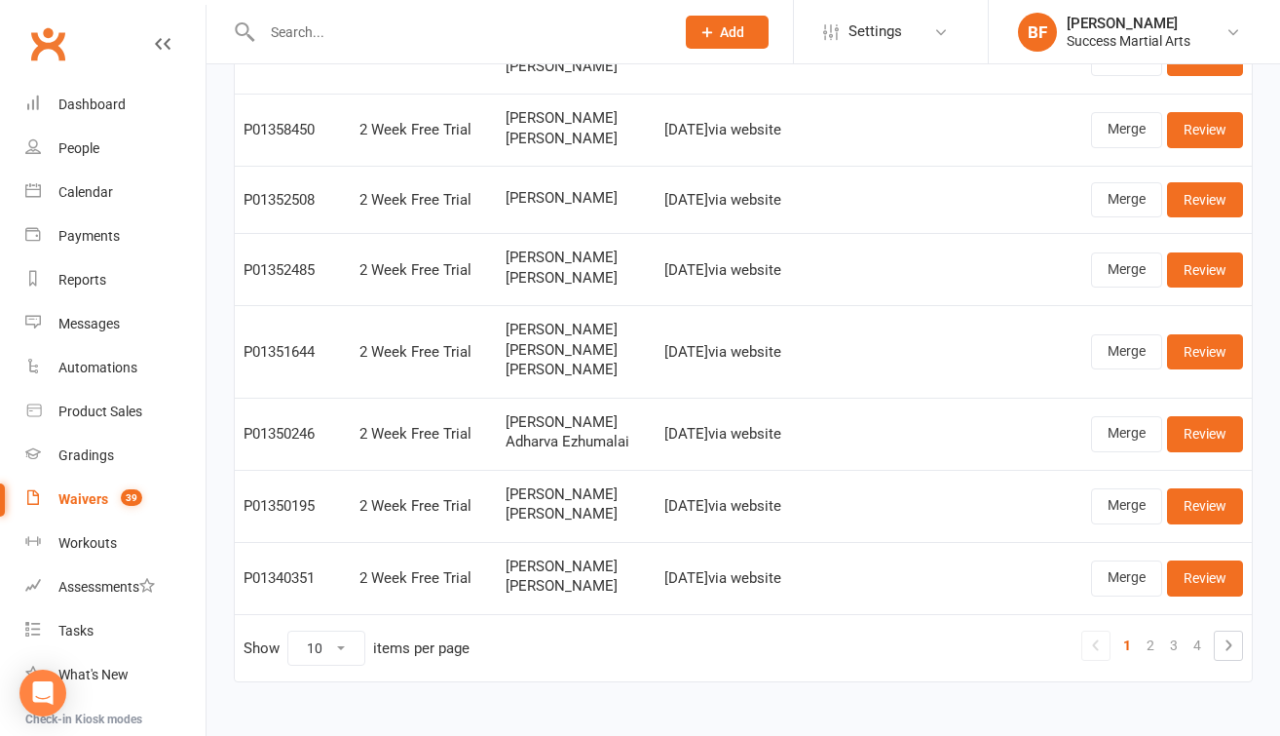
scroll to position [395, 0]
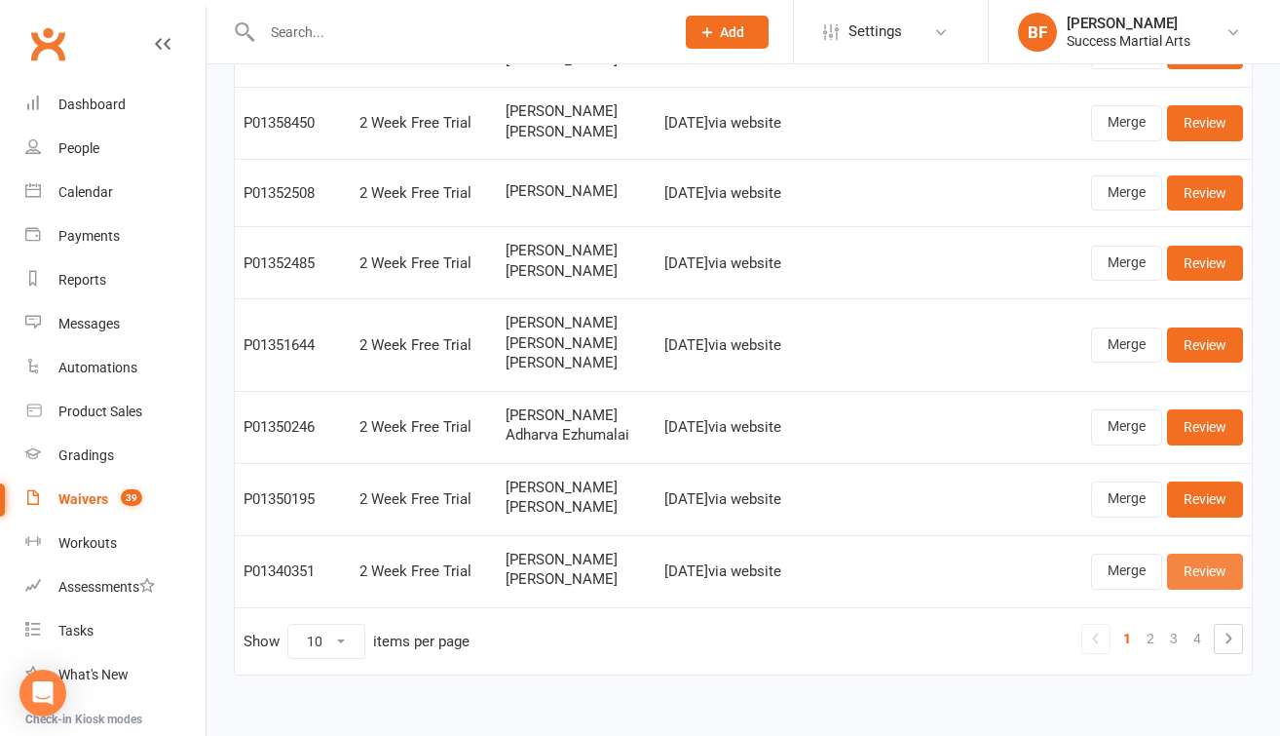
click at [1202, 562] on link "Review" at bounding box center [1205, 570] width 76 height 35
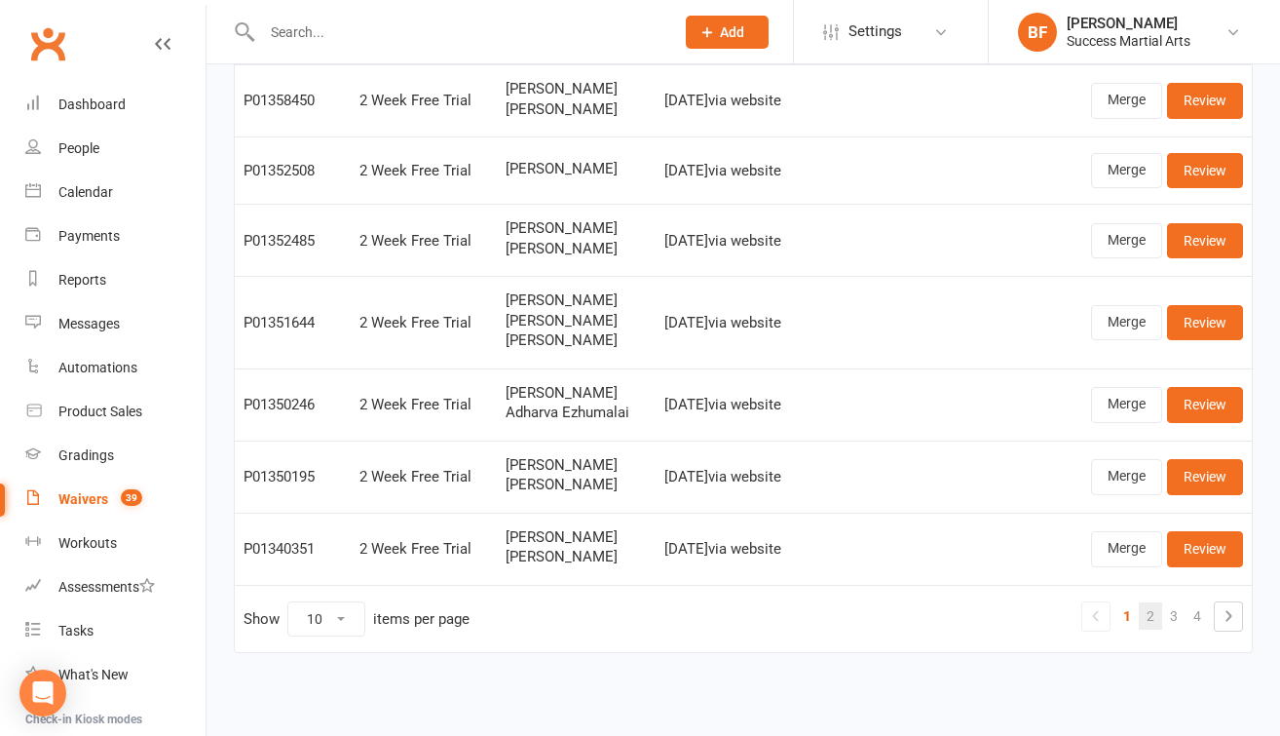
click at [1146, 603] on link "2" at bounding box center [1150, 615] width 23 height 27
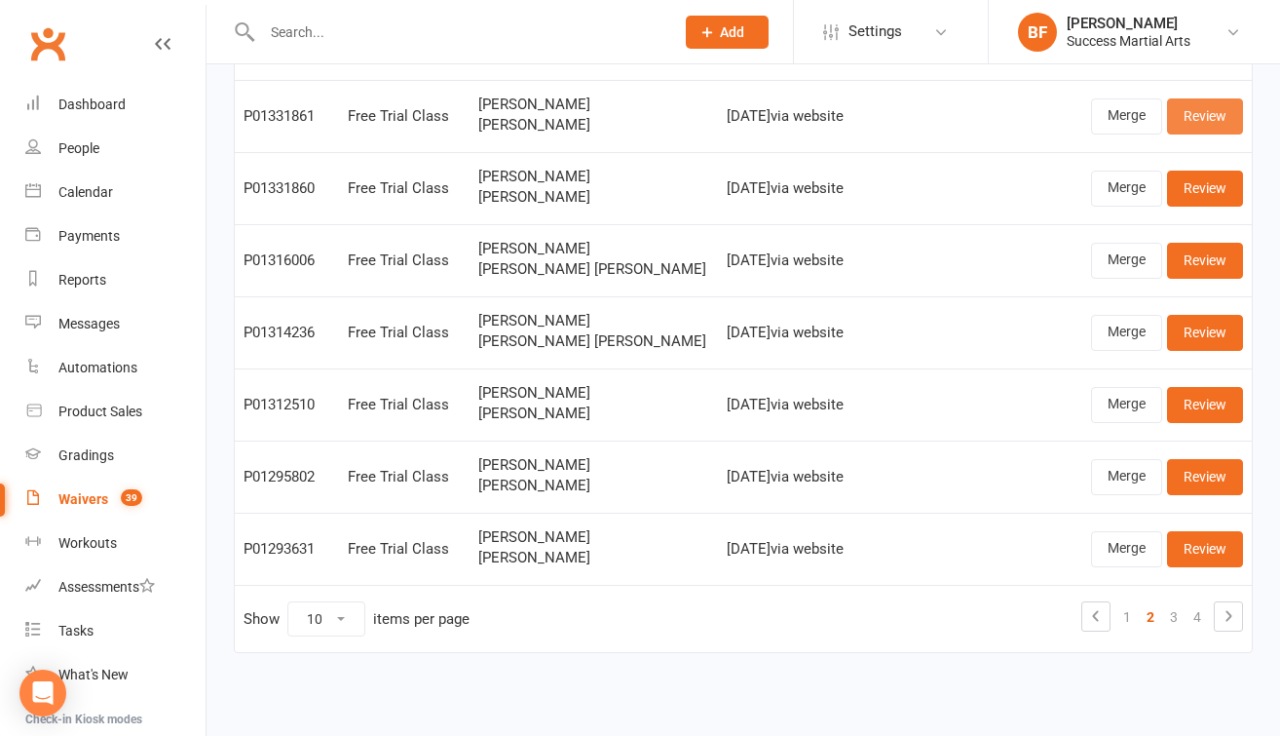
click at [1197, 106] on link "Review" at bounding box center [1205, 115] width 76 height 35
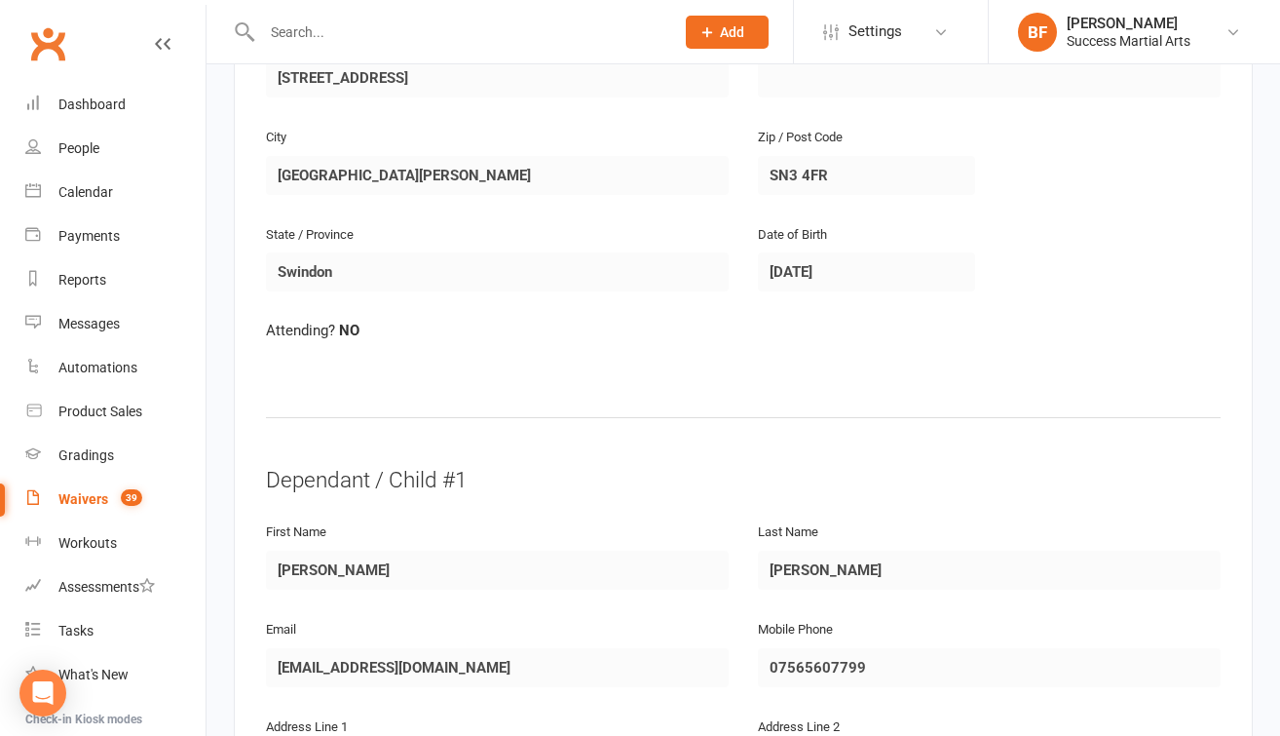
scroll to position [416, 0]
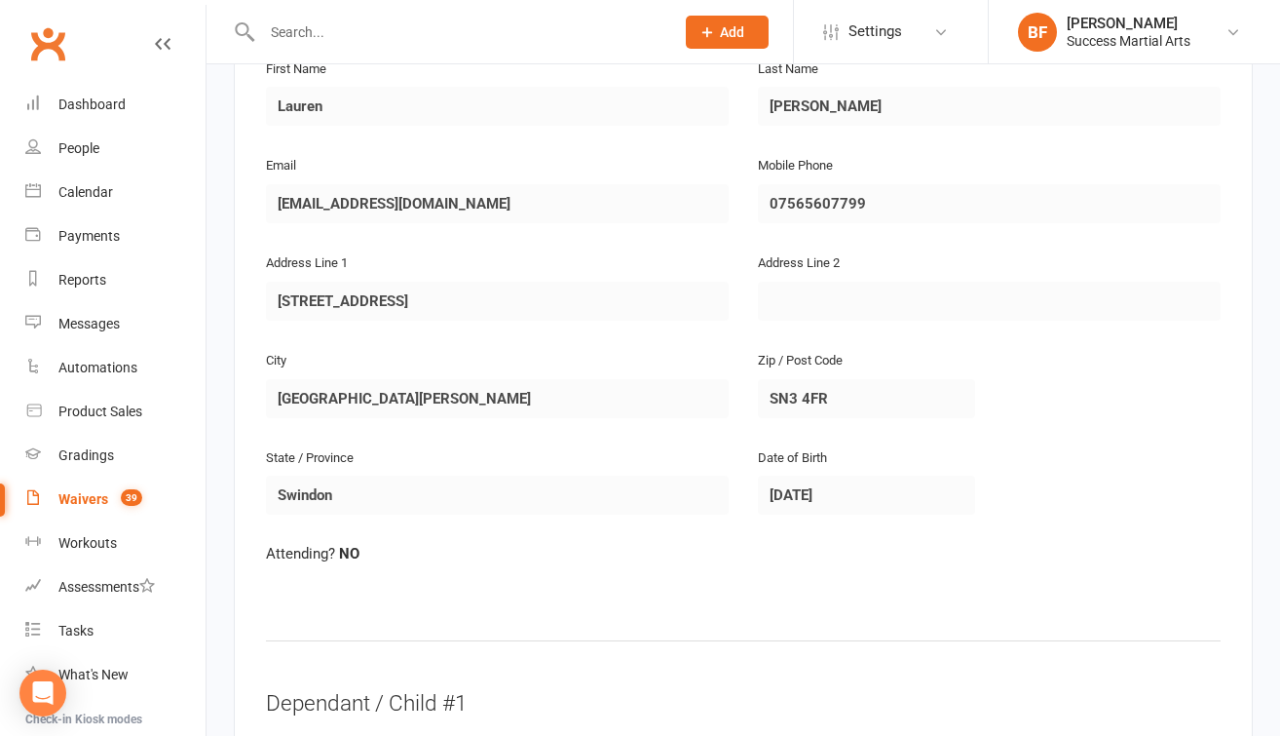
click at [99, 492] on div "Waivers" at bounding box center [83, 499] width 50 height 16
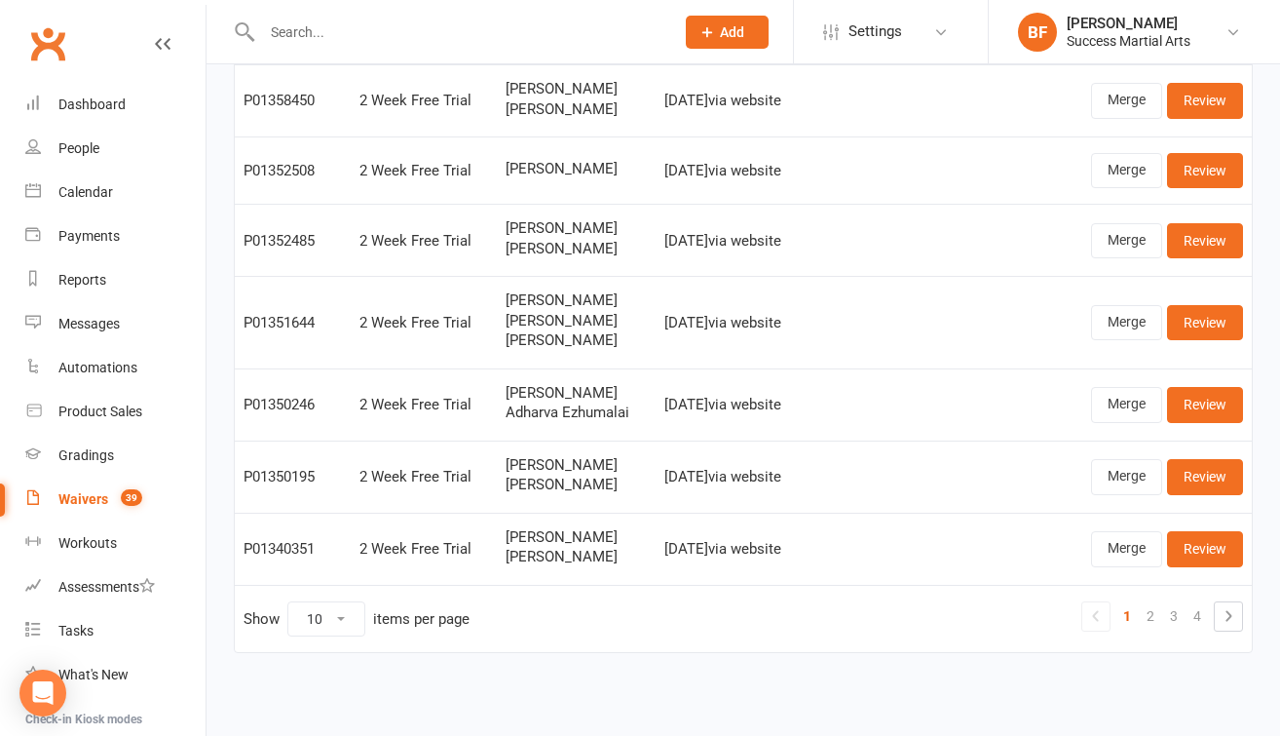
scroll to position [424, 0]
click at [1154, 602] on link "2" at bounding box center [1150, 615] width 23 height 27
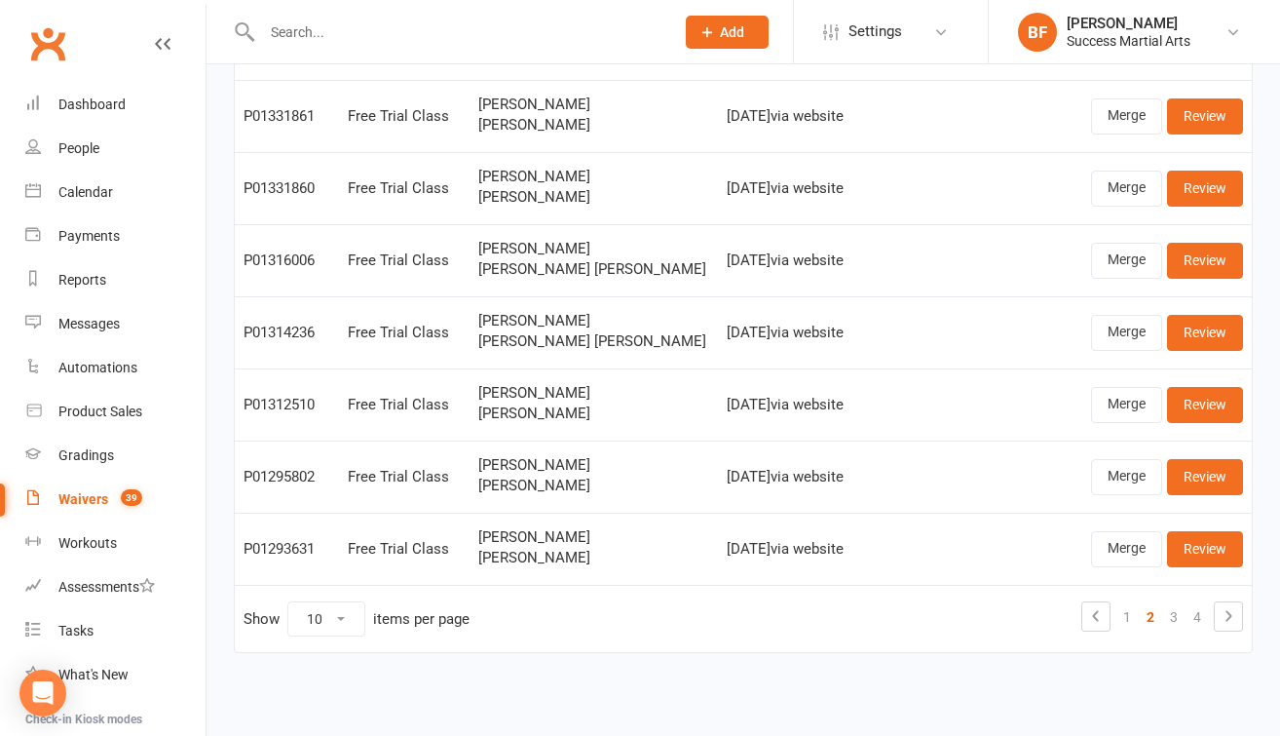
scroll to position [408, 0]
click at [1129, 603] on link "1" at bounding box center [1127, 616] width 23 height 27
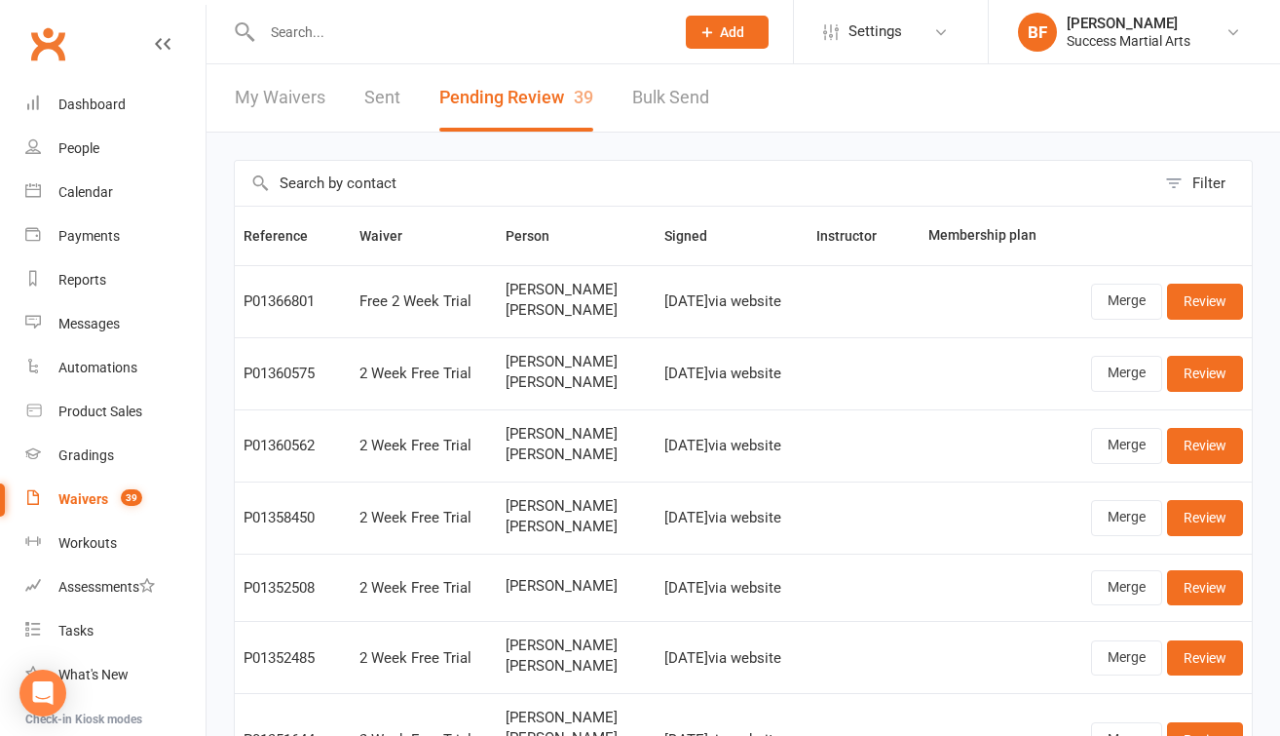
scroll to position [0, 0]
click at [292, 101] on link "My Waivers" at bounding box center [280, 97] width 91 height 67
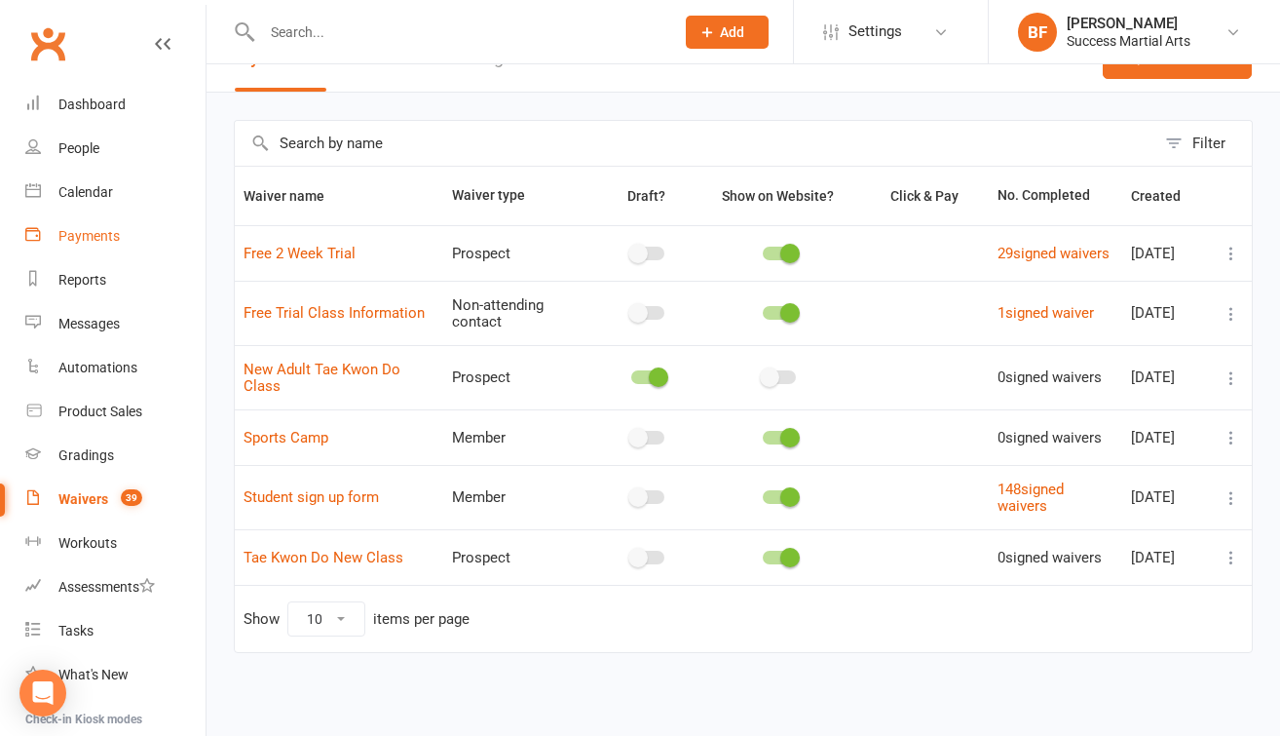
scroll to position [77, 0]
click at [87, 97] on div "Dashboard" at bounding box center [91, 104] width 67 height 16
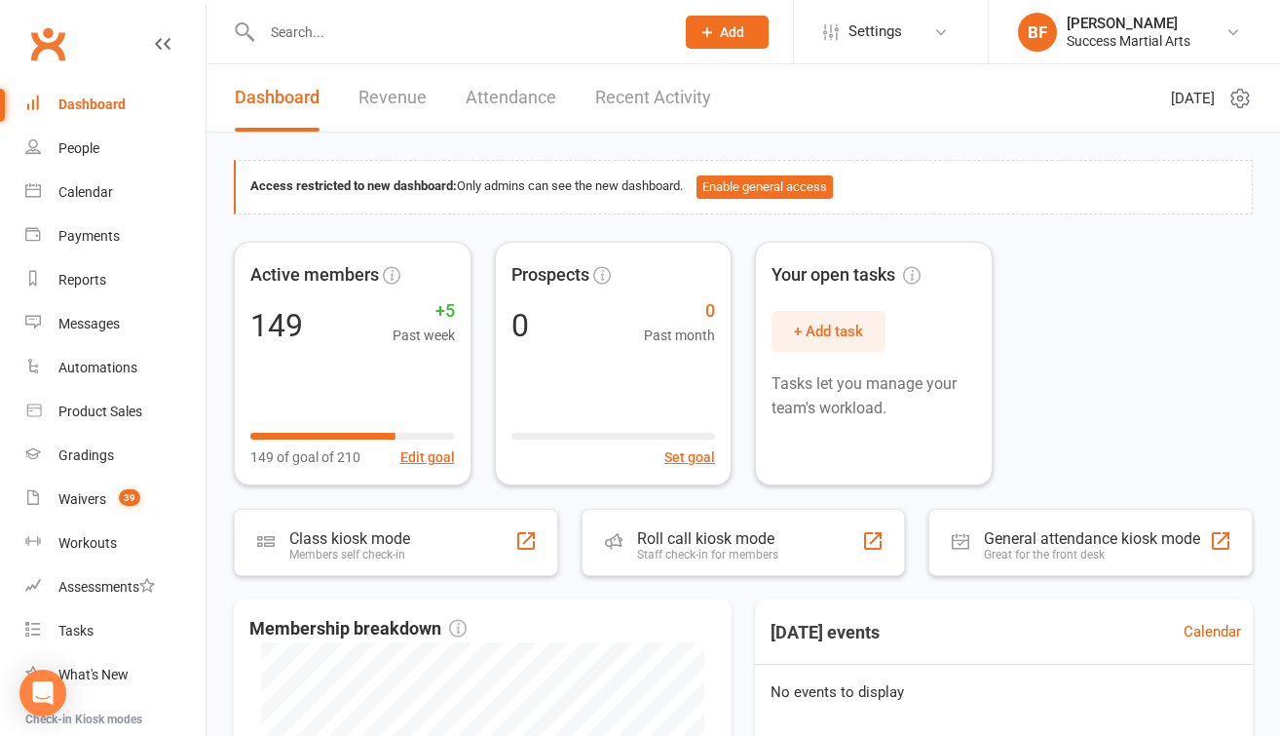
scroll to position [445, 0]
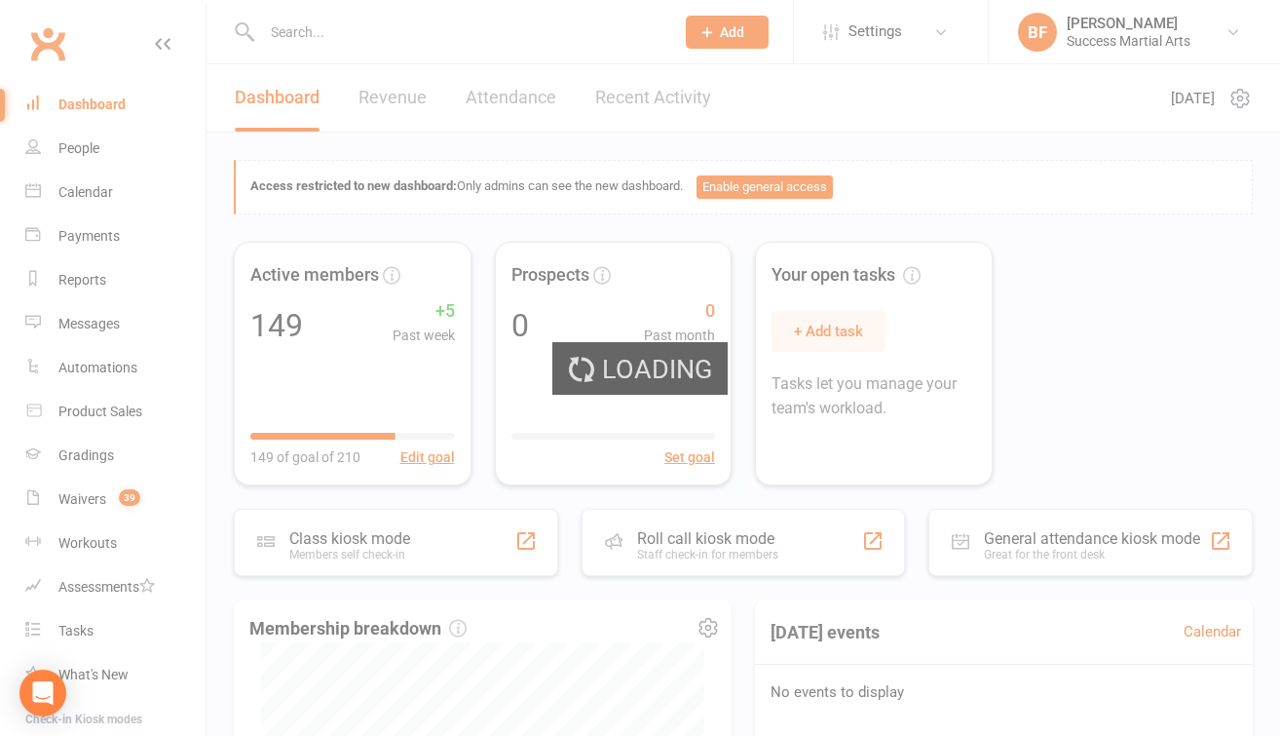
select select "no_trial"
select select "100"
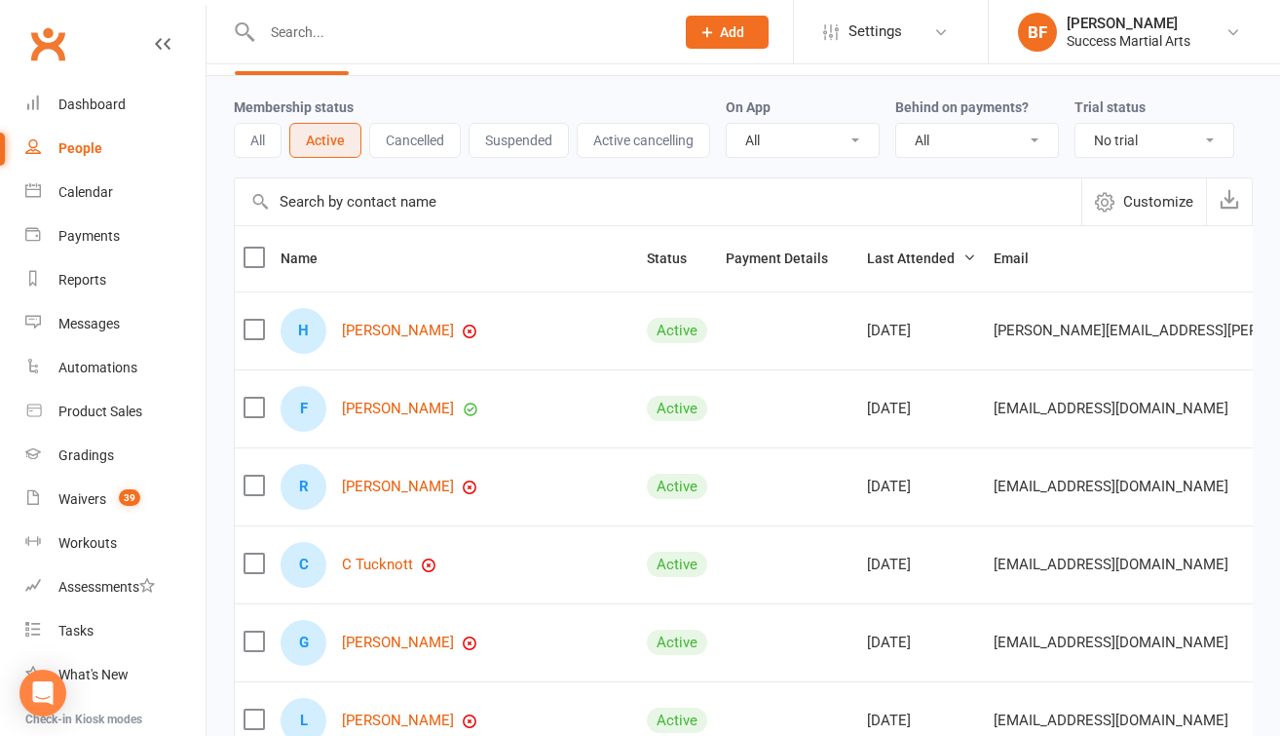
scroll to position [130, 0]
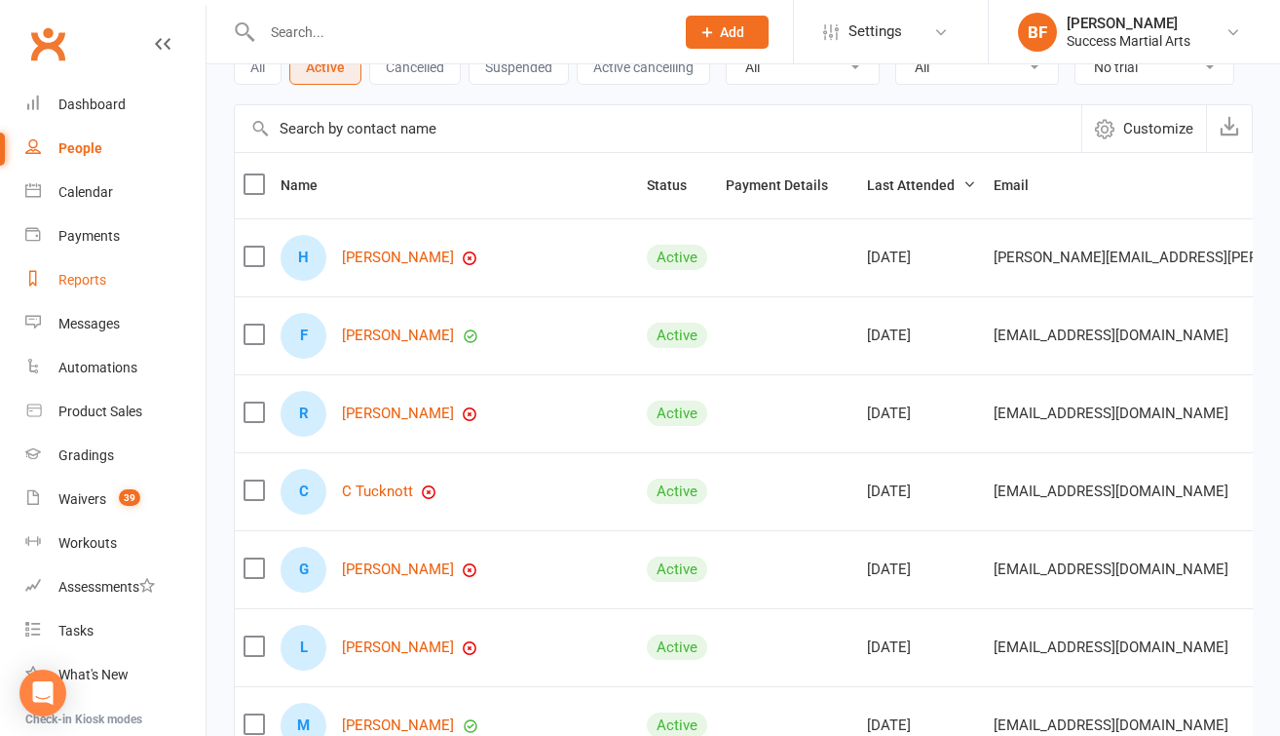
click at [74, 282] on div "Reports" at bounding box center [82, 280] width 48 height 16
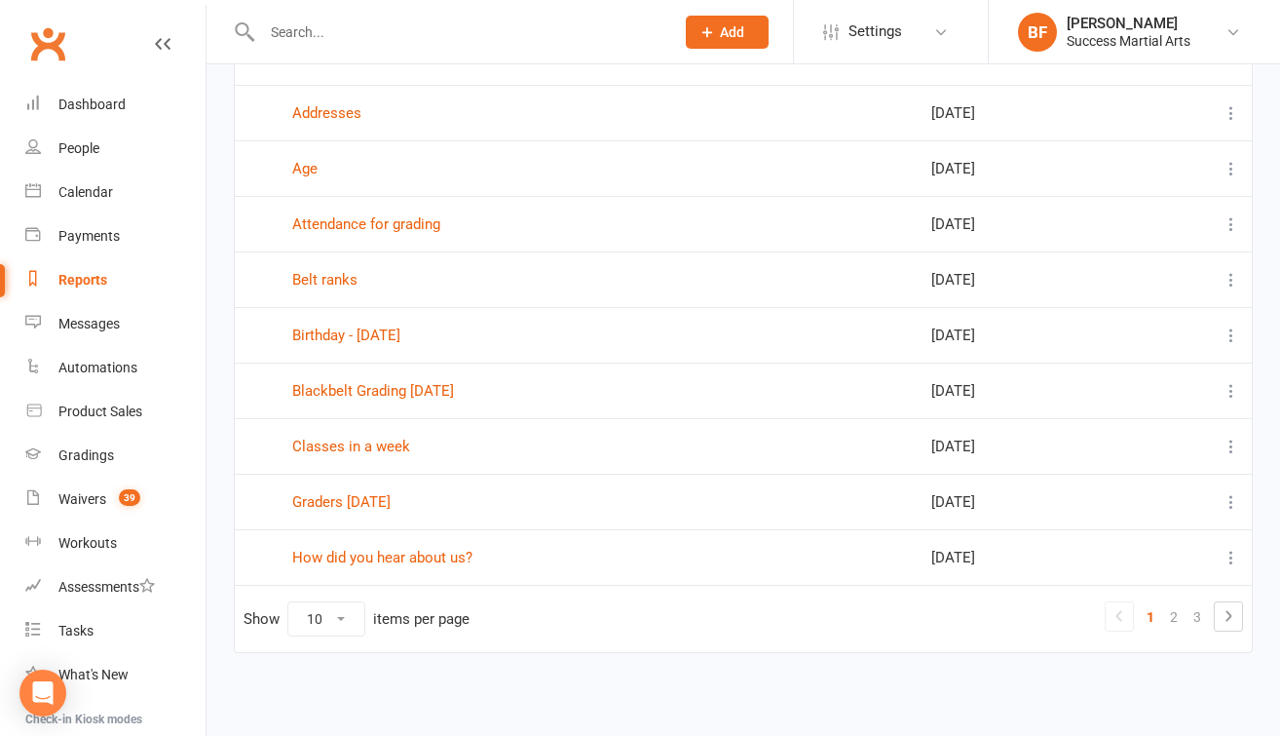
scroll to position [252, 0]
click at [433, 549] on link "How did you hear about us?" at bounding box center [382, 558] width 180 height 18
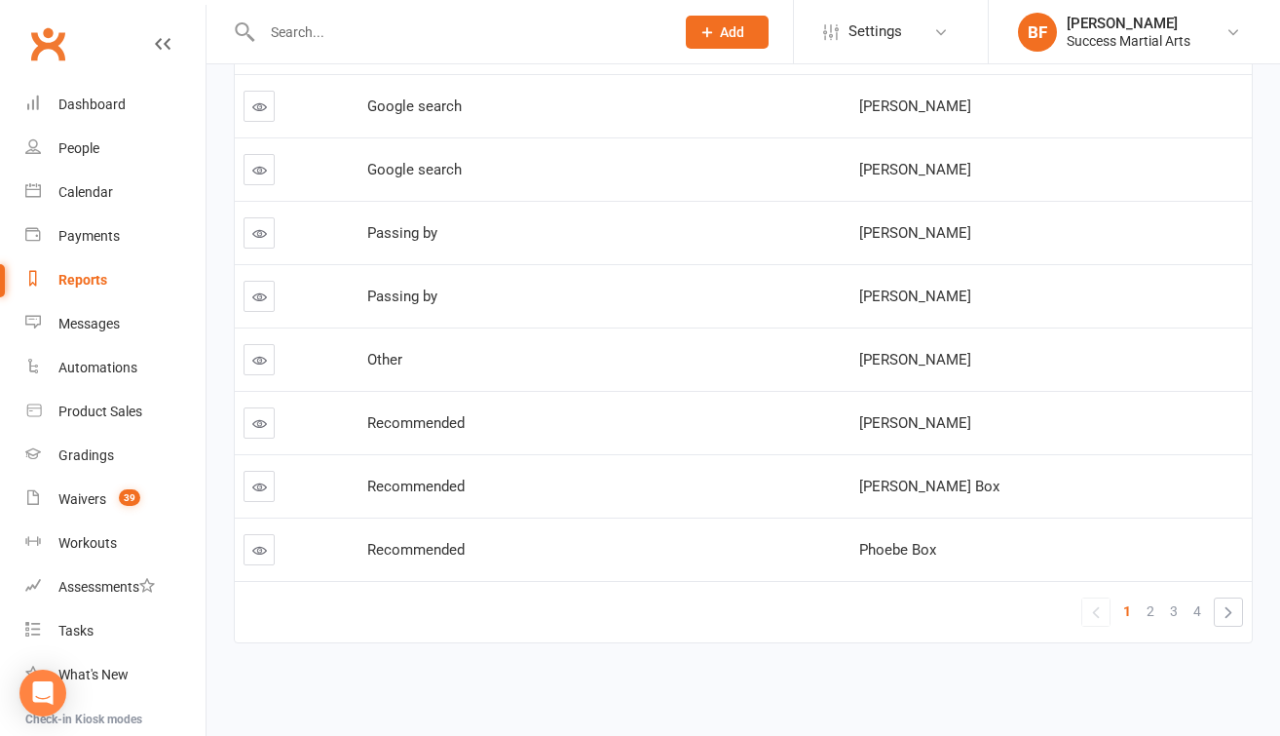
scroll to position [443, 0]
click at [1223, 600] on link "»" at bounding box center [1228, 611] width 27 height 27
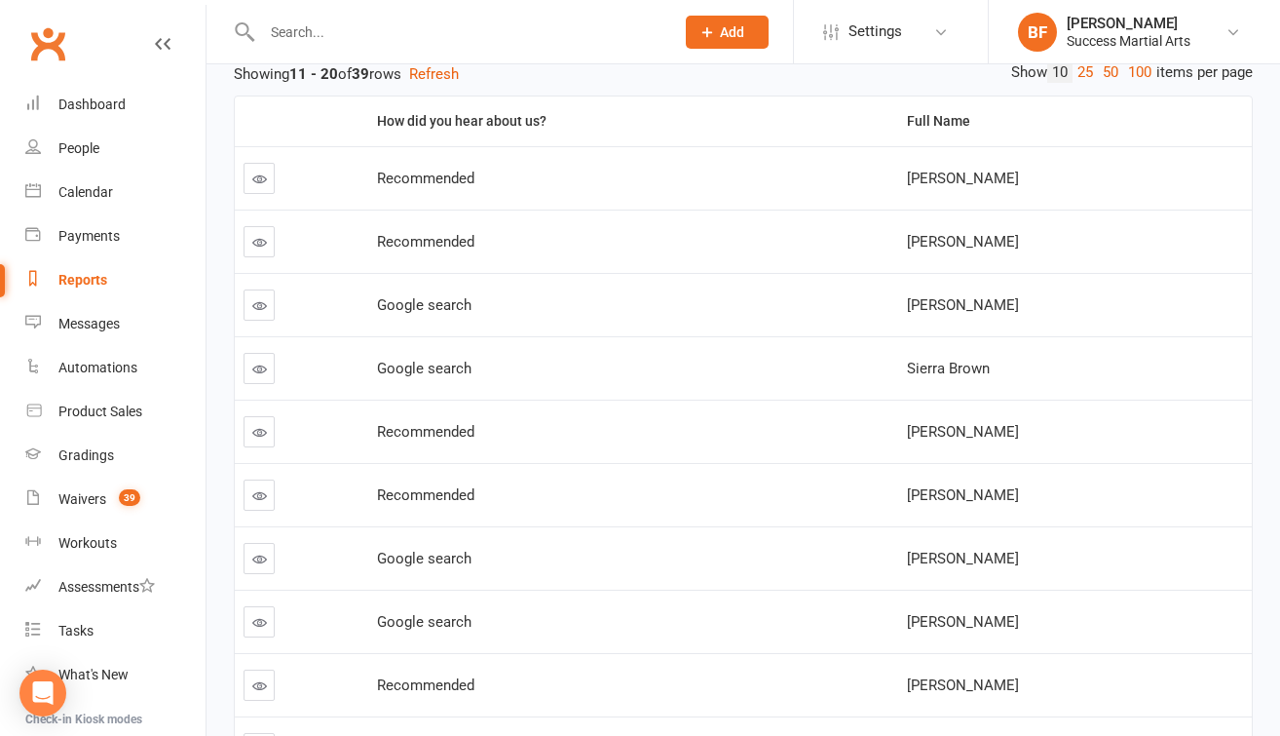
scroll to position [128, 0]
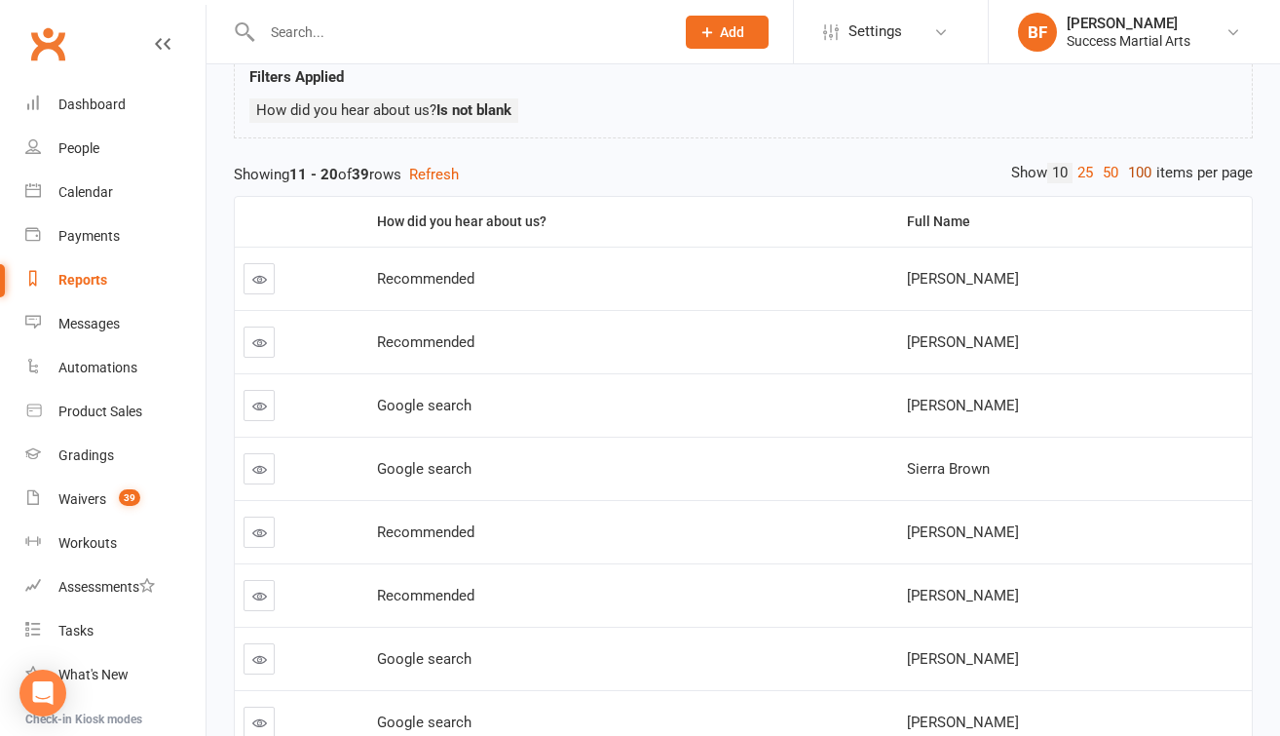
click at [1137, 170] on link "100" at bounding box center [1139, 173] width 33 height 20
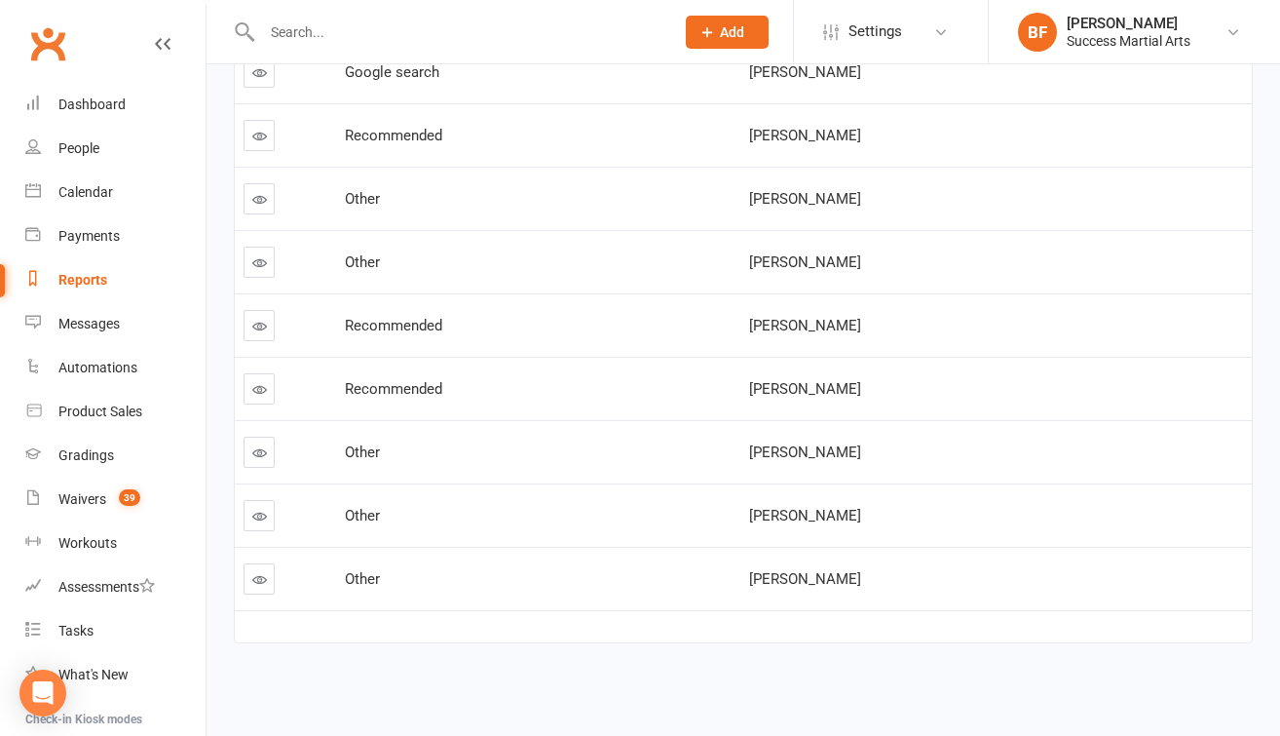
scroll to position [2251, 0]
